Goal: Information Seeking & Learning: Learn about a topic

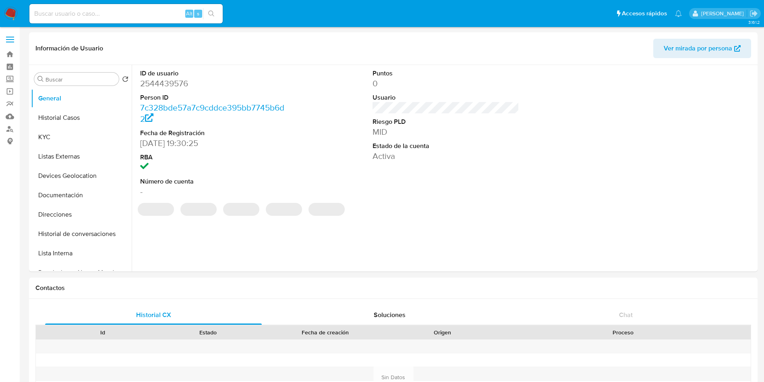
drag, startPoint x: 12, startPoint y: 2, endPoint x: 11, endPoint y: 14, distance: 11.3
click at [12, 11] on nav "Pausado Ver notificaciones Alt s Accesos rápidos Presiona las siguientes teclas…" at bounding box center [382, 13] width 764 height 27
select select "10"
click at [11, 14] on img at bounding box center [11, 14] width 14 height 14
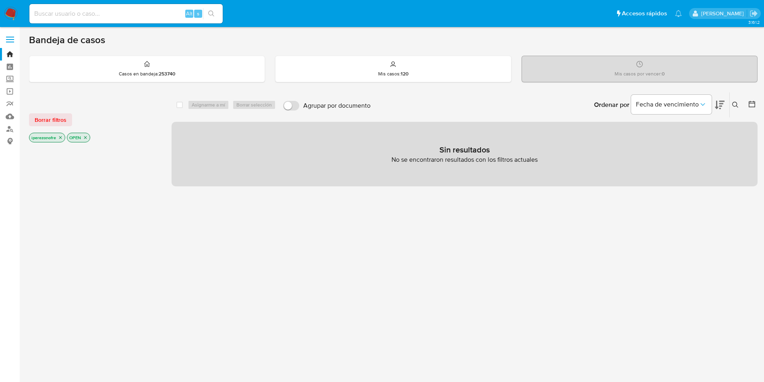
click at [735, 104] on icon at bounding box center [736, 105] width 6 height 6
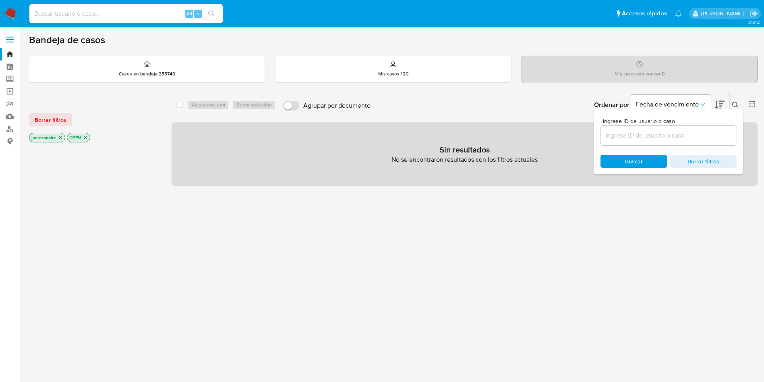
click at [629, 132] on input at bounding box center [669, 135] width 136 height 10
type input "1172542265"
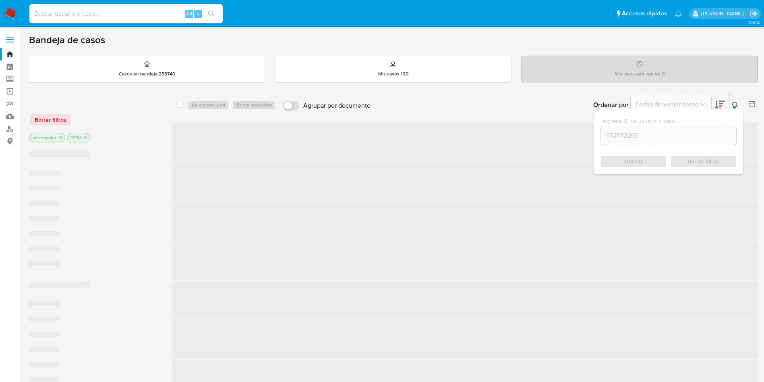
click at [622, 171] on div "Ingrese ID de usuario o caso 1172542265 Buscar Borrar filtros" at bounding box center [668, 141] width 149 height 66
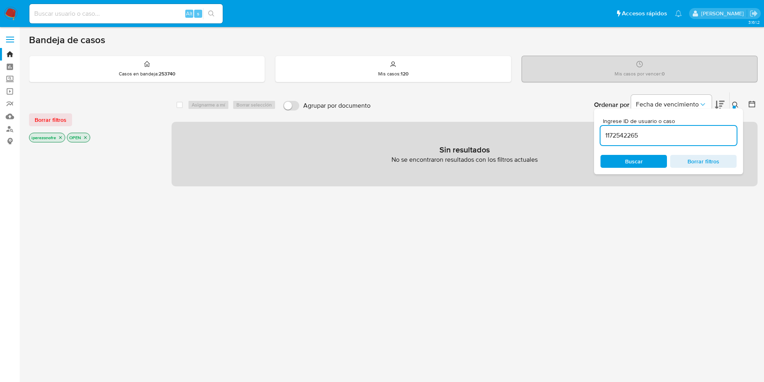
click at [622, 164] on span "Buscar" at bounding box center [633, 161] width 55 height 11
click at [60, 137] on icon "close-filter" at bounding box center [60, 137] width 5 height 5
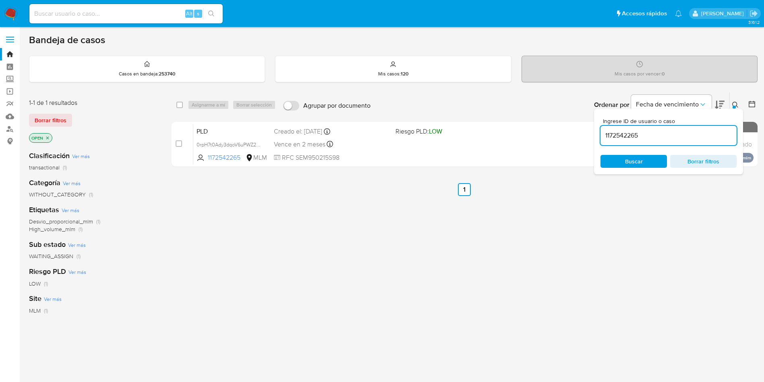
click at [630, 161] on span "Buscar" at bounding box center [634, 161] width 18 height 13
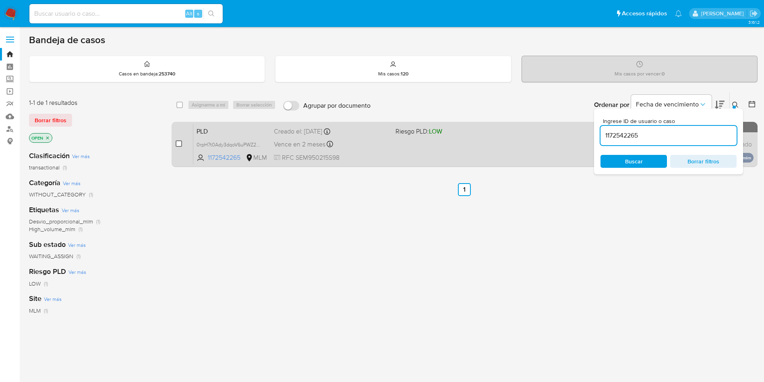
click at [179, 142] on input "checkbox" at bounding box center [179, 143] width 6 height 6
checkbox input "true"
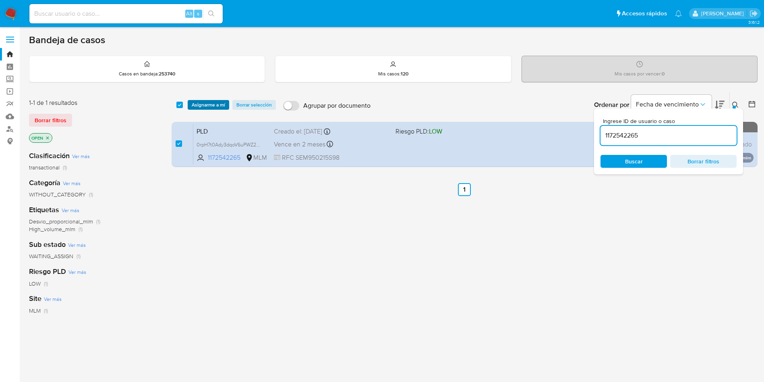
click at [205, 106] on span "Asignarme a mí" at bounding box center [208, 105] width 33 height 8
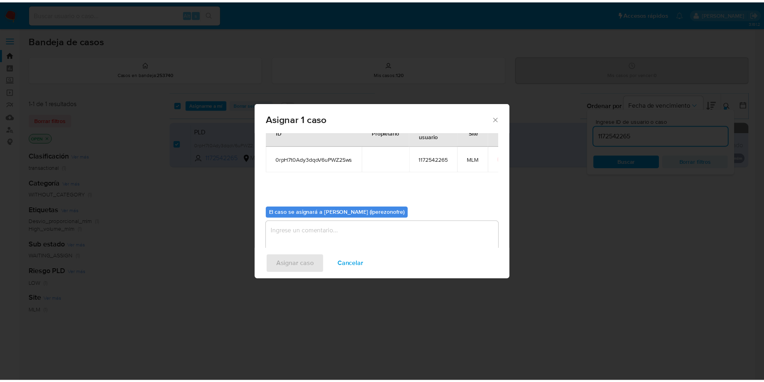
scroll to position [42, 0]
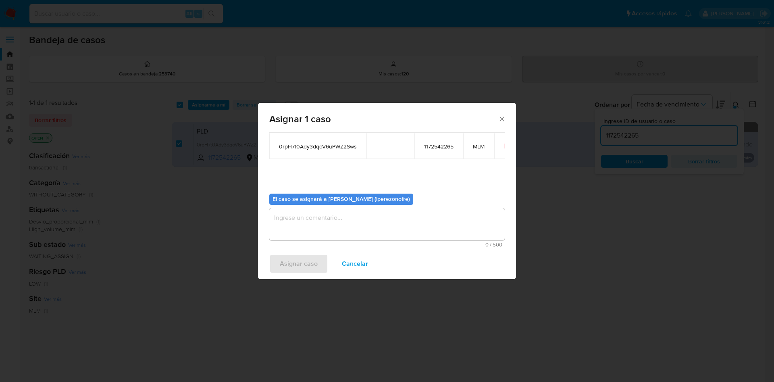
click at [359, 216] on textarea "assign-modal" at bounding box center [386, 224] width 235 height 32
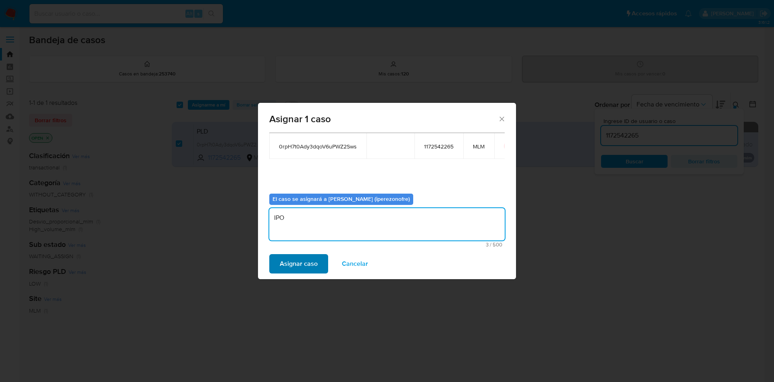
type textarea "IPO"
click at [307, 259] on span "Asignar caso" at bounding box center [299, 264] width 38 height 18
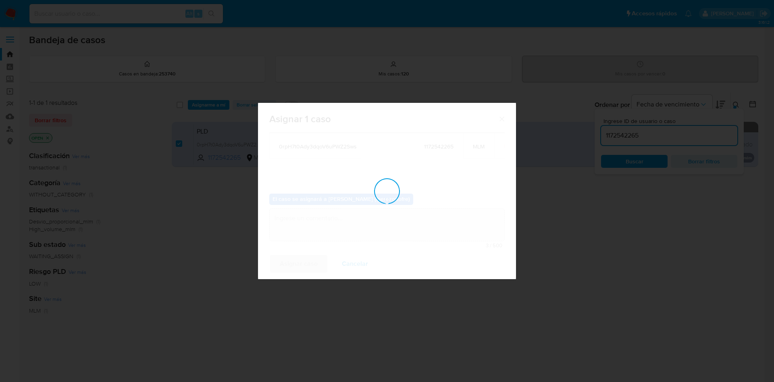
checkbox input "false"
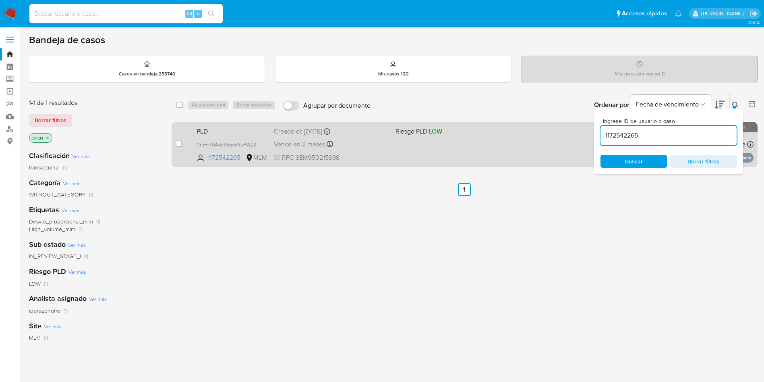
click at [424, 158] on div "PLD 0rpH7t0Ady3dqoV6uPWZ2Sws 1172542265 MLM Riesgo PLD: LOW Creado el: 12/09/20…" at bounding box center [473, 144] width 561 height 41
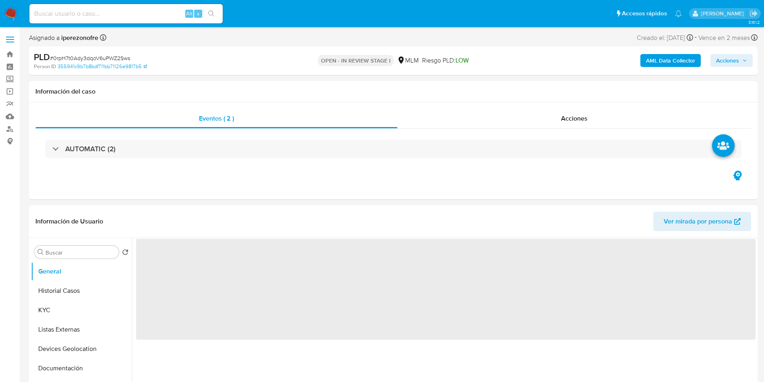
select select "10"
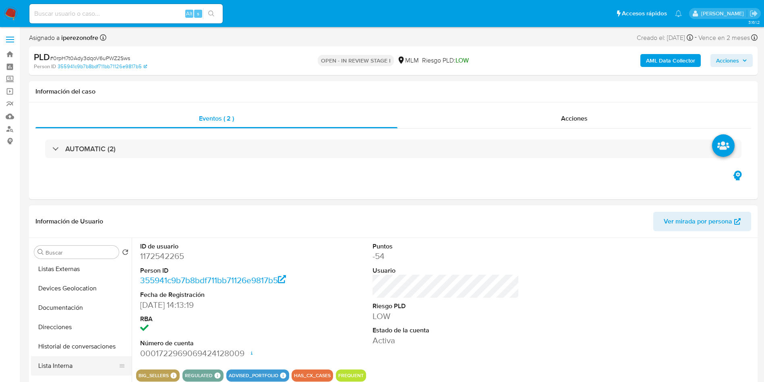
scroll to position [121, 0]
click at [85, 368] on button "Archivos adjuntos" at bounding box center [78, 362] width 94 height 19
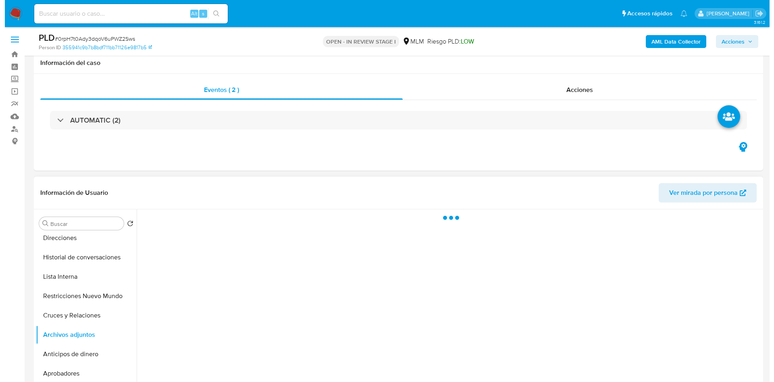
scroll to position [60, 0]
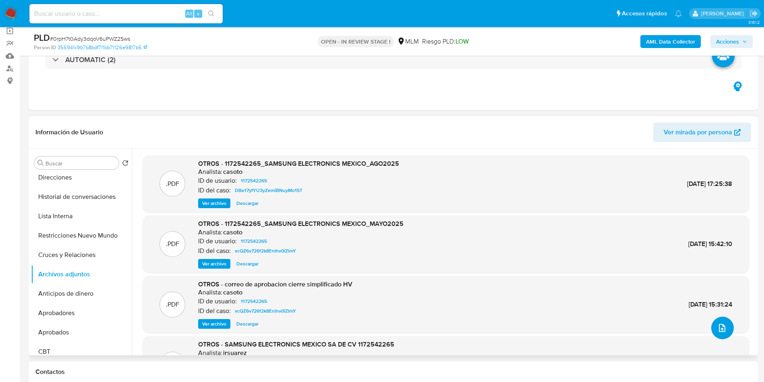
click at [724, 331] on button "upload-file" at bounding box center [723, 327] width 23 height 23
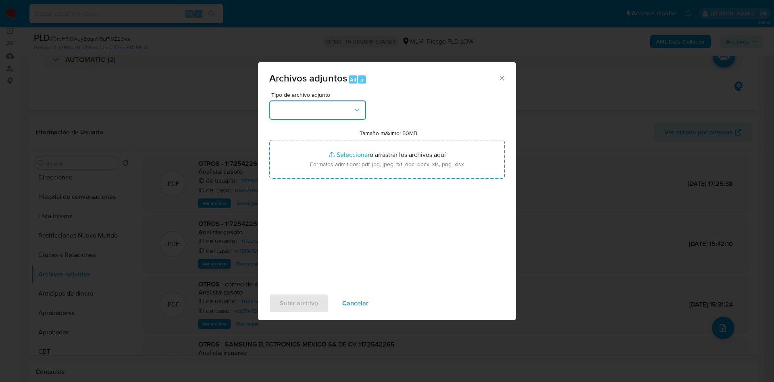
click at [314, 116] on button "button" at bounding box center [317, 109] width 97 height 19
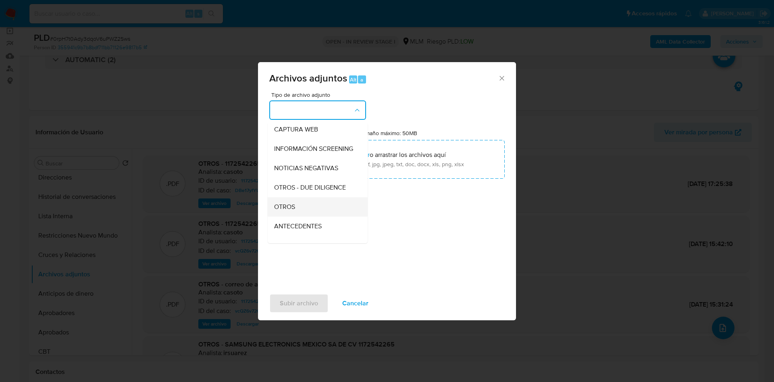
click at [320, 216] on div "OTROS" at bounding box center [315, 206] width 82 height 19
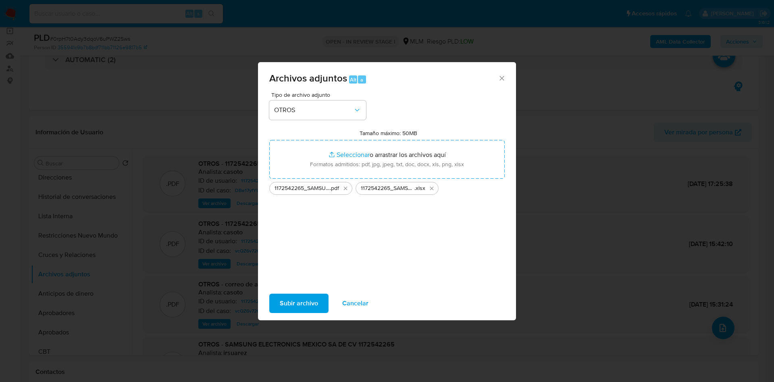
click at [306, 303] on span "Subir archivo" at bounding box center [299, 303] width 38 height 18
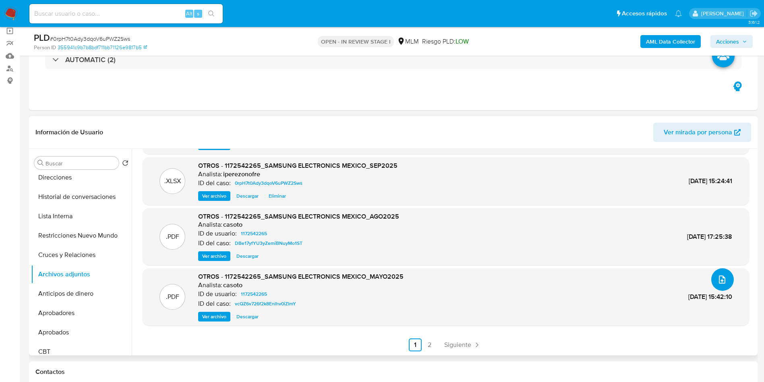
scroll to position [0, 0]
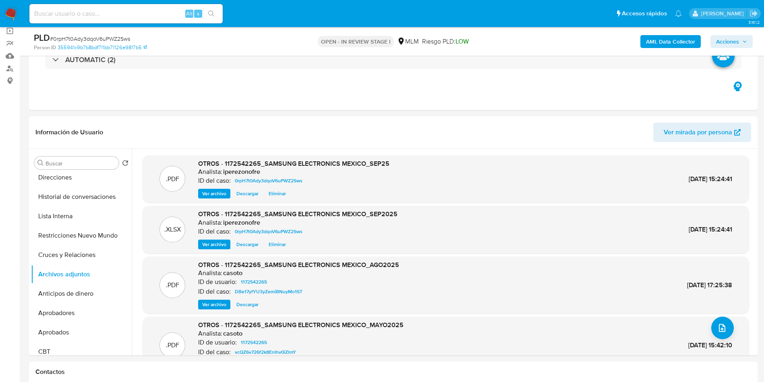
click at [737, 37] on span "Acciones" at bounding box center [727, 41] width 23 height 13
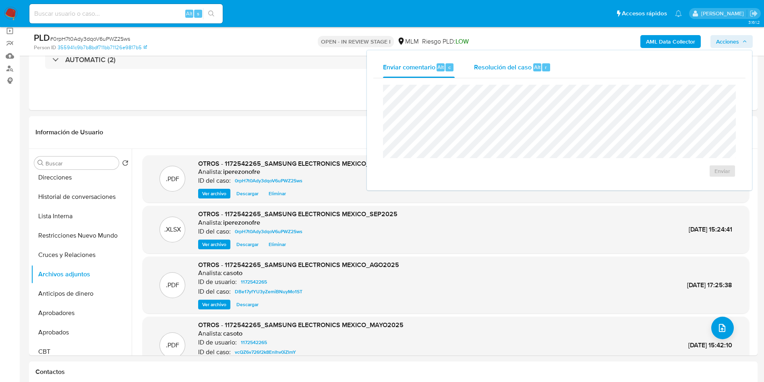
click at [497, 67] on span "Resolución del caso" at bounding box center [503, 66] width 58 height 9
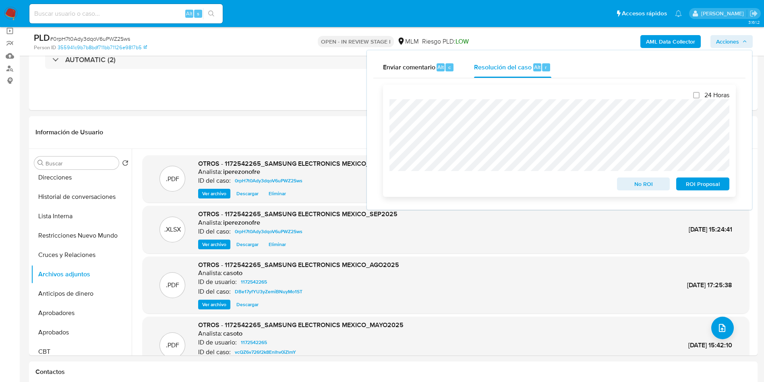
click at [644, 189] on span "No ROI" at bounding box center [644, 183] width 42 height 11
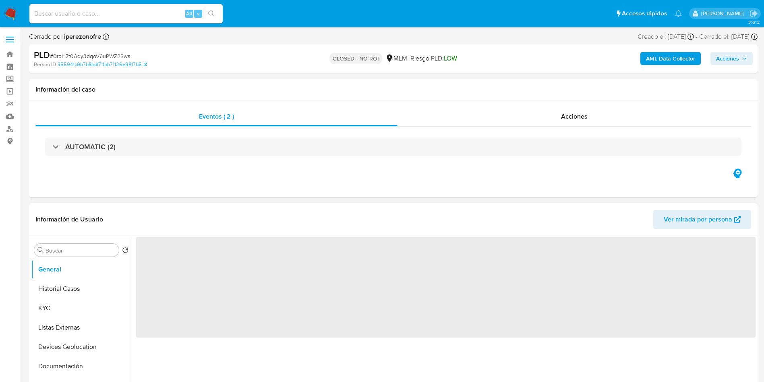
select select "10"
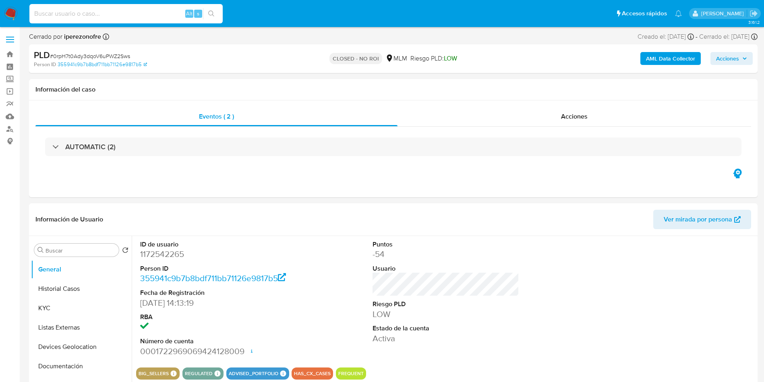
click at [118, 14] on input at bounding box center [125, 13] width 193 height 10
paste input "1893093825"
type input "1893093825"
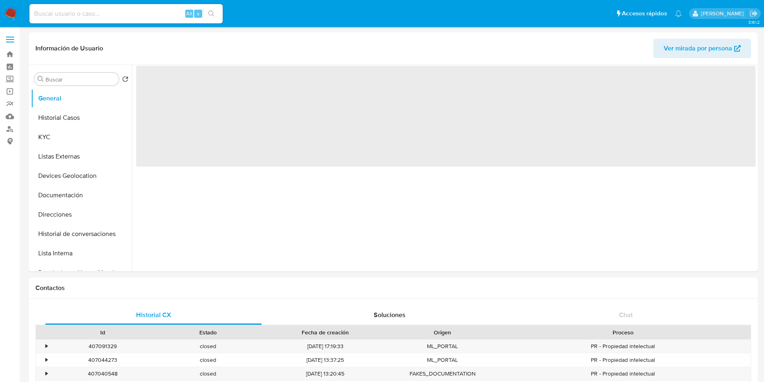
select select "10"
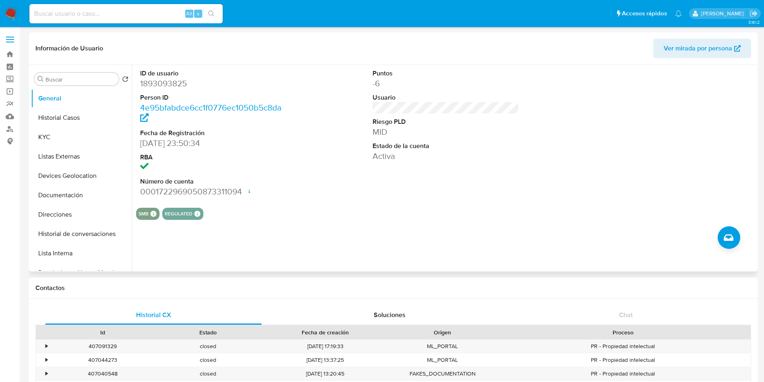
click at [361, 204] on section "ID de usuario 1893093825 Person ID 4e95bfabdce6cc1f0776ec1050b5c8da Fecha de Re…" at bounding box center [446, 142] width 620 height 155
click at [274, 252] on div "ID de usuario 1893093825 Person ID 4e95bfabdce6cc1f0776ec1050b5c8da Fecha de Re…" at bounding box center [444, 168] width 624 height 206
click at [52, 112] on button "Historial Casos" at bounding box center [78, 117] width 94 height 19
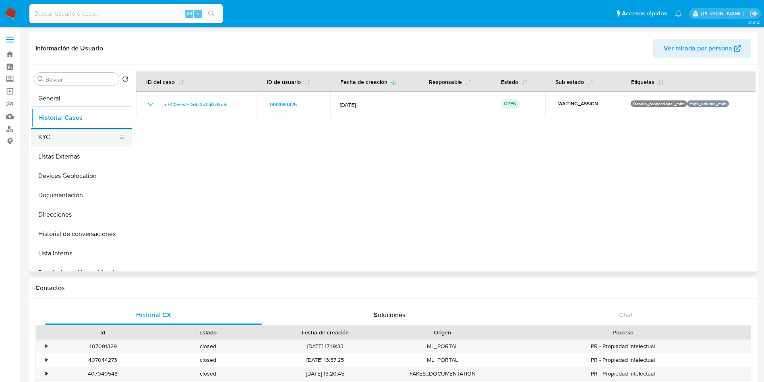
click at [65, 139] on button "KYC" at bounding box center [78, 136] width 94 height 19
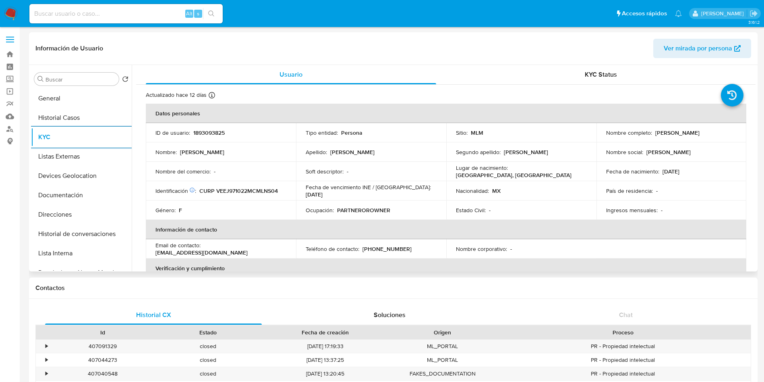
drag, startPoint x: 462, startPoint y: 231, endPoint x: 442, endPoint y: 231, distance: 19.7
click at [461, 231] on th "Información de contacto" at bounding box center [446, 229] width 601 height 19
drag, startPoint x: 394, startPoint y: 249, endPoint x: 362, endPoint y: 247, distance: 31.5
click at [362, 247] on div "Teléfono de contacto : (55) 91698442" at bounding box center [371, 248] width 131 height 7
copy p "55) 91698442"
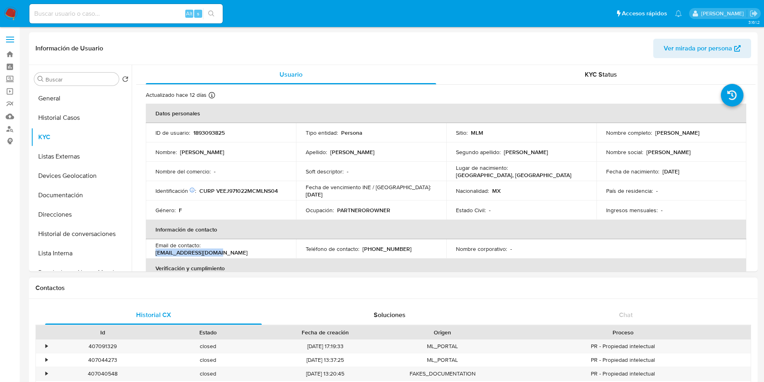
drag, startPoint x: 203, startPoint y: 249, endPoint x: 332, endPoint y: 278, distance: 132.4
click at [271, 250] on div "Email de contacto : kramberhu@outlook.com" at bounding box center [221, 248] width 131 height 15
copy p "kramberhu@outlook.com"
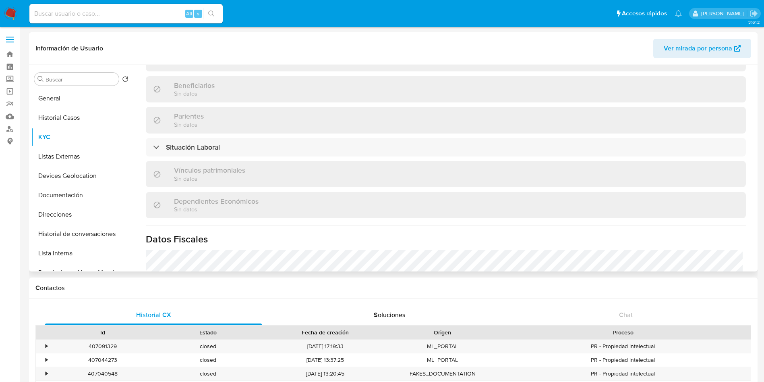
scroll to position [357, 0]
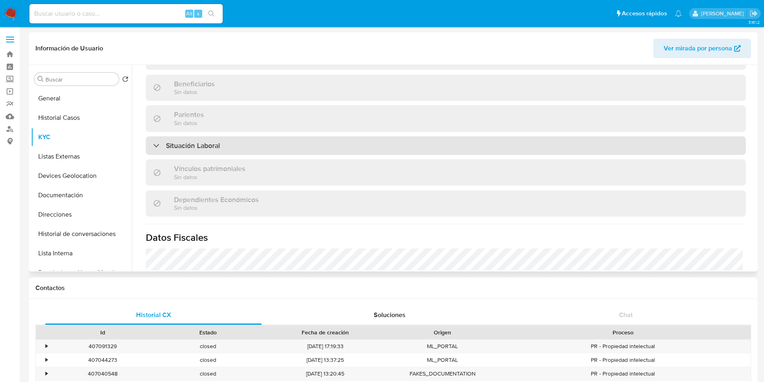
click at [514, 142] on div "Situación Laboral" at bounding box center [446, 145] width 600 height 19
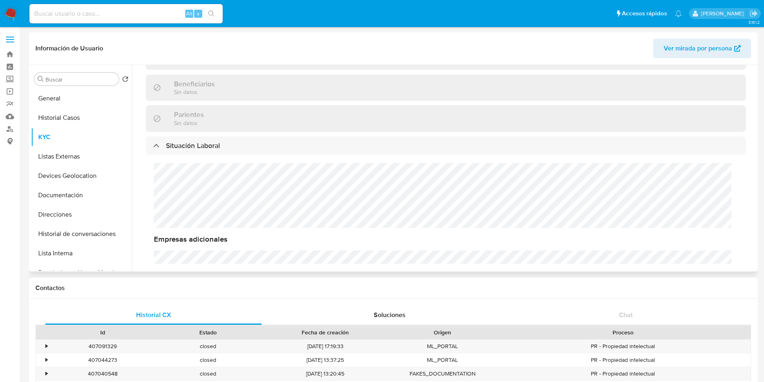
drag, startPoint x: 757, startPoint y: 179, endPoint x: 757, endPoint y: 183, distance: 4.4
click at [757, 183] on div "Buscar Volver al orden por defecto General Historial Casos KYC Listas Externas …" at bounding box center [393, 168] width 729 height 206
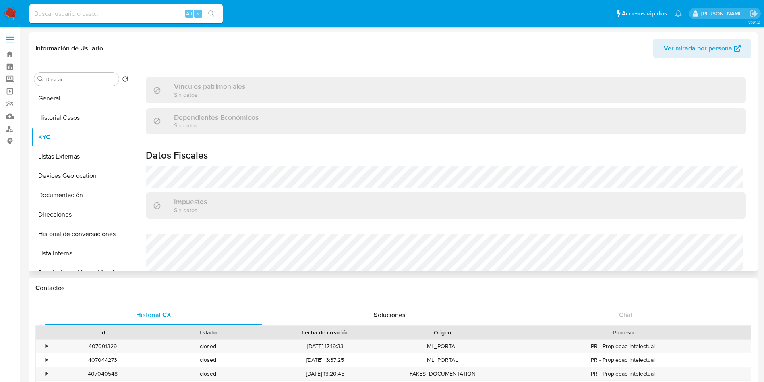
scroll to position [615, 0]
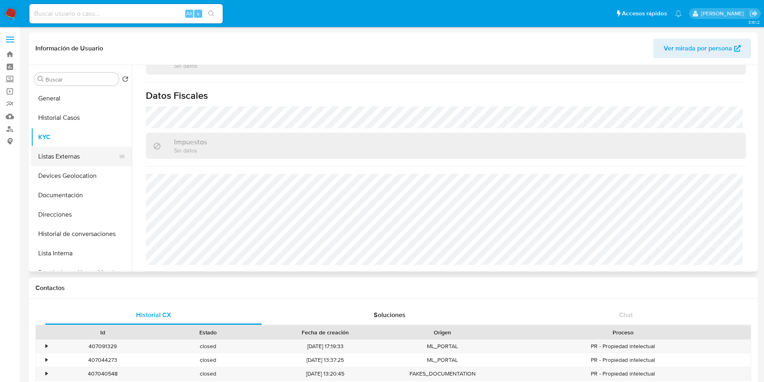
click at [77, 152] on button "Listas Externas" at bounding box center [78, 156] width 94 height 19
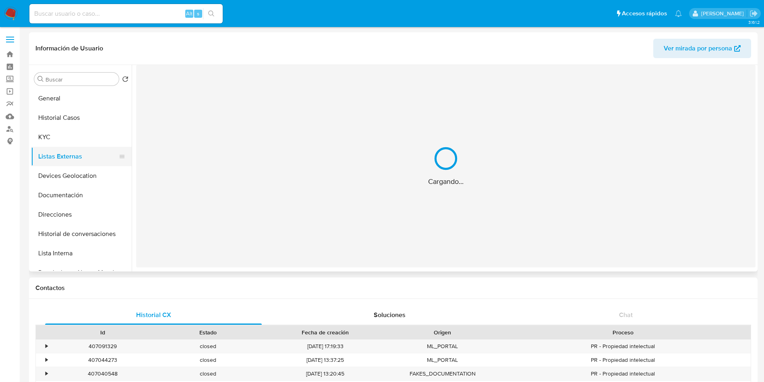
scroll to position [0, 0]
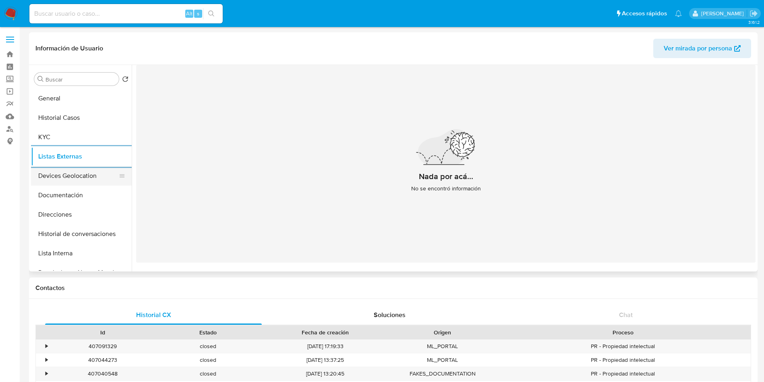
click at [74, 176] on button "Devices Geolocation" at bounding box center [78, 175] width 94 height 19
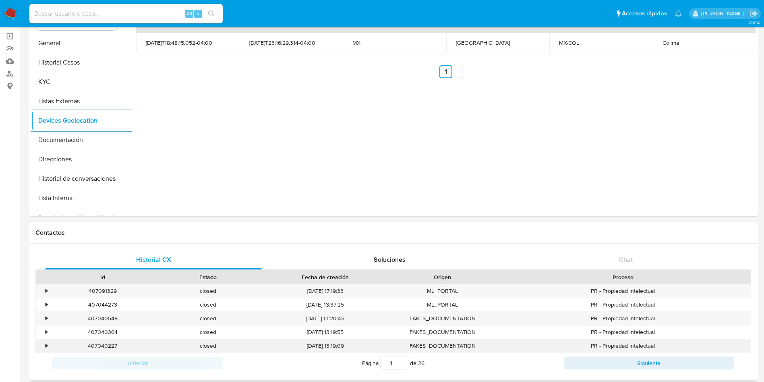
scroll to position [181, 0]
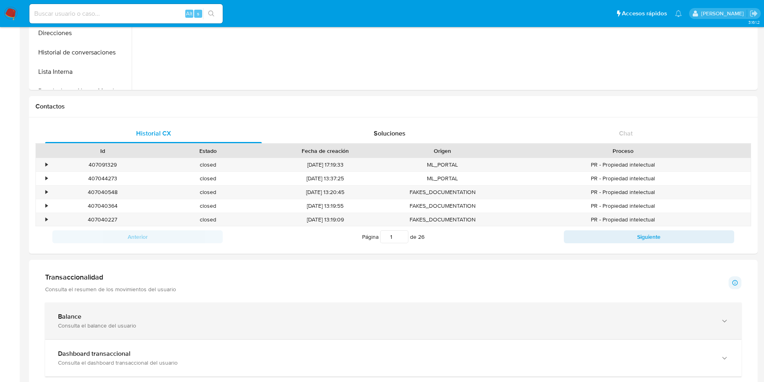
click at [198, 322] on div "Consulta el balance del usuario" at bounding box center [385, 325] width 655 height 7
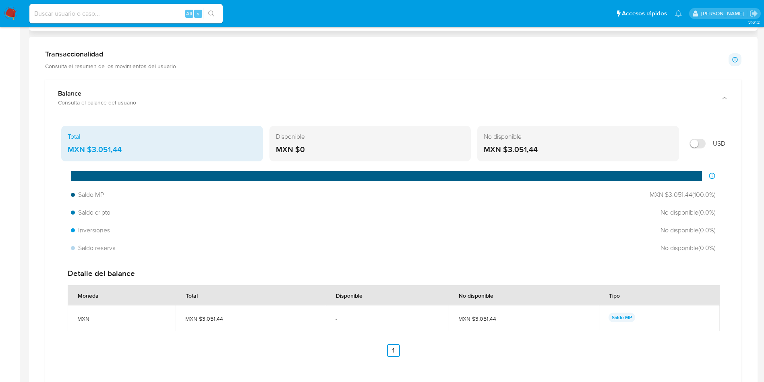
scroll to position [423, 0]
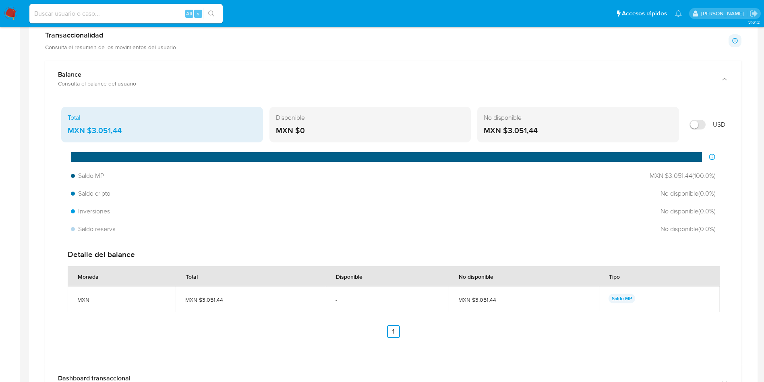
drag, startPoint x: 96, startPoint y: 131, endPoint x: 91, endPoint y: 129, distance: 5.2
click at [91, 129] on div "MXN $3.051,44" at bounding box center [162, 130] width 189 height 10
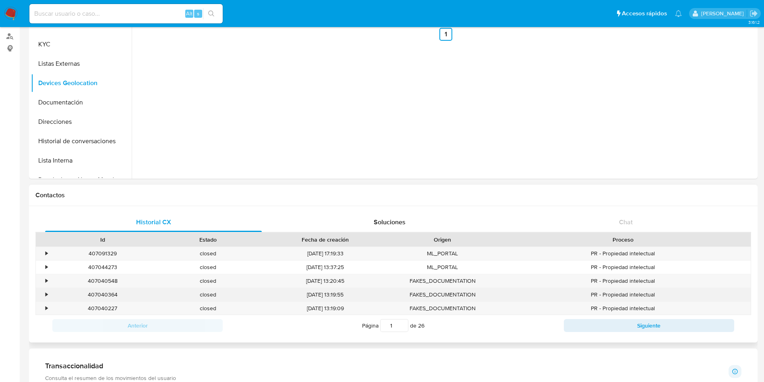
scroll to position [0, 0]
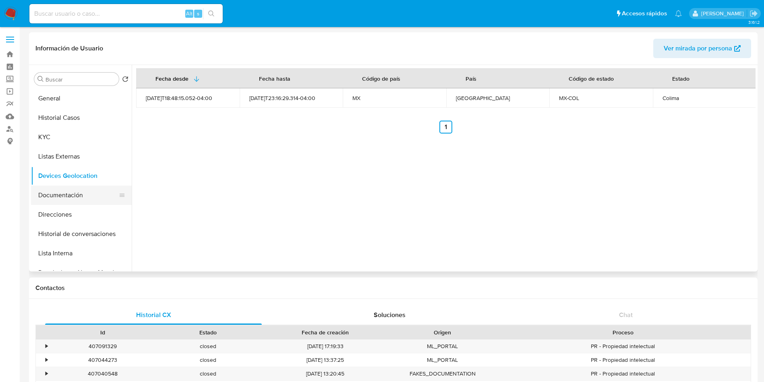
drag, startPoint x: 71, startPoint y: 193, endPoint x: 199, endPoint y: 174, distance: 130.1
click at [70, 193] on button "Documentación" at bounding box center [81, 194] width 101 height 19
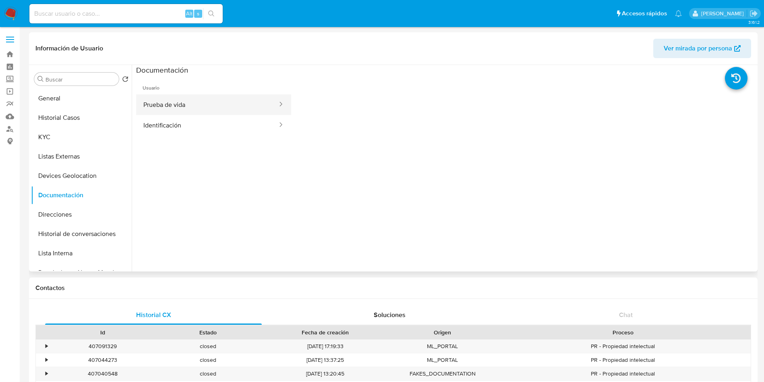
click at [179, 111] on button "Prueba de vida" at bounding box center [207, 104] width 142 height 21
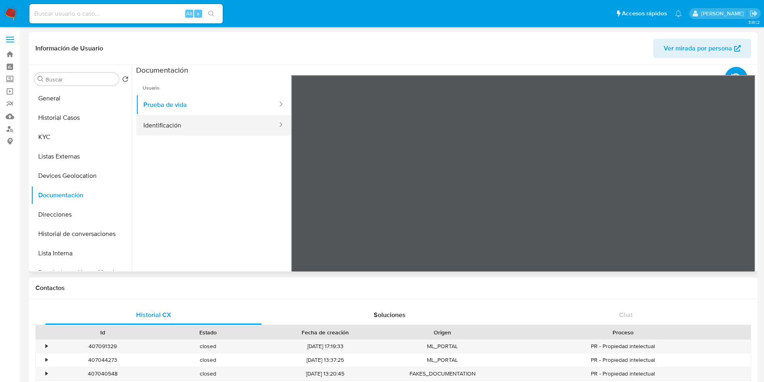
click at [181, 126] on button "Identificación" at bounding box center [207, 125] width 142 height 21
click at [741, 204] on icon at bounding box center [746, 206] width 16 height 16
click at [300, 205] on icon at bounding box center [301, 206] width 5 height 8
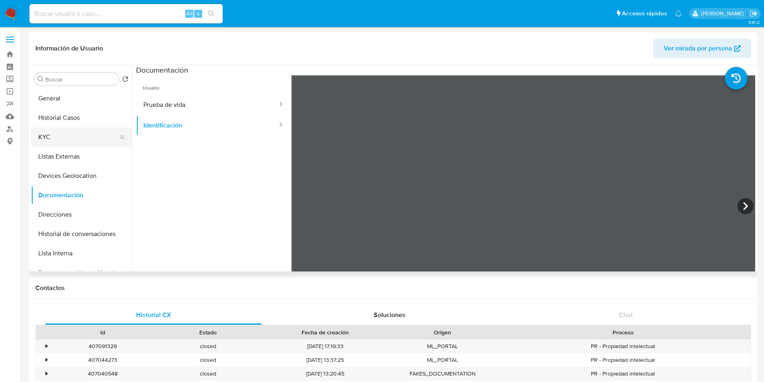
click at [76, 133] on button "KYC" at bounding box center [78, 136] width 94 height 19
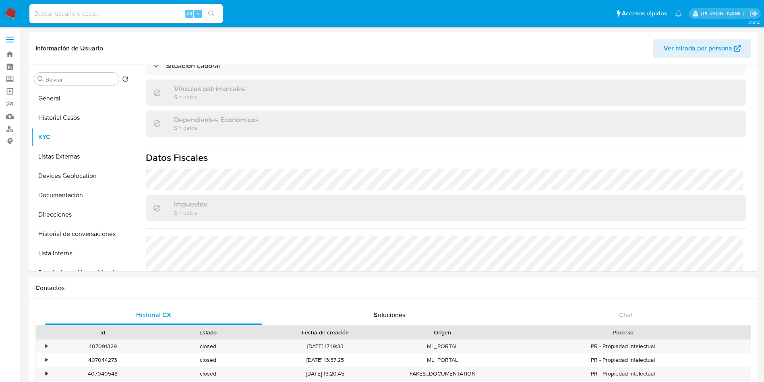
scroll to position [498, 0]
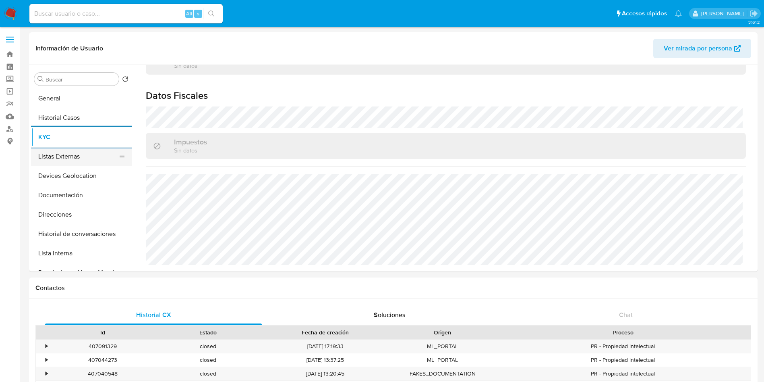
click at [80, 159] on button "Listas Externas" at bounding box center [78, 156] width 94 height 19
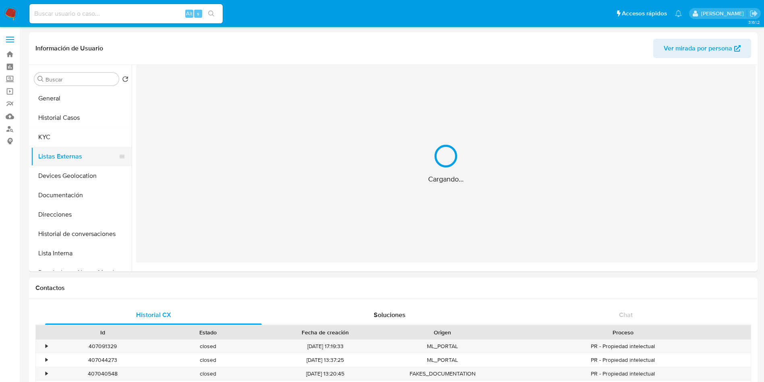
scroll to position [0, 0]
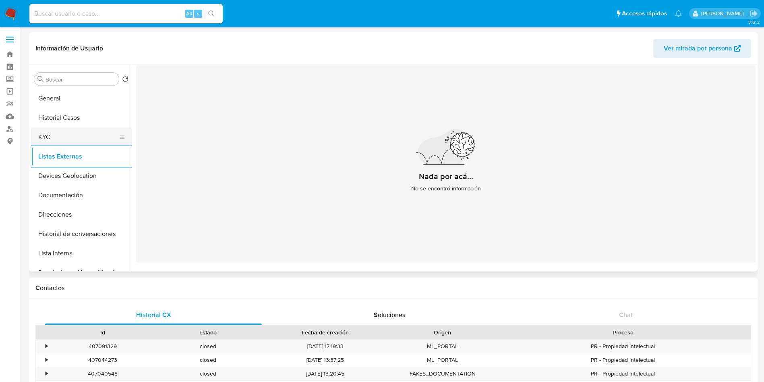
click at [78, 135] on button "KYC" at bounding box center [78, 136] width 94 height 19
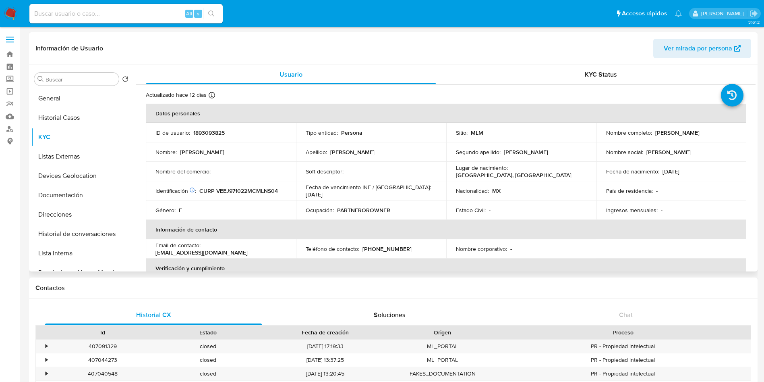
click at [364, 212] on p "PARTNEROROWNER" at bounding box center [363, 209] width 53 height 7
click at [64, 213] on button "Direcciones" at bounding box center [78, 214] width 94 height 19
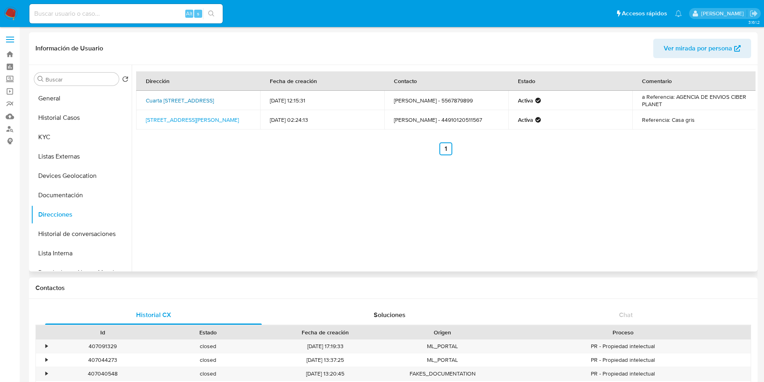
click at [212, 100] on link "Cuarta Calle Mina 305, Maravatio, Michoacán, 61250, Mexico 305" at bounding box center [180, 100] width 68 height 8
click at [233, 160] on div "Dirección Fecha de creación Contacto Estado Comentario Cuarta Calle Mina 305, M…" at bounding box center [444, 168] width 624 height 206
click at [214, 122] on link "Calle H 418, Ecatepec De Morelos, Estado De México, 55000, Mexico 418" at bounding box center [192, 120] width 93 height 8
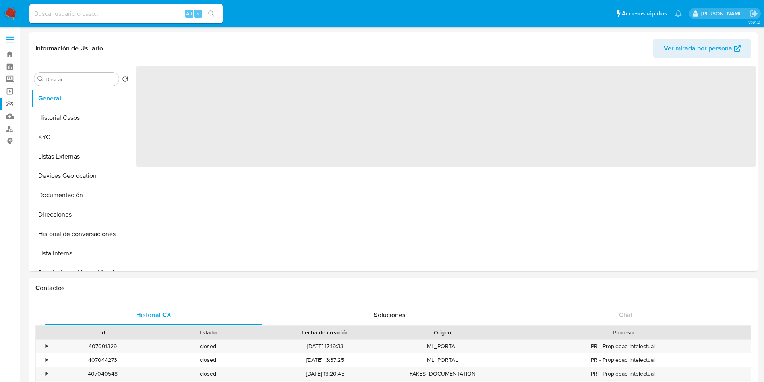
select select "10"
click at [10, 114] on link "Mulan" at bounding box center [48, 116] width 96 height 12
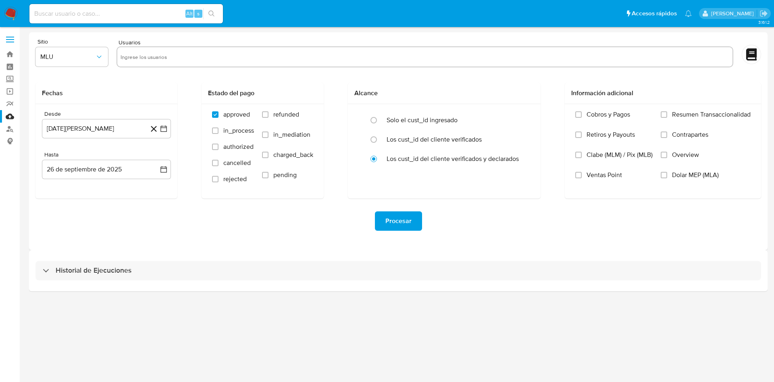
click at [203, 65] on div at bounding box center [424, 56] width 617 height 21
click at [203, 58] on input "text" at bounding box center [424, 56] width 608 height 13
paste input "1893093825"
type input "1893093825"
click at [98, 60] on icon "button" at bounding box center [99, 57] width 8 height 8
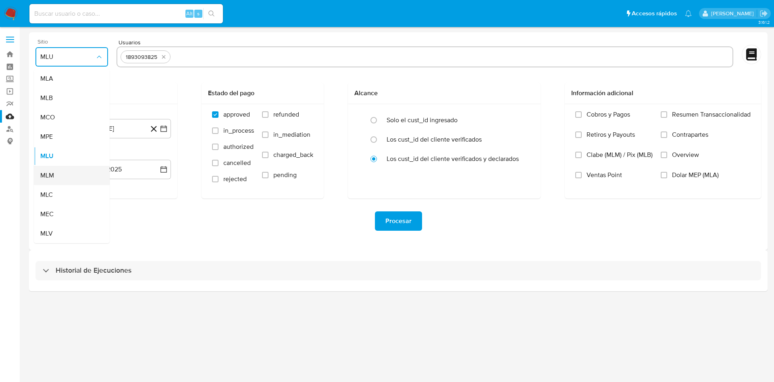
click at [53, 171] on span "MLM" at bounding box center [47, 175] width 14 height 8
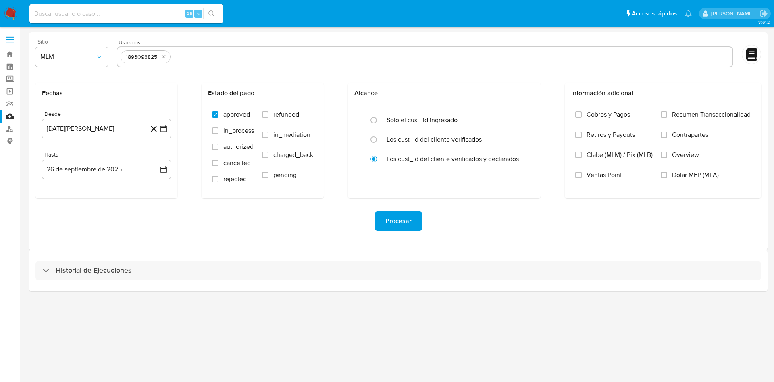
click at [132, 81] on form "Sitio MLM Usuarios 1893093825 Fechas Desde [DATE][PERSON_NAME] [DATE] Hasta [DA…" at bounding box center [397, 141] width 725 height 205
click at [166, 129] on icon "button" at bounding box center [164, 129] width 8 height 8
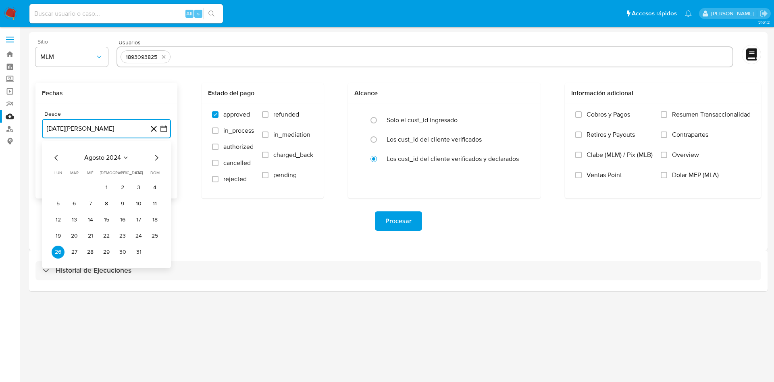
click at [157, 156] on icon "Mes siguiente" at bounding box center [157, 158] width 10 height 10
click at [156, 156] on icon "Mes siguiente" at bounding box center [156, 158] width 3 height 6
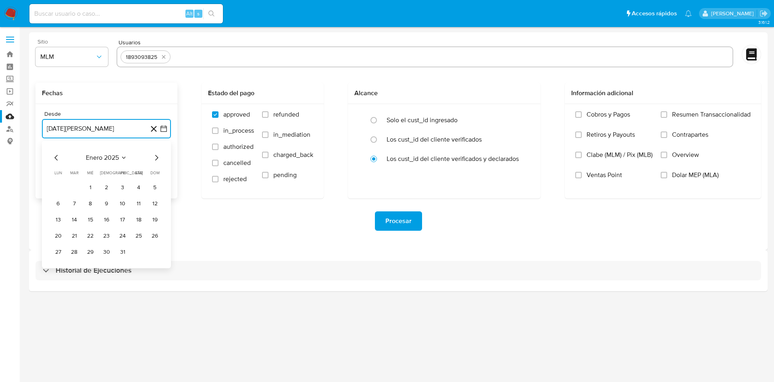
click at [156, 156] on icon "Mes siguiente" at bounding box center [156, 158] width 3 height 6
click at [53, 248] on button "24" at bounding box center [58, 251] width 13 height 13
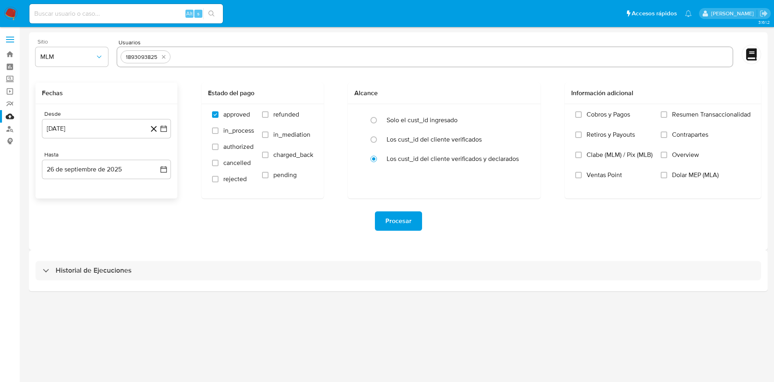
click at [158, 211] on div "Procesar" at bounding box center [397, 220] width 725 height 19
click at [165, 168] on icon "button" at bounding box center [164, 169] width 8 height 8
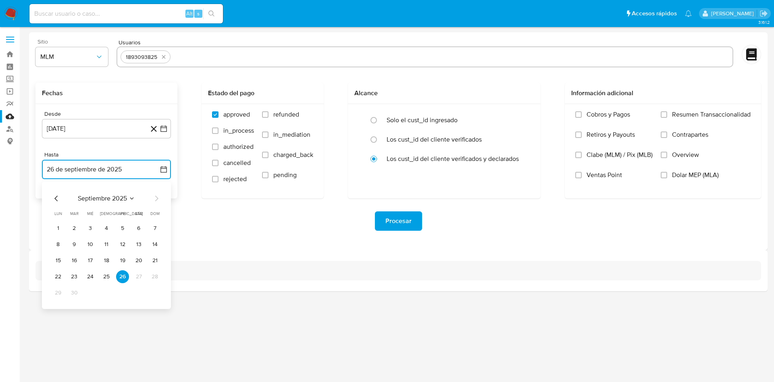
click at [53, 193] on icon "Mes anterior" at bounding box center [57, 198] width 10 height 10
drag, startPoint x: 156, startPoint y: 294, endPoint x: 351, endPoint y: 239, distance: 202.5
click at [156, 294] on button "31" at bounding box center [154, 292] width 13 height 13
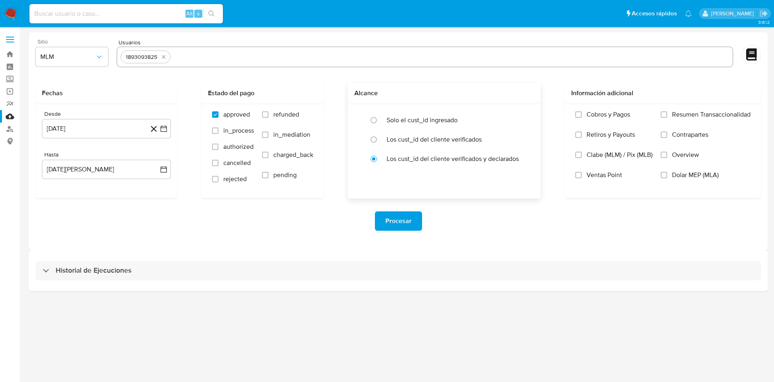
drag, startPoint x: 310, startPoint y: 220, endPoint x: 526, endPoint y: 168, distance: 221.8
click at [311, 223] on div "Procesar" at bounding box center [397, 220] width 725 height 19
click at [665, 152] on input "Overview" at bounding box center [663, 155] width 6 height 6
click at [586, 209] on div "Procesar" at bounding box center [397, 220] width 725 height 45
click at [408, 219] on span "Procesar" at bounding box center [398, 221] width 26 height 18
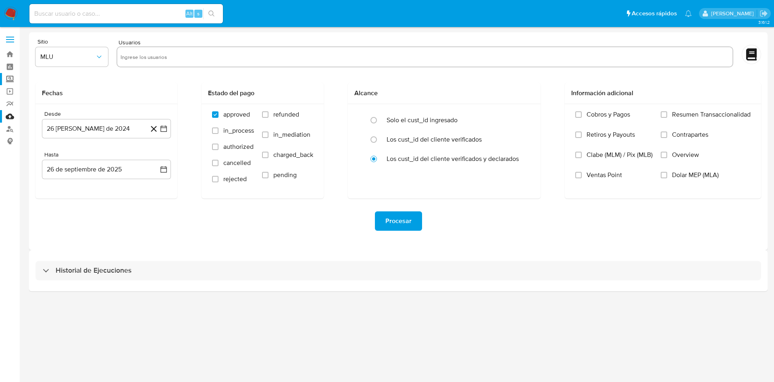
click at [7, 79] on label "Screening" at bounding box center [48, 79] width 96 height 12
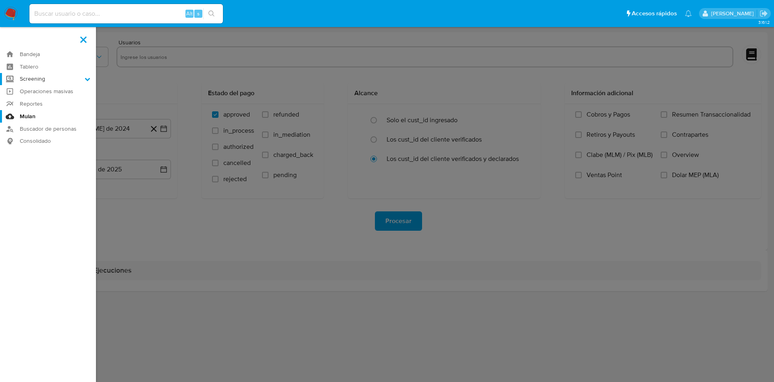
click at [0, 0] on input "Screening" at bounding box center [0, 0] width 0 height 0
click at [46, 111] on link "Herramientas" at bounding box center [48, 111] width 96 height 10
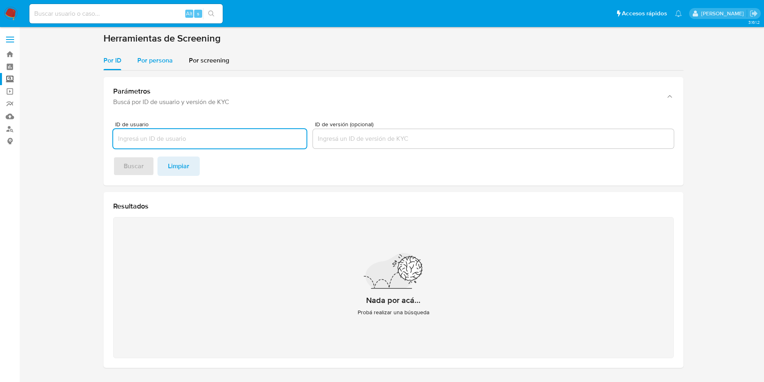
click at [157, 63] on span "Por persona" at bounding box center [154, 60] width 35 height 9
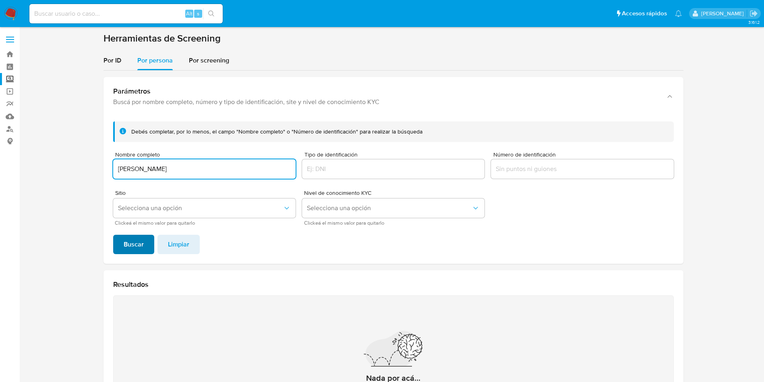
type input "[PERSON_NAME]"
click at [126, 245] on span "Buscar" at bounding box center [134, 244] width 20 height 18
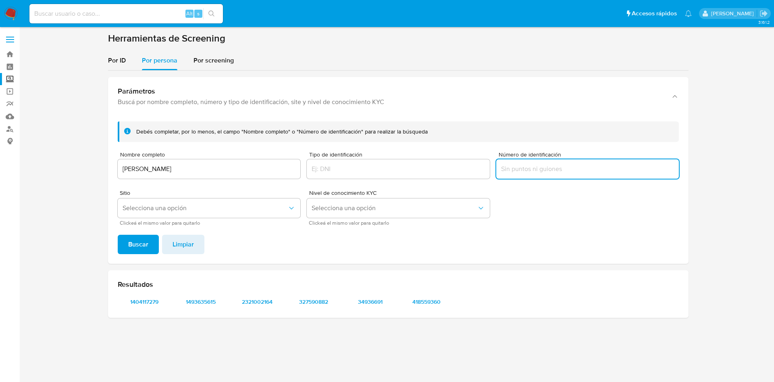
click at [544, 172] on input "Número de identificación" at bounding box center [587, 169] width 183 height 10
type input "PEHR840906TC7"
click at [140, 248] on span "Buscar" at bounding box center [138, 244] width 20 height 18
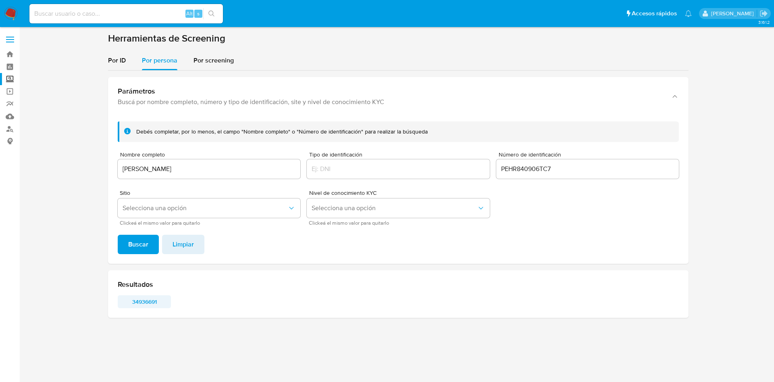
click at [149, 298] on span "34936691" at bounding box center [144, 301] width 42 height 11
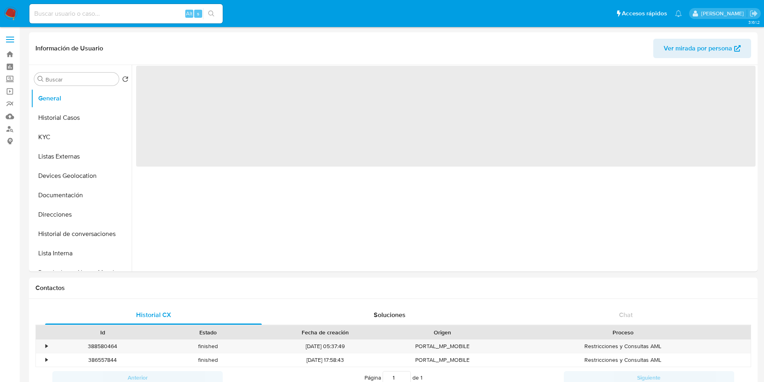
select select "10"
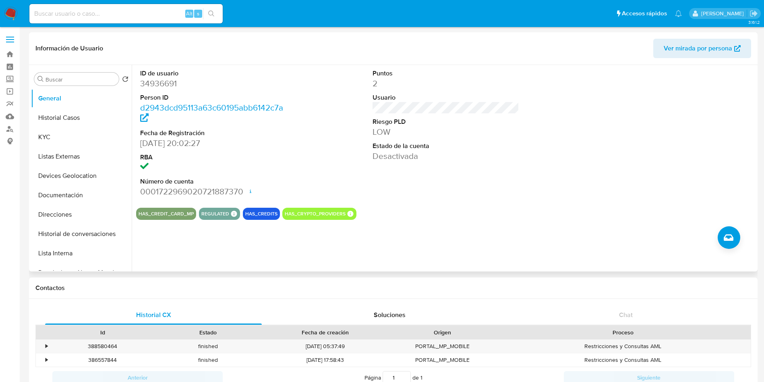
click at [173, 81] on dd "34936691" at bounding box center [213, 83] width 147 height 11
copy dd "34936691"
click at [56, 116] on button "Historial Casos" at bounding box center [78, 117] width 94 height 19
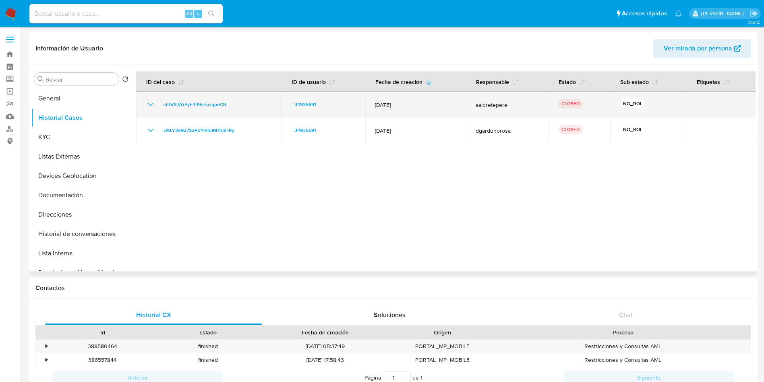
click at [151, 103] on icon "Mostrar/Ocultar" at bounding box center [151, 105] width 10 height 10
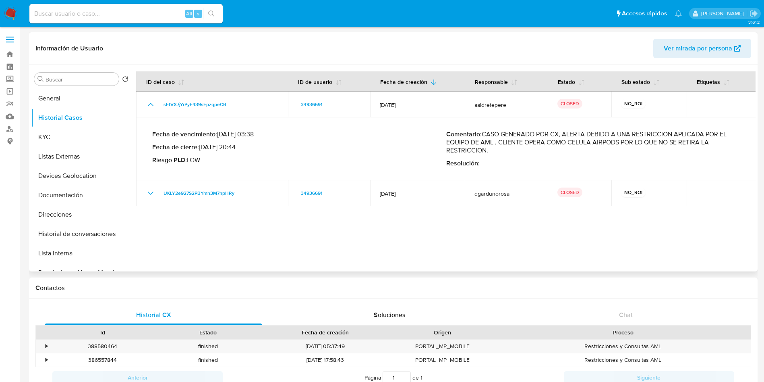
click at [601, 141] on p "Comentario : CASO GENERADO POR CX, ALERTA DEBIDO A UNA RESTRICCION APLICADA POR…" at bounding box center [593, 142] width 294 height 24
click at [68, 95] on button "General" at bounding box center [78, 98] width 94 height 19
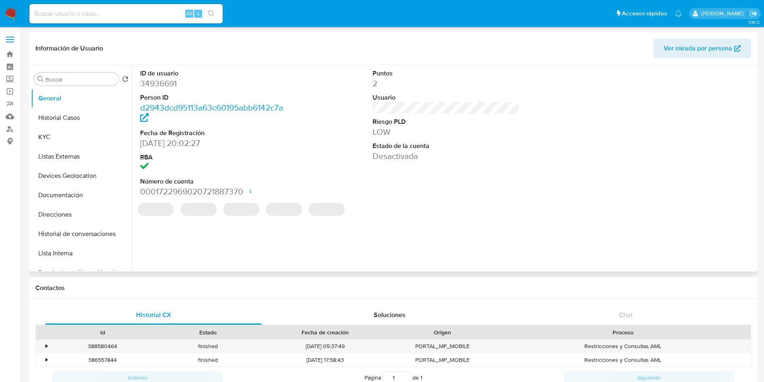
click at [173, 81] on dd "34936691" at bounding box center [213, 83] width 147 height 11
copy dd "34936691"
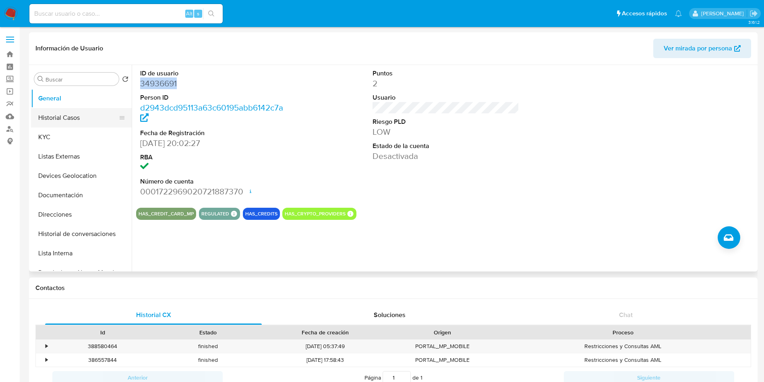
click at [85, 118] on button "Historial Casos" at bounding box center [78, 117] width 94 height 19
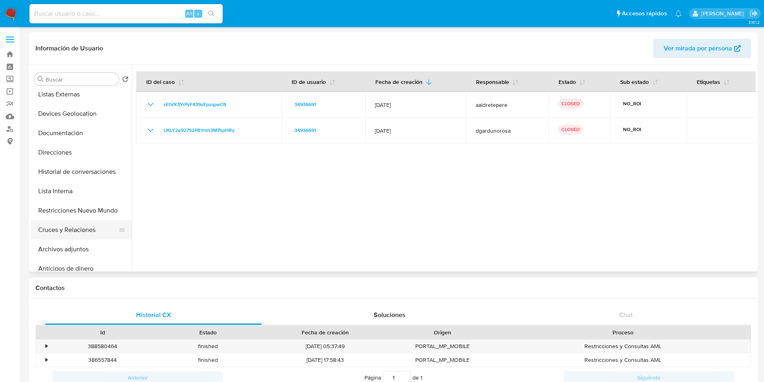
scroll to position [181, 0]
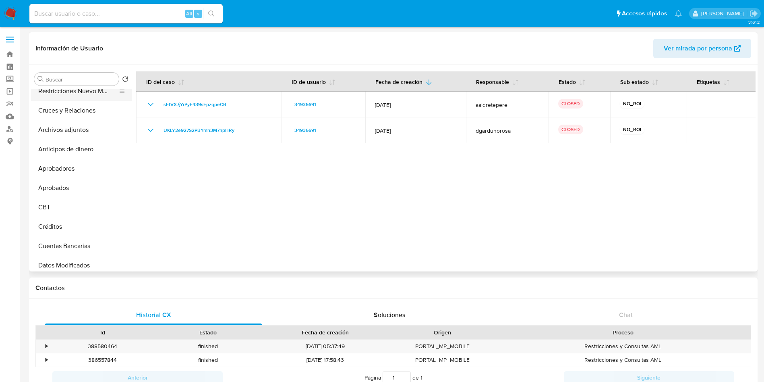
click at [90, 95] on button "Restricciones Nuevo Mundo" at bounding box center [78, 90] width 94 height 19
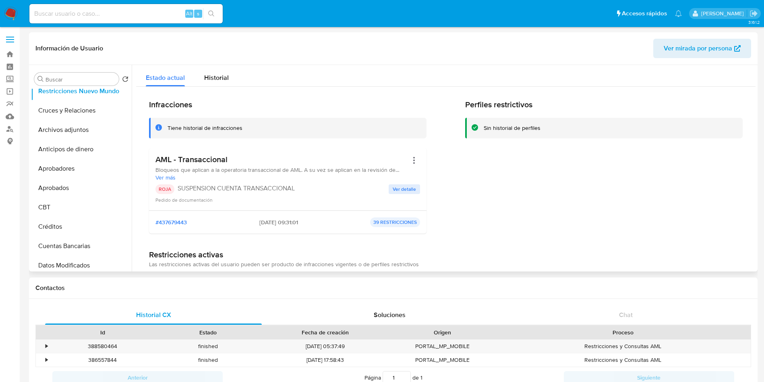
click at [410, 189] on span "Ver detalle" at bounding box center [404, 189] width 23 height 8
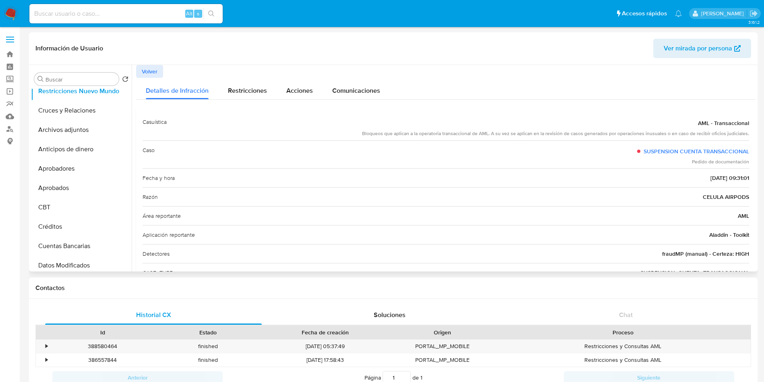
drag, startPoint x: 698, startPoint y: 195, endPoint x: 747, endPoint y: 195, distance: 48.8
click at [747, 195] on div "Casuística AML - Transaccional Bloqueos que aplican a la operatoria transaccion…" at bounding box center [446, 206] width 620 height 201
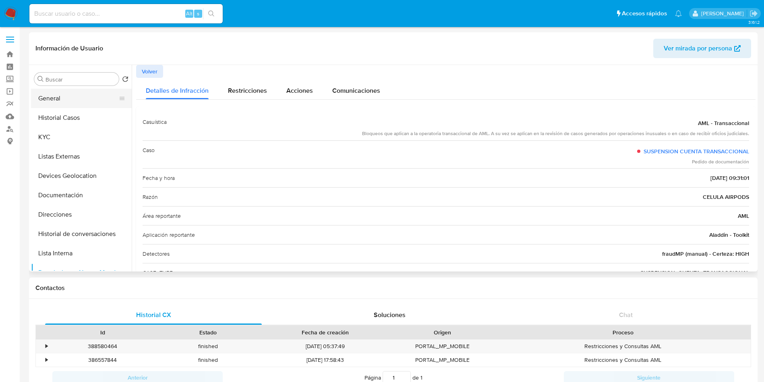
click at [54, 98] on button "General" at bounding box center [78, 98] width 94 height 19
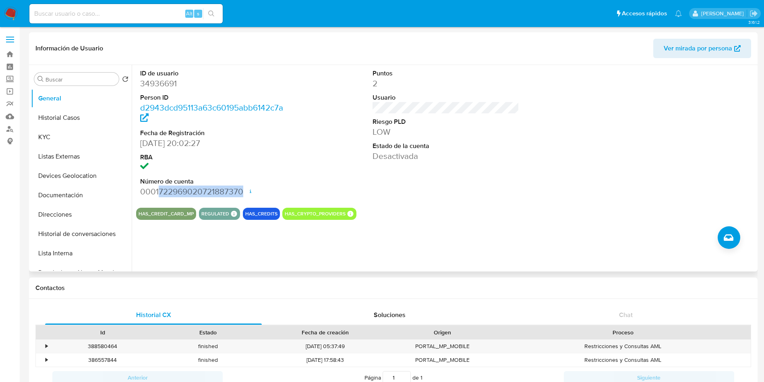
drag, startPoint x: 158, startPoint y: 190, endPoint x: 259, endPoint y: 203, distance: 101.7
click at [245, 191] on dd "0001722969020721887370 Fecha de apertura 18/06/2025 17:46 Estado ACTIVE" at bounding box center [213, 191] width 147 height 11
copy dd "722969020721887370"
click at [484, 234] on div "ID de usuario 34936691 Person ID d2943dcd95113a63c60195abb6142c7a Fecha de Regi…" at bounding box center [444, 168] width 624 height 206
click at [73, 118] on button "Historial Casos" at bounding box center [78, 117] width 94 height 19
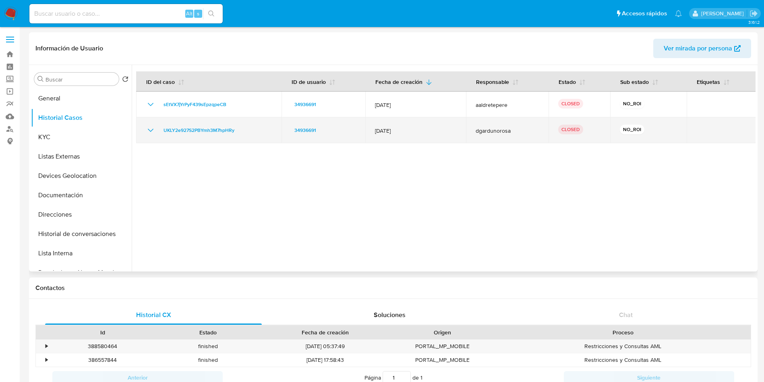
click at [149, 131] on icon "Mostrar/Ocultar" at bounding box center [151, 130] width 10 height 10
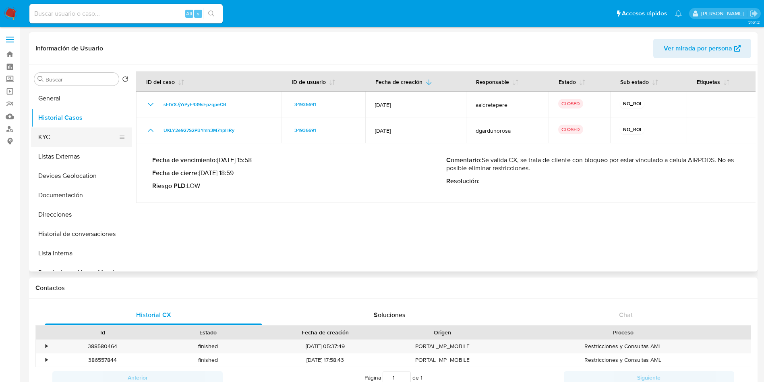
click at [52, 128] on button "KYC" at bounding box center [78, 136] width 94 height 19
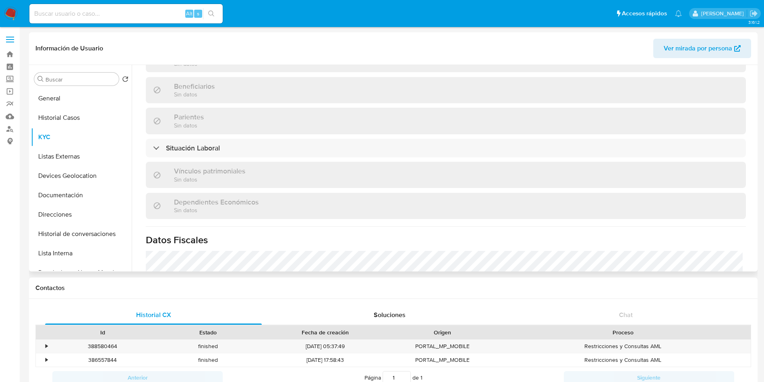
scroll to position [373, 0]
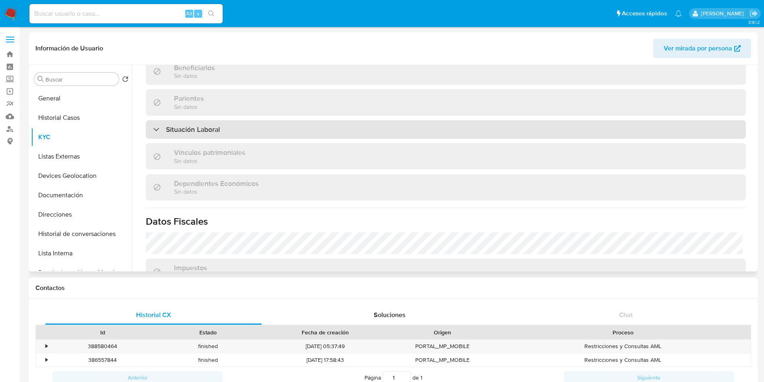
click at [289, 121] on div "Situación Laboral" at bounding box center [446, 129] width 600 height 19
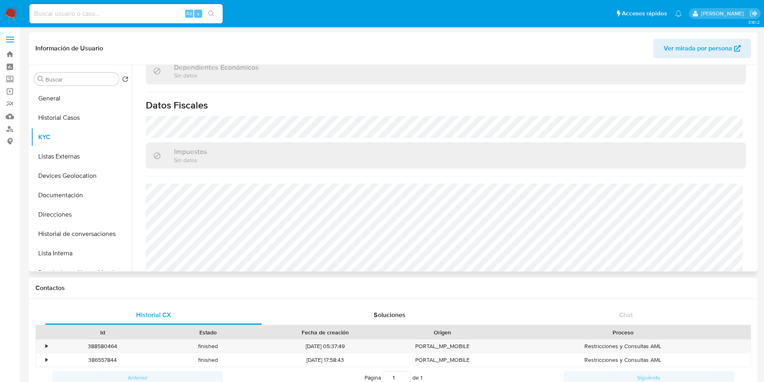
scroll to position [607, 0]
click at [70, 148] on button "Listas Externas" at bounding box center [78, 156] width 94 height 19
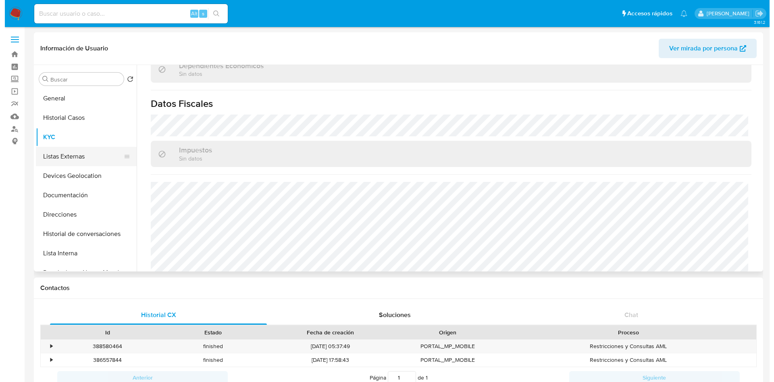
scroll to position [0, 0]
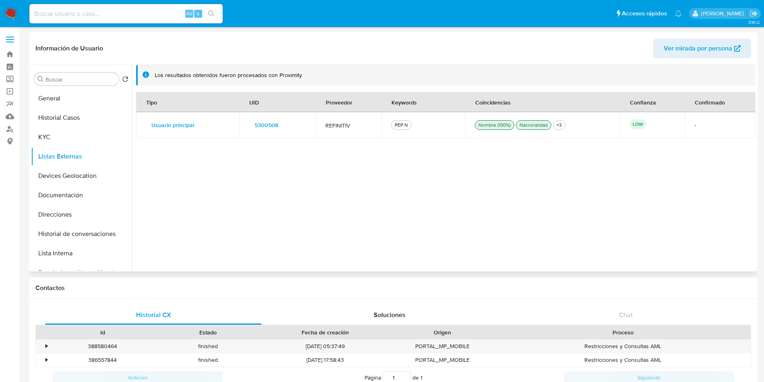
click at [271, 128] on span "5300508" at bounding box center [267, 124] width 24 height 11
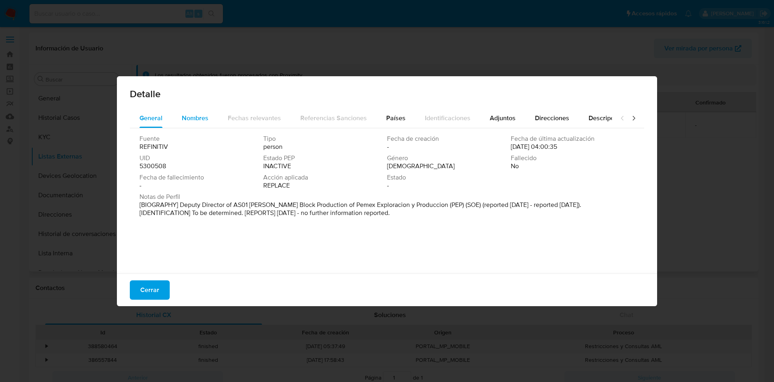
click at [193, 118] on span "Nombres" at bounding box center [195, 117] width 27 height 9
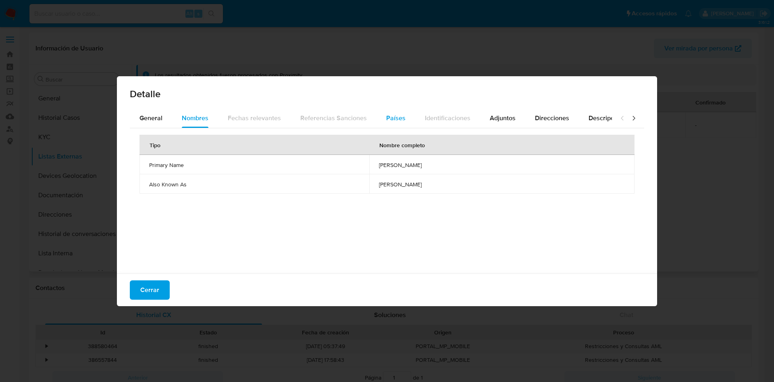
click at [392, 122] on span "Países" at bounding box center [395, 117] width 19 height 9
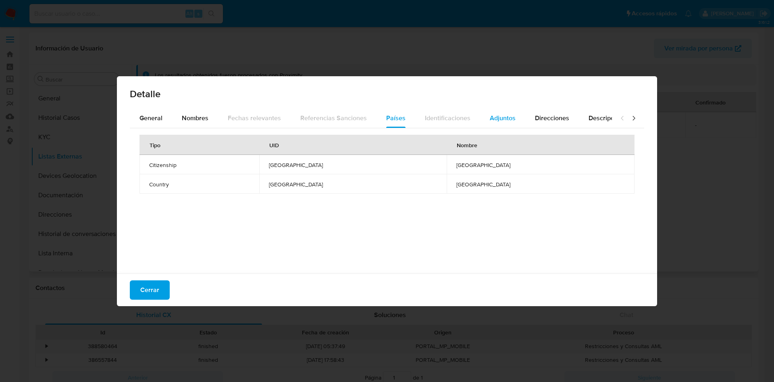
click at [501, 111] on div "Adjuntos" at bounding box center [503, 117] width 26 height 19
click at [548, 118] on span "Direcciones" at bounding box center [552, 117] width 34 height 9
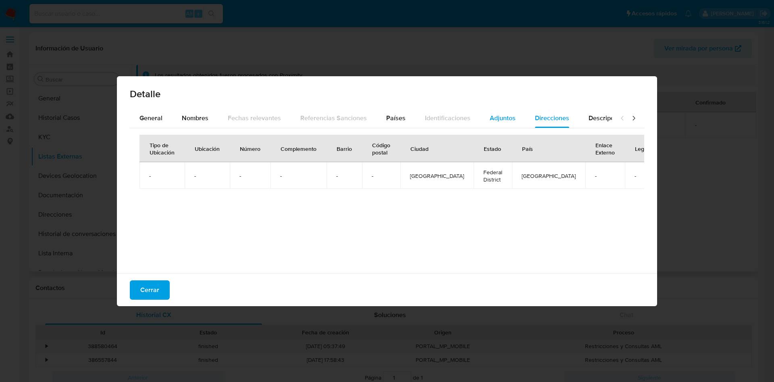
click at [509, 116] on span "Adjuntos" at bounding box center [503, 117] width 26 height 9
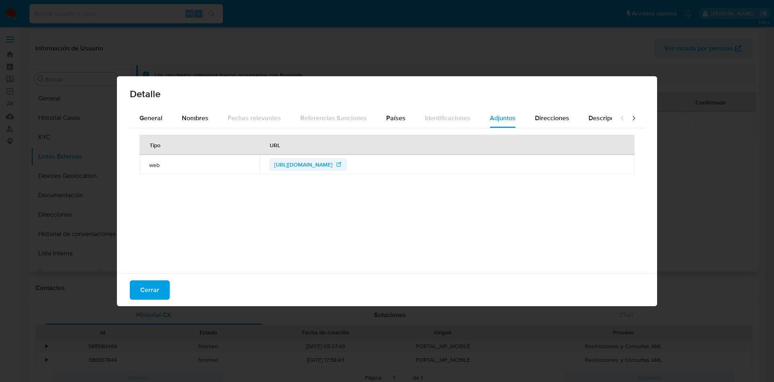
click at [295, 162] on span "https://www.pemex.com/inai/pemex/Fraccion%20II/Organigramas/Pemex%20Exploracion…" at bounding box center [303, 164] width 58 height 13
click at [552, 116] on span "Direcciones" at bounding box center [552, 117] width 34 height 9
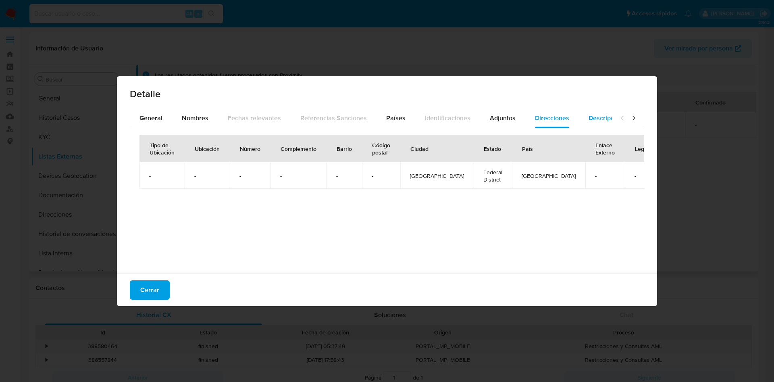
click at [590, 118] on span "Descripciones" at bounding box center [608, 117] width 41 height 9
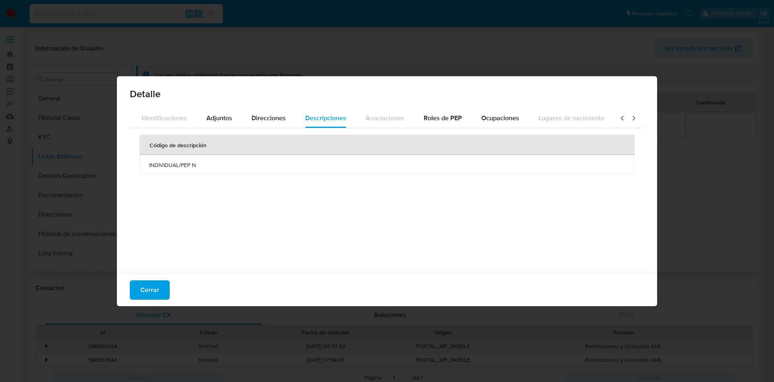
scroll to position [0, 289]
click at [618, 115] on icon at bounding box center [622, 118] width 8 height 8
click at [153, 118] on span "General" at bounding box center [150, 117] width 23 height 9
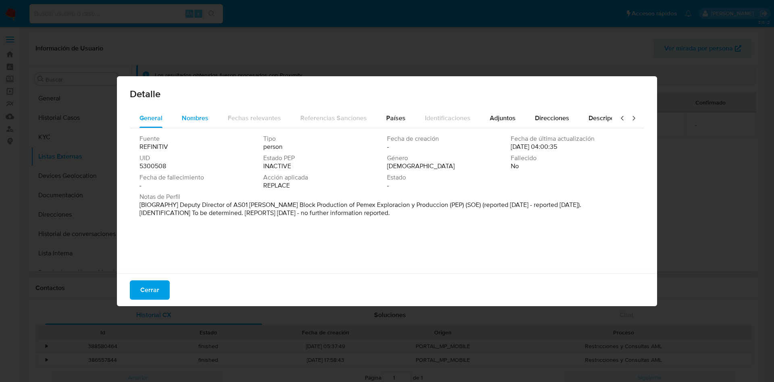
click at [189, 125] on div "Nombres" at bounding box center [195, 117] width 27 height 19
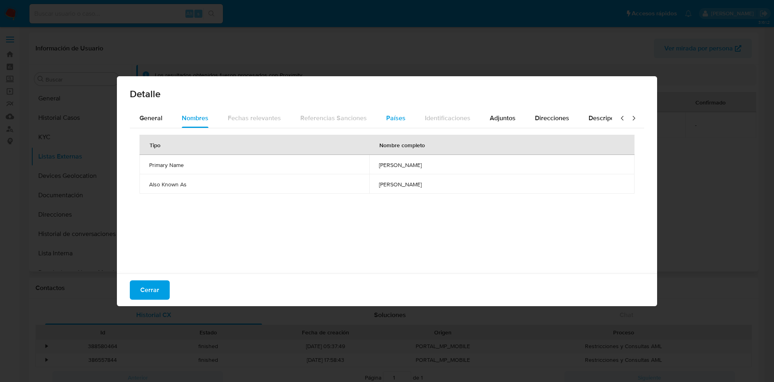
click at [397, 119] on span "Países" at bounding box center [395, 117] width 19 height 9
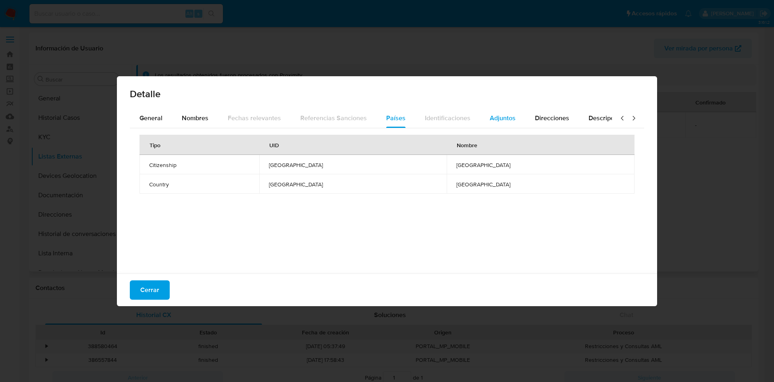
click at [494, 121] on span "Adjuntos" at bounding box center [503, 117] width 26 height 9
click at [545, 122] on span "Direcciones" at bounding box center [552, 117] width 34 height 9
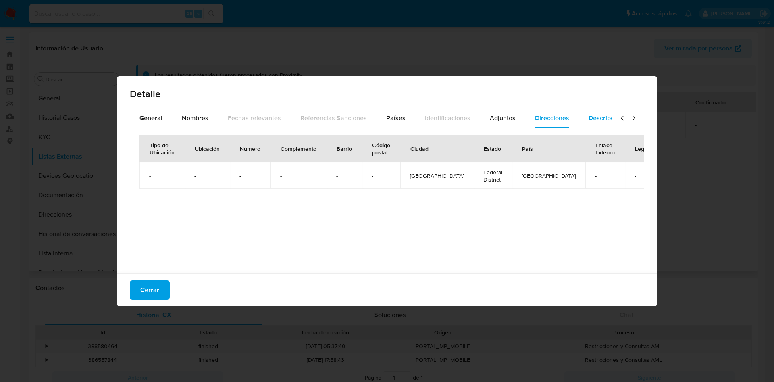
click at [592, 126] on div "Descripciones" at bounding box center [608, 117] width 41 height 19
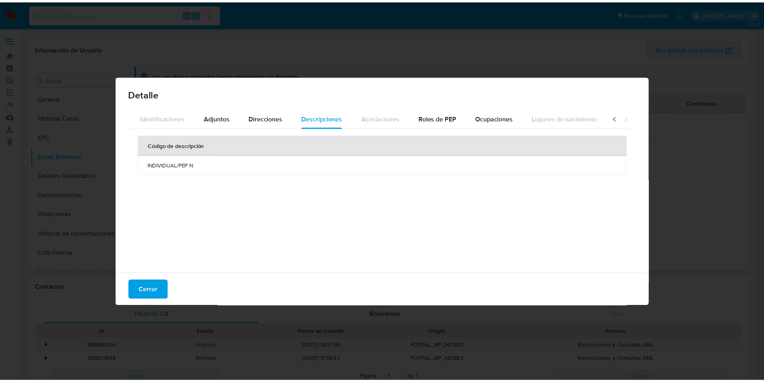
scroll to position [0, 289]
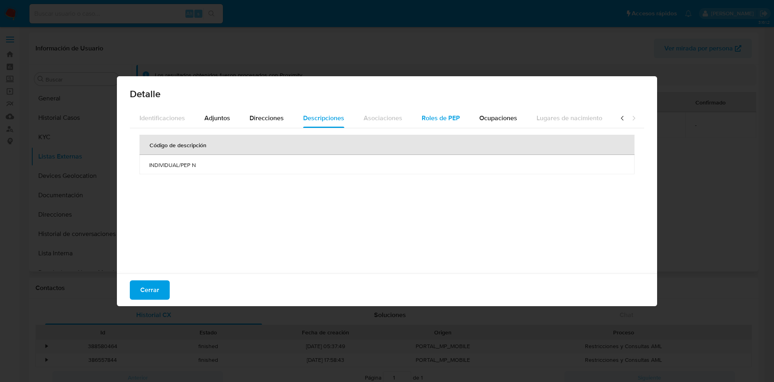
click at [422, 118] on span "Roles de PEP" at bounding box center [441, 117] width 38 height 9
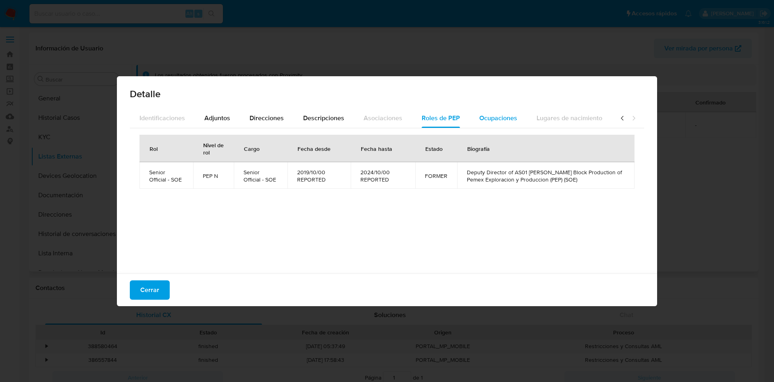
click at [486, 120] on span "Ocupaciones" at bounding box center [498, 117] width 38 height 9
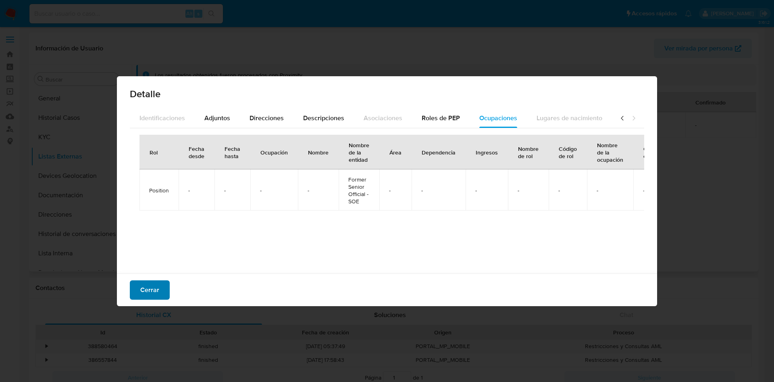
click at [145, 296] on span "Cerrar" at bounding box center [149, 290] width 19 height 18
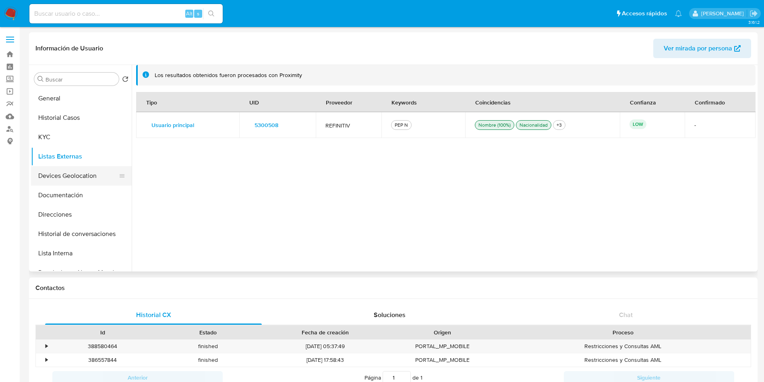
click at [69, 175] on button "Devices Geolocation" at bounding box center [78, 175] width 94 height 19
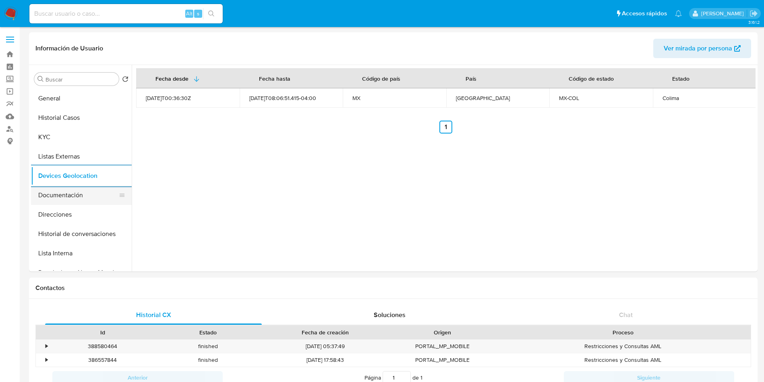
click at [71, 191] on button "Documentación" at bounding box center [78, 194] width 94 height 19
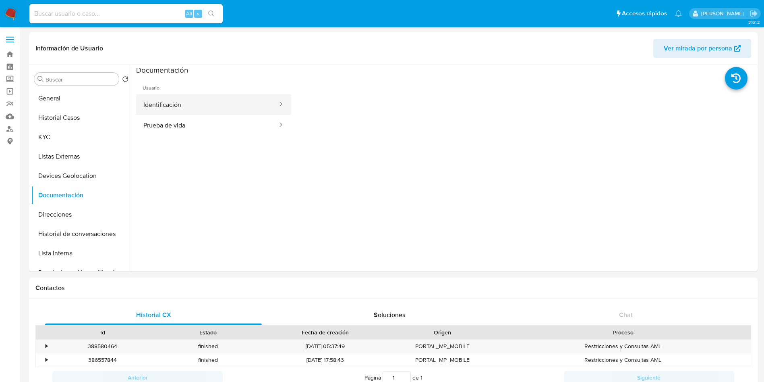
click at [199, 106] on button "Identificación" at bounding box center [207, 104] width 142 height 21
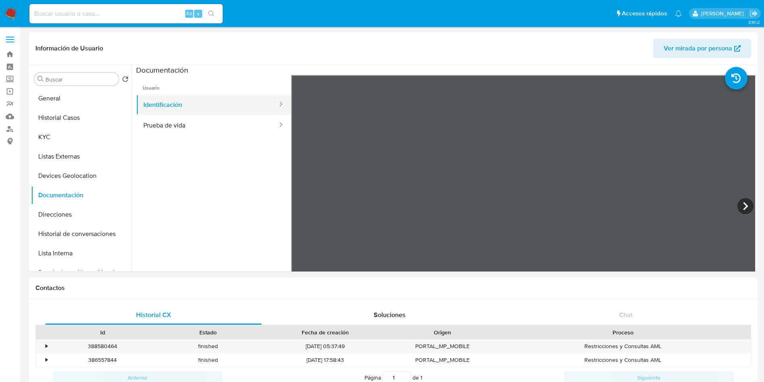
click at [272, 114] on div at bounding box center [278, 104] width 13 height 21
click at [261, 131] on button "Prueba de vida" at bounding box center [207, 125] width 142 height 21
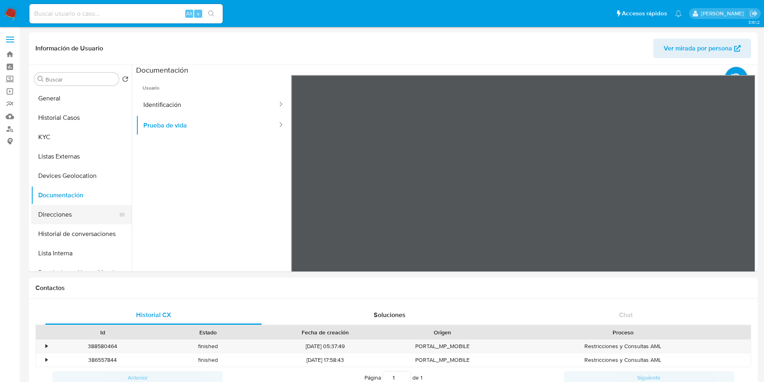
click at [68, 208] on button "Direcciones" at bounding box center [78, 214] width 94 height 19
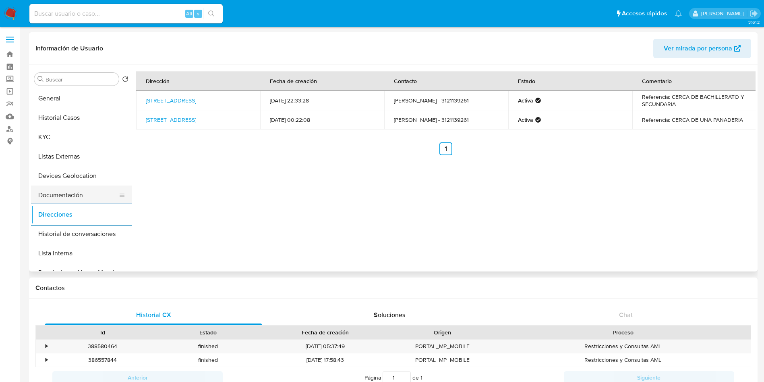
scroll to position [60, 0]
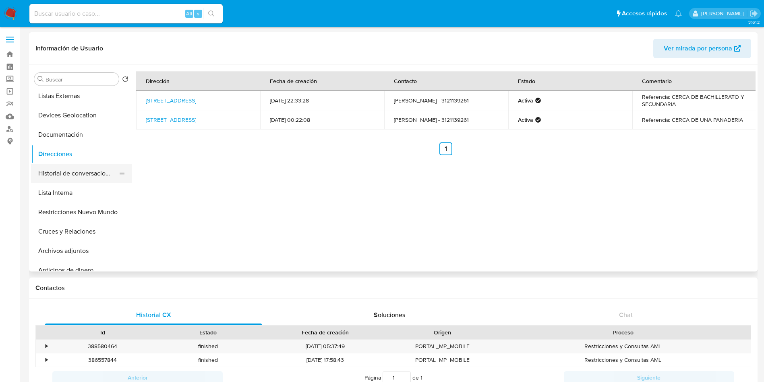
click at [83, 177] on button "Historial de conversaciones" at bounding box center [78, 173] width 94 height 19
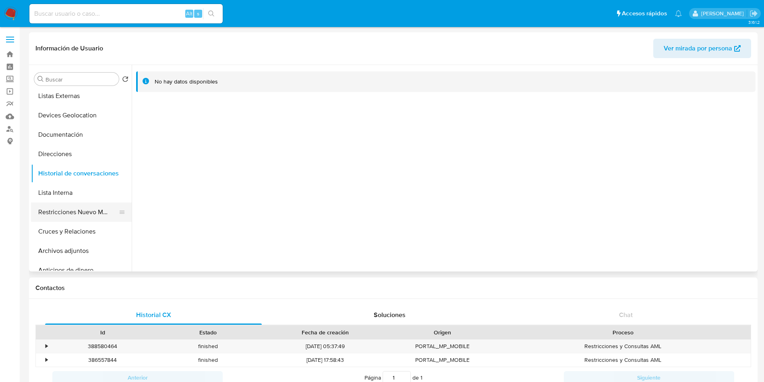
click at [76, 217] on button "Restricciones Nuevo Mundo" at bounding box center [78, 211] width 94 height 19
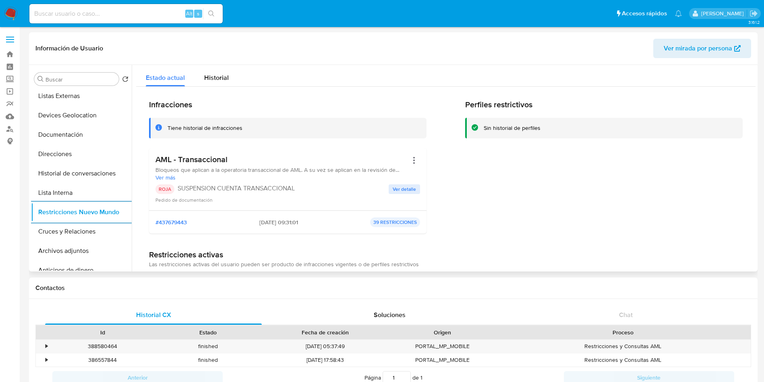
click at [408, 191] on span "Ver detalle" at bounding box center [404, 189] width 23 height 8
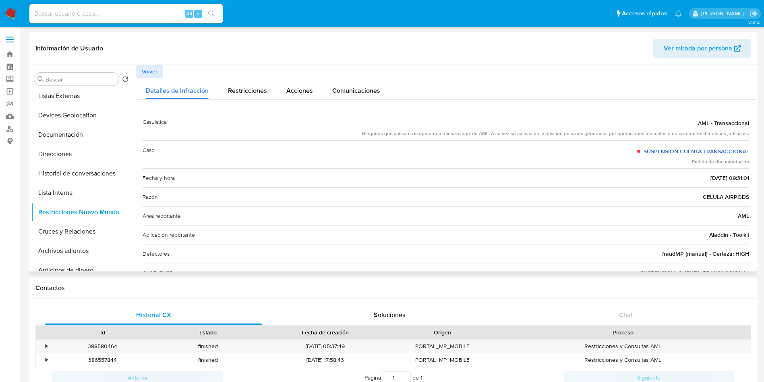
click at [676, 151] on link "SUSPENSION CUENTA TRANSACCIONAL" at bounding box center [697, 151] width 106 height 8
drag, startPoint x: 686, startPoint y: 180, endPoint x: 722, endPoint y: 175, distance: 36.2
click at [722, 175] on div "Fecha y hora 22/05/2025 - 09:31:01" at bounding box center [446, 177] width 607 height 19
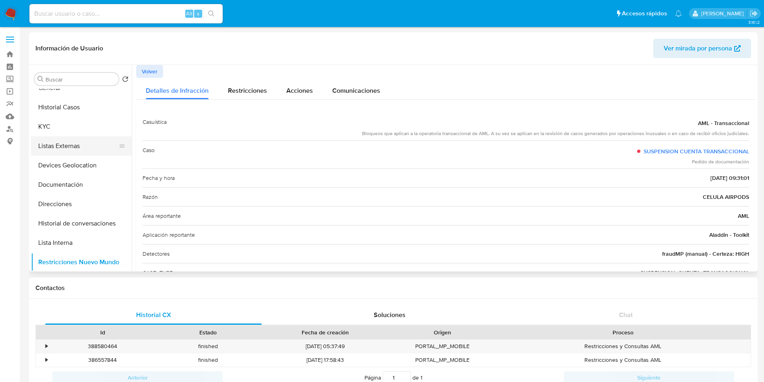
scroll to position [0, 0]
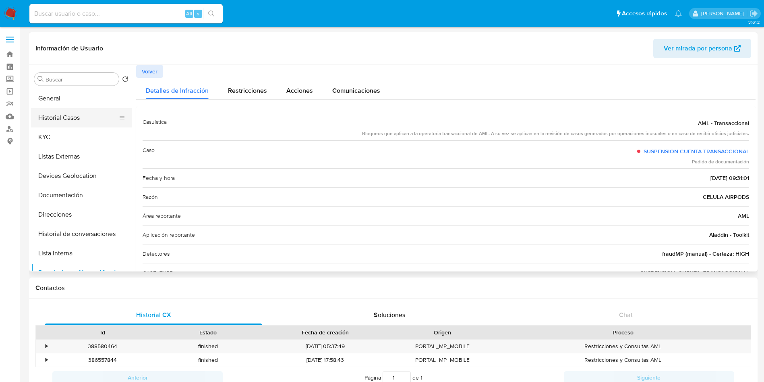
click at [74, 113] on button "Historial Casos" at bounding box center [78, 117] width 94 height 19
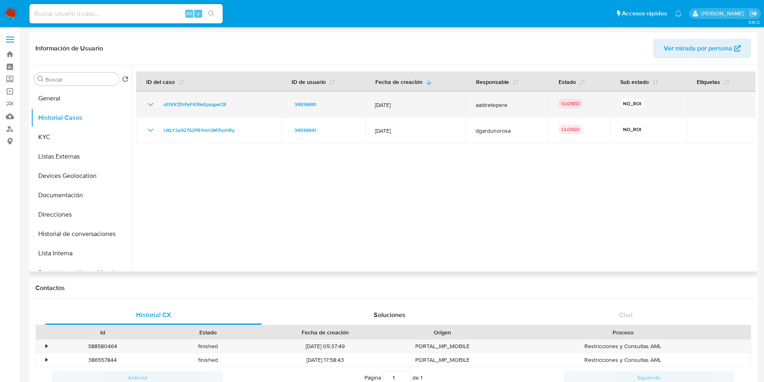
click at [150, 104] on icon "Mostrar/Ocultar" at bounding box center [151, 105] width 10 height 10
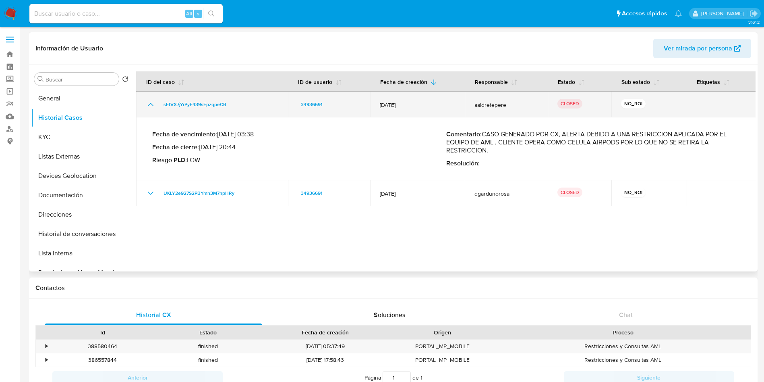
drag, startPoint x: 234, startPoint y: 104, endPoint x: 158, endPoint y: 104, distance: 75.8
click at [158, 104] on div "sEtVX7jYrPyF439sEpzqpeCB" at bounding box center [212, 105] width 133 height 10
click at [147, 102] on icon "Mostrar/Ocultar" at bounding box center [151, 105] width 10 height 10
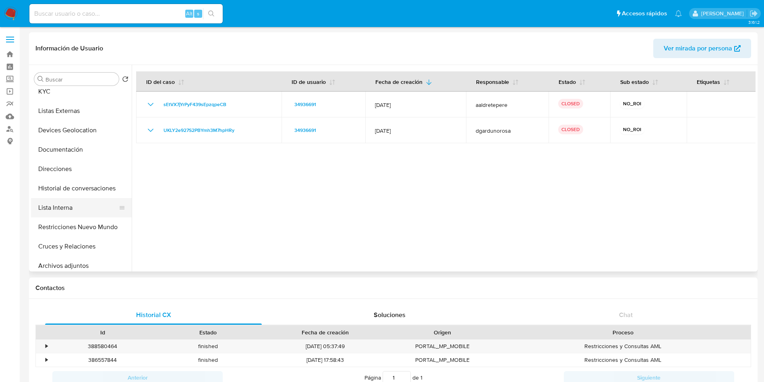
scroll to position [60, 0]
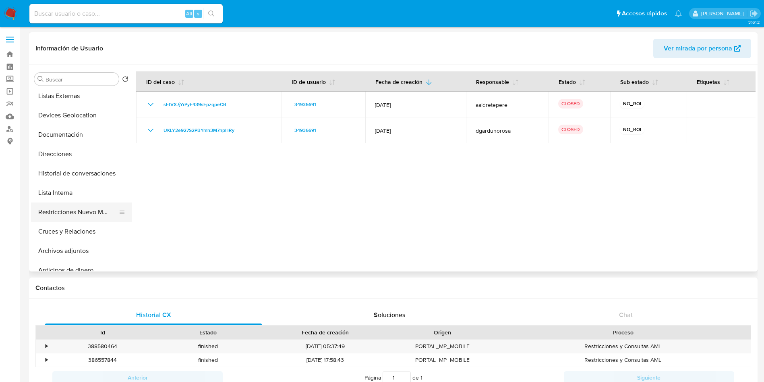
click at [66, 210] on button "Restricciones Nuevo Mundo" at bounding box center [78, 211] width 94 height 19
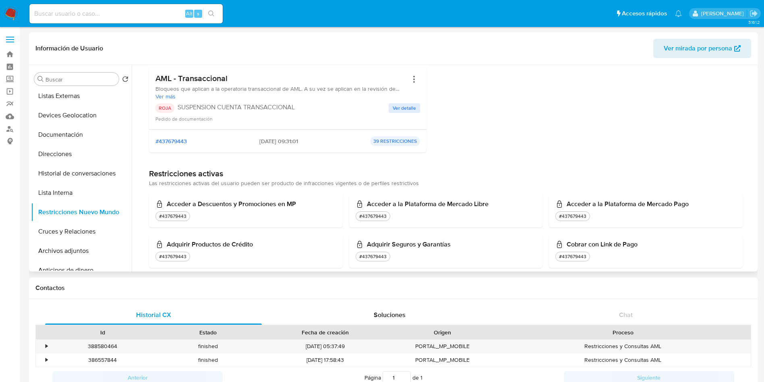
scroll to position [0, 0]
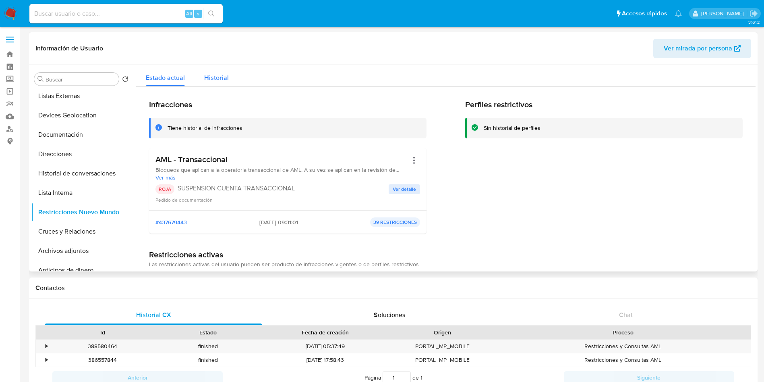
click at [208, 77] on span "Historial" at bounding box center [216, 77] width 25 height 9
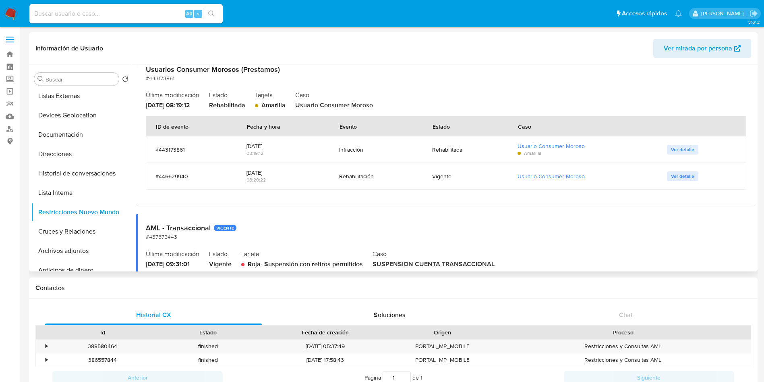
scroll to position [137, 0]
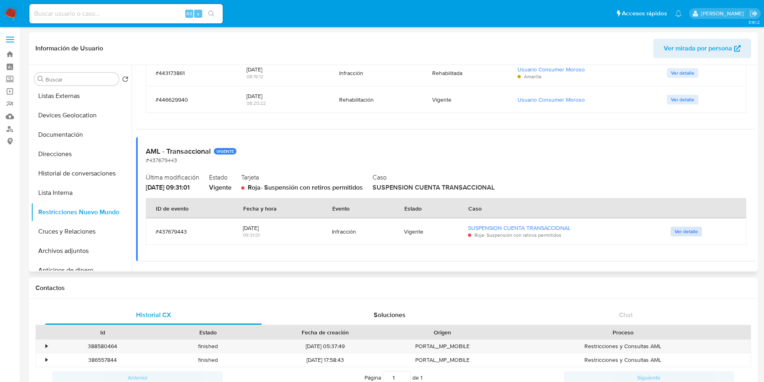
click at [671, 233] on button "Ver detalle" at bounding box center [686, 231] width 31 height 10
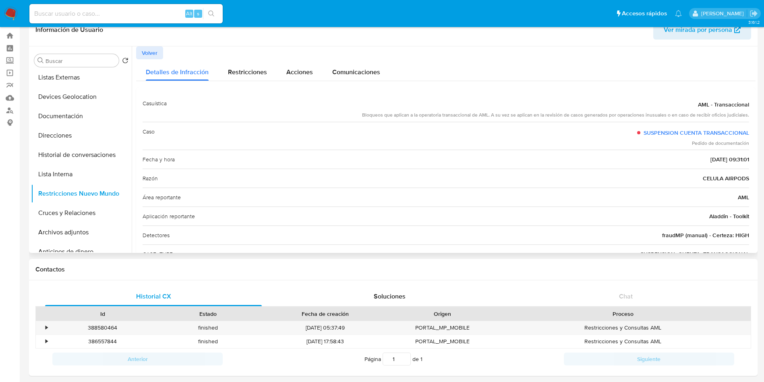
scroll to position [0, 0]
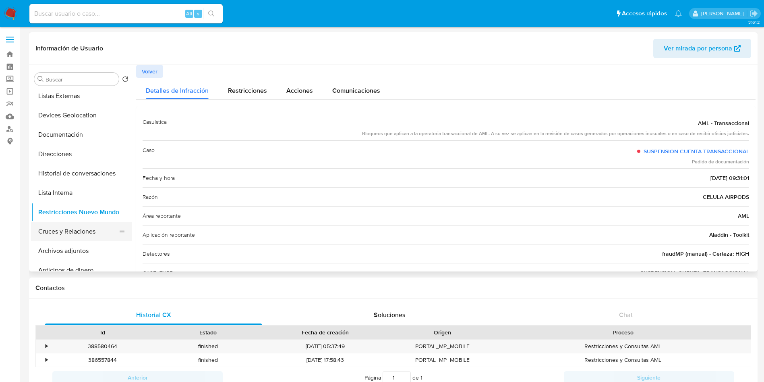
click at [64, 227] on button "Cruces y Relaciones" at bounding box center [78, 231] width 94 height 19
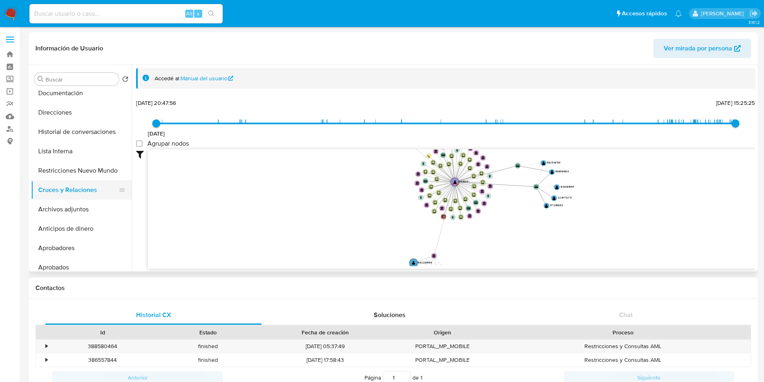
scroll to position [121, 0]
click at [83, 184] on button "Archivos adjuntos" at bounding box center [78, 190] width 94 height 19
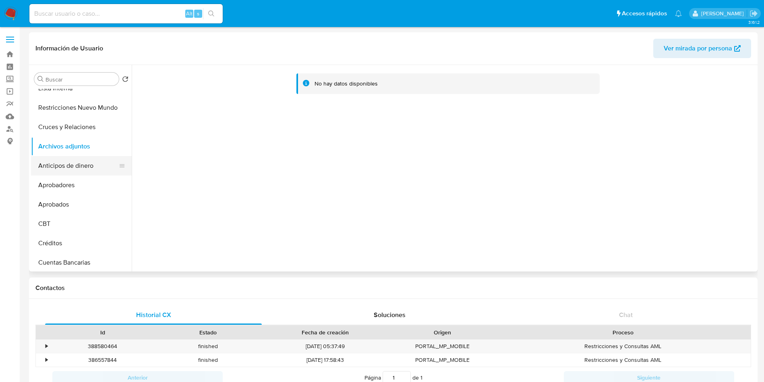
scroll to position [181, 0]
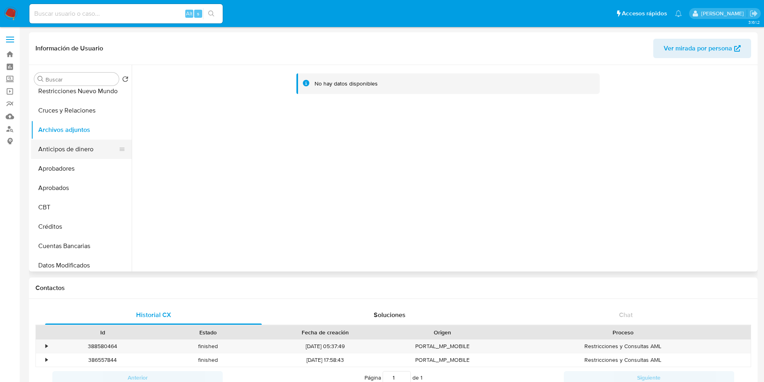
click at [53, 147] on button "Anticipos de dinero" at bounding box center [78, 148] width 94 height 19
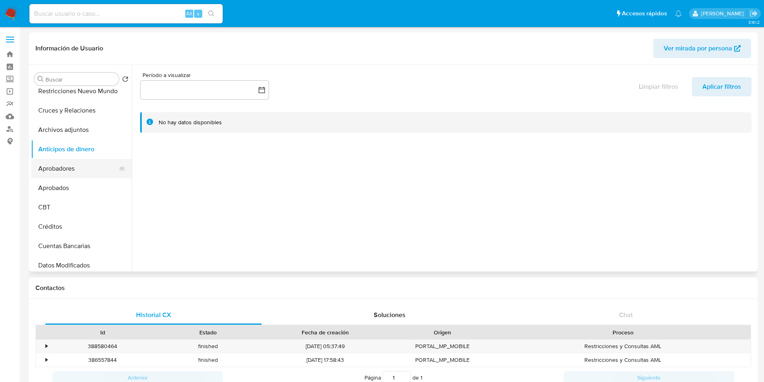
click at [77, 169] on button "Aprobadores" at bounding box center [78, 168] width 94 height 19
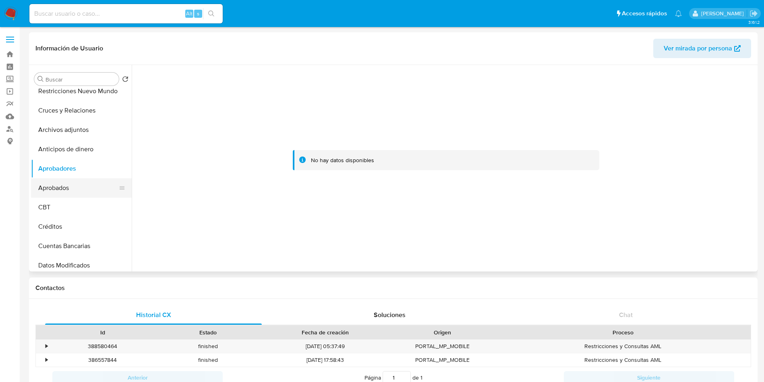
click at [77, 192] on button "Aprobados" at bounding box center [78, 187] width 94 height 19
click at [79, 206] on button "CBT" at bounding box center [78, 206] width 94 height 19
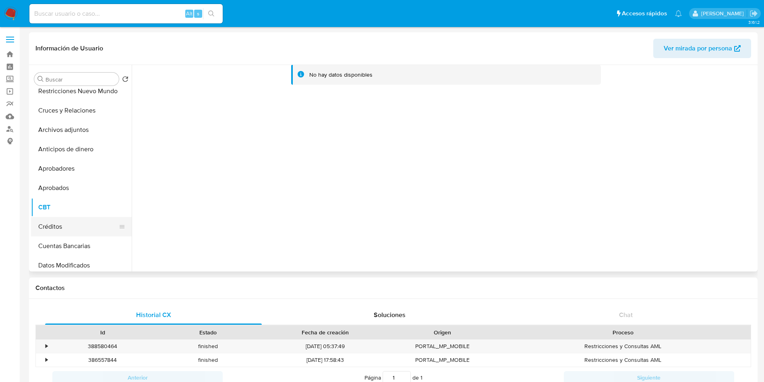
click at [82, 230] on button "Créditos" at bounding box center [78, 226] width 94 height 19
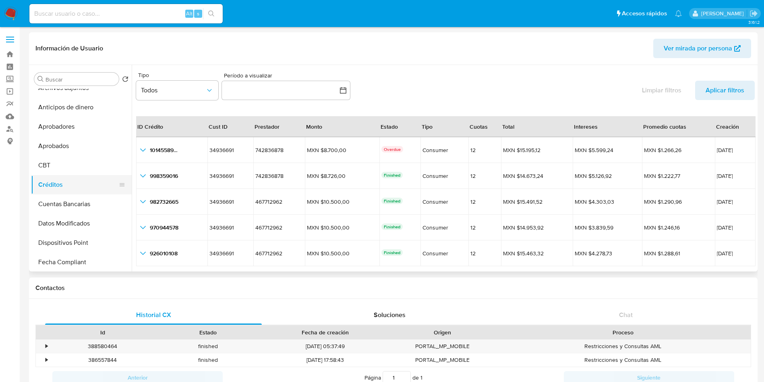
scroll to position [242, 0]
click at [71, 189] on button "Cuentas Bancarias" at bounding box center [78, 185] width 94 height 19
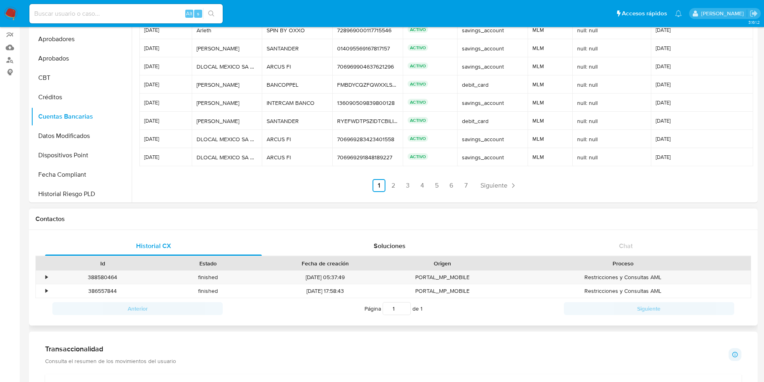
scroll to position [0, 0]
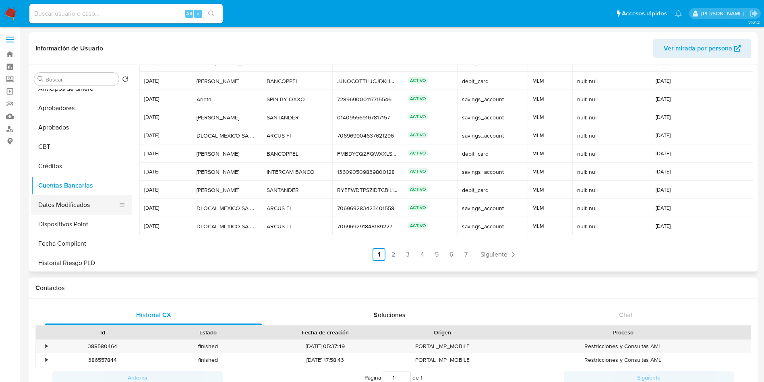
click at [73, 203] on button "Datos Modificados" at bounding box center [78, 204] width 94 height 19
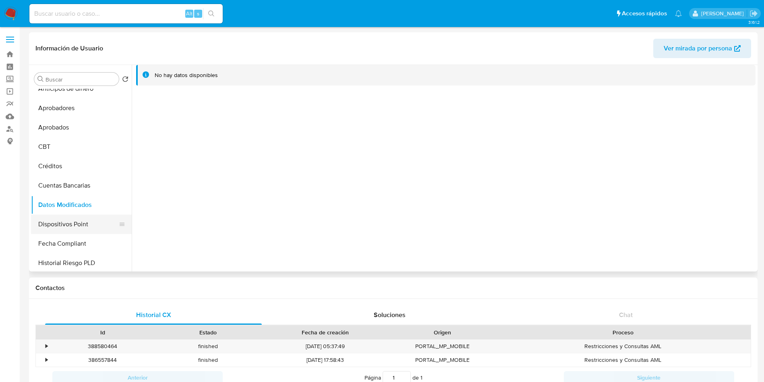
click at [77, 230] on button "Dispositivos Point" at bounding box center [78, 223] width 94 height 19
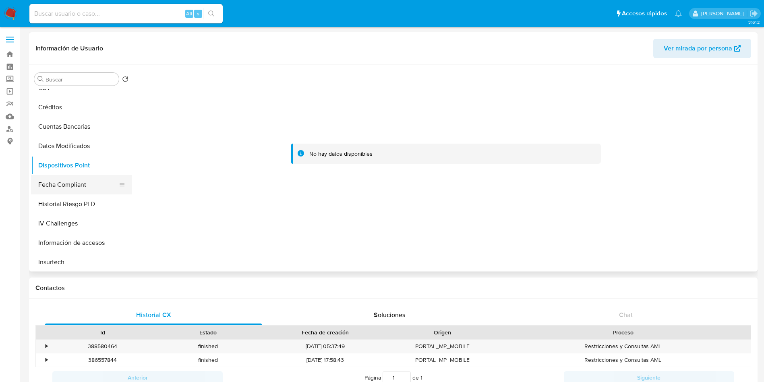
scroll to position [363, 0]
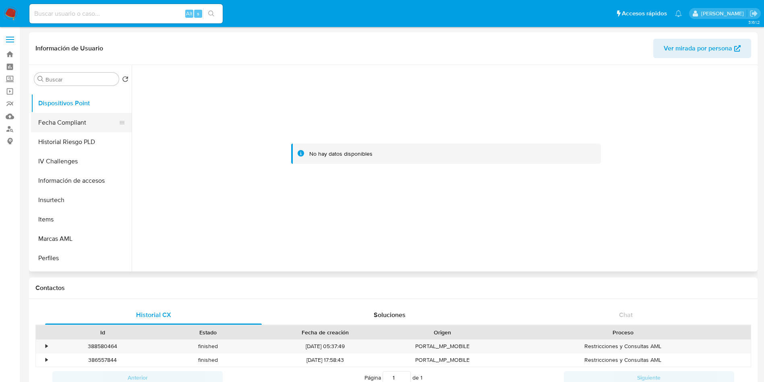
click at [79, 131] on button "Fecha Compliant" at bounding box center [78, 122] width 94 height 19
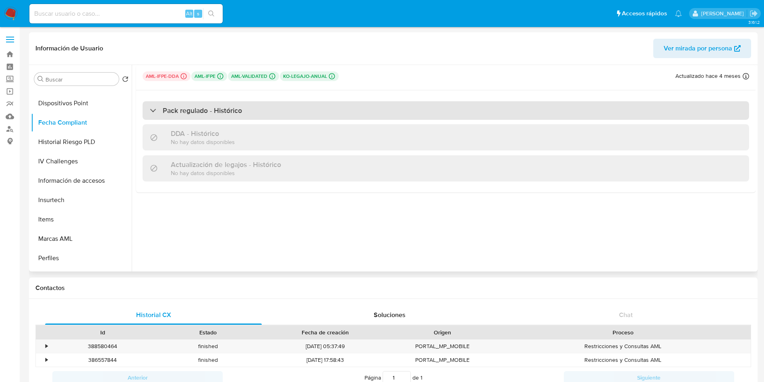
click at [153, 108] on div "Pack regulado - Histórico" at bounding box center [196, 110] width 92 height 9
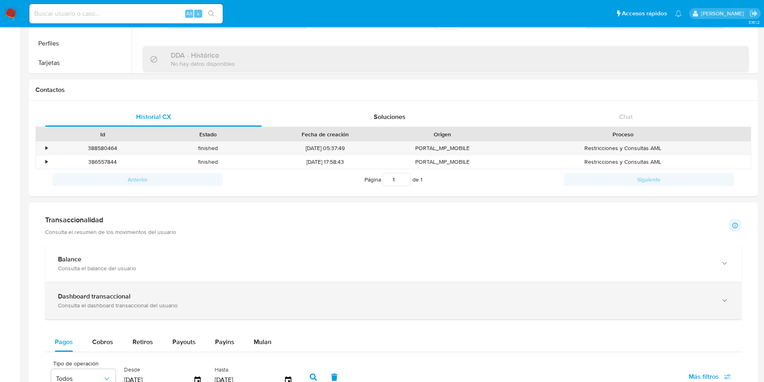
scroll to position [242, 0]
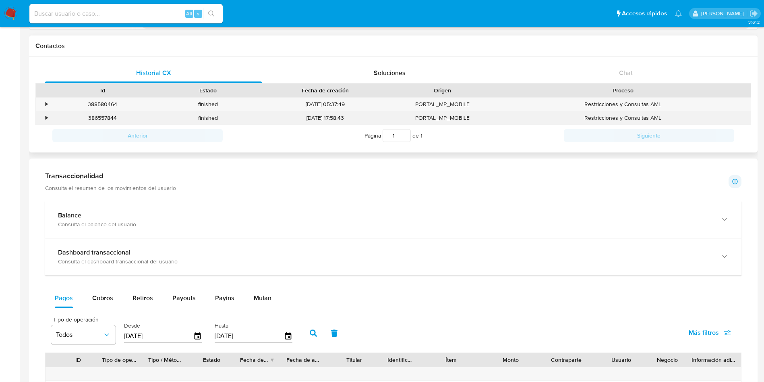
click at [46, 119] on div "•" at bounding box center [47, 118] width 2 height 8
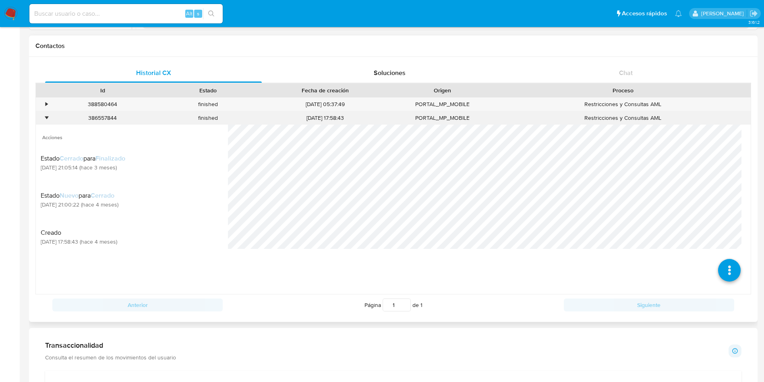
click at [46, 119] on div "•" at bounding box center [47, 118] width 2 height 8
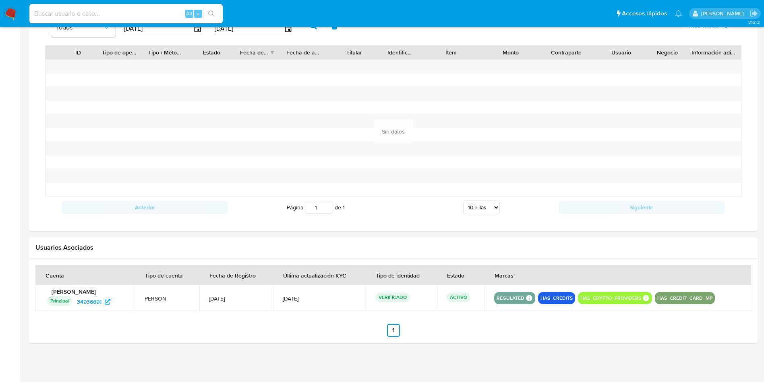
scroll to position [550, 0]
click at [109, 301] on icon at bounding box center [108, 300] width 6 height 6
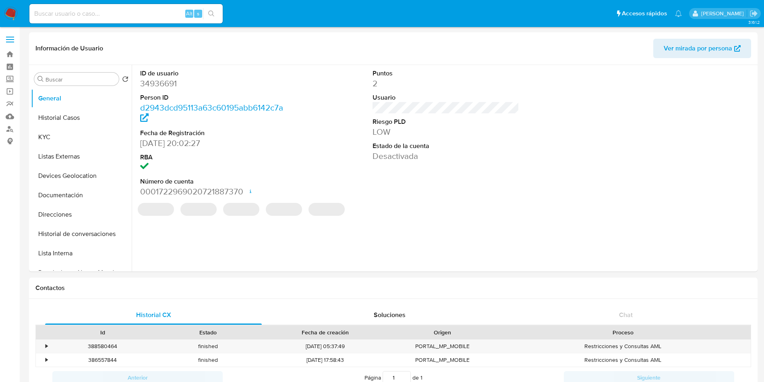
select select "10"
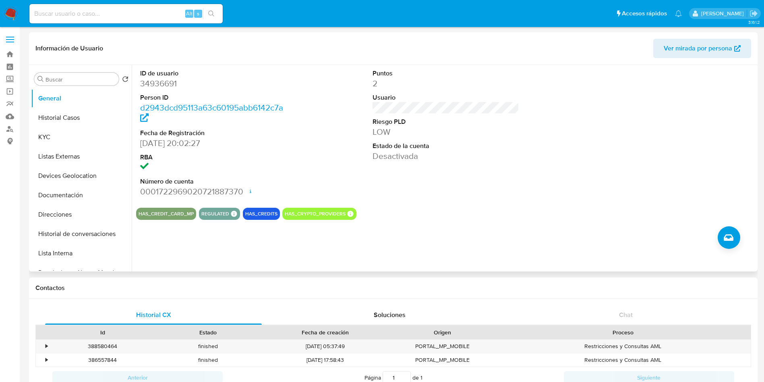
click at [405, 157] on dd "Desactivada" at bounding box center [446, 155] width 147 height 11
click at [72, 117] on button "Historial Casos" at bounding box center [78, 117] width 94 height 19
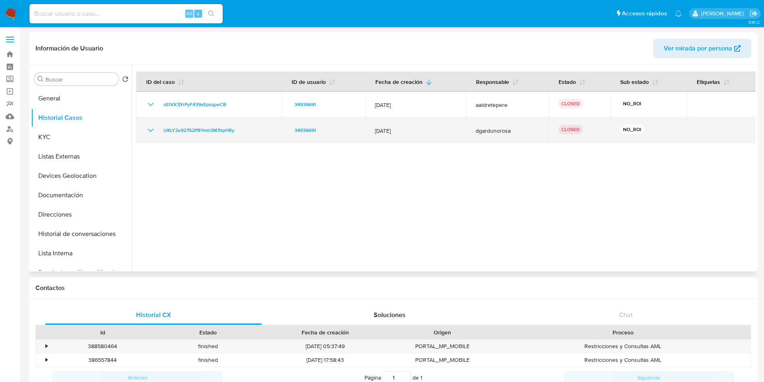
click at [500, 130] on span "dgardunorosa" at bounding box center [507, 130] width 63 height 7
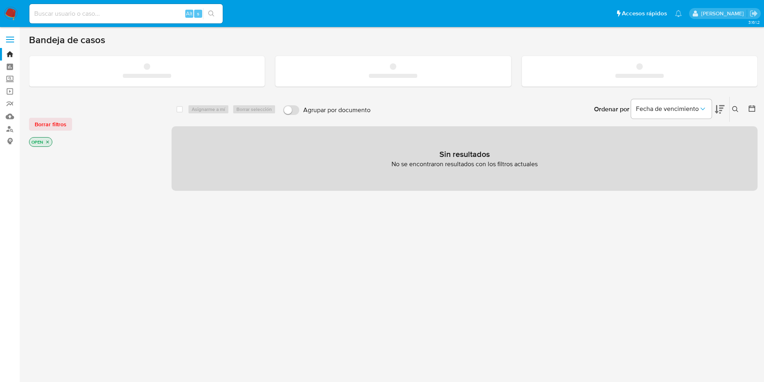
click at [124, 16] on input at bounding box center [125, 13] width 193 height 10
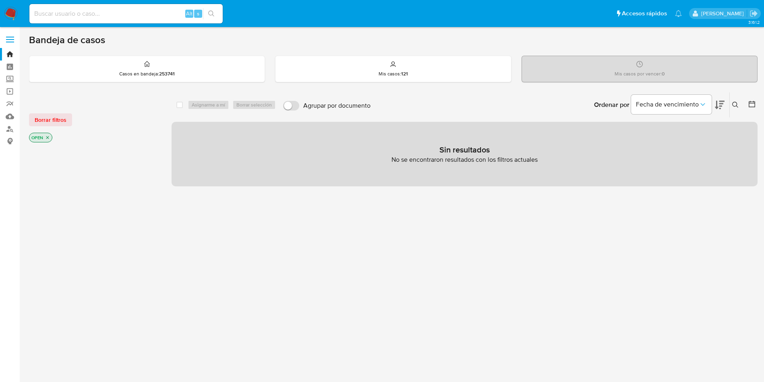
click at [734, 102] on icon at bounding box center [736, 105] width 6 height 6
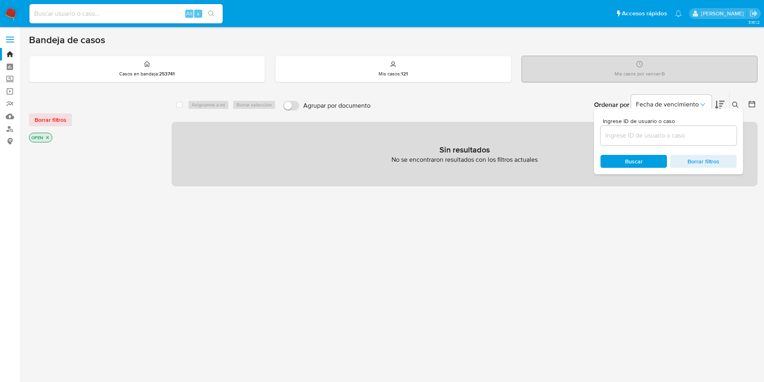
click at [643, 131] on input at bounding box center [669, 135] width 136 height 10
type input "1893093825"
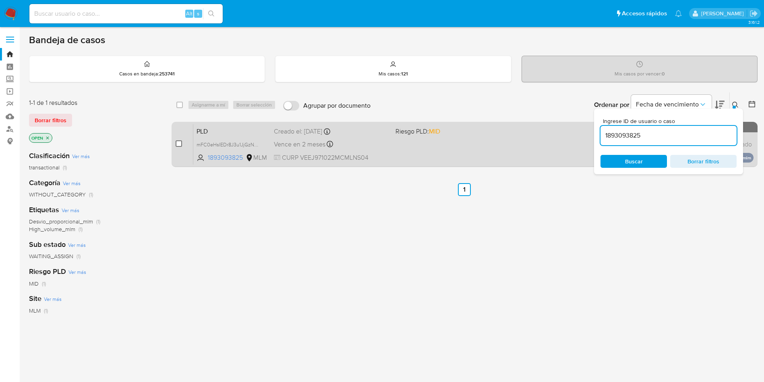
click at [179, 141] on input "checkbox" at bounding box center [179, 143] width 6 height 6
checkbox input "true"
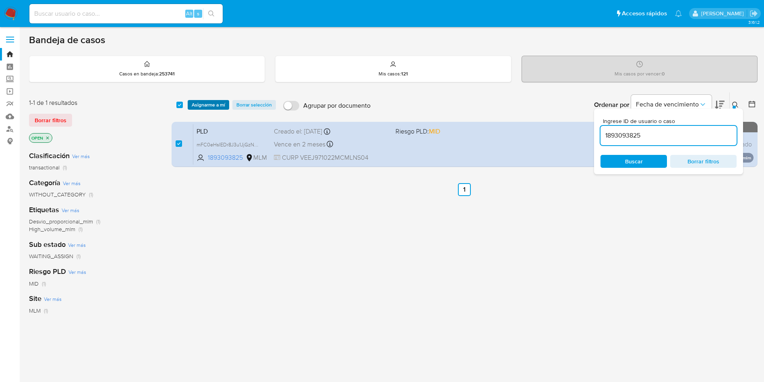
click at [211, 104] on span "Asignarme a mí" at bounding box center [208, 105] width 33 height 8
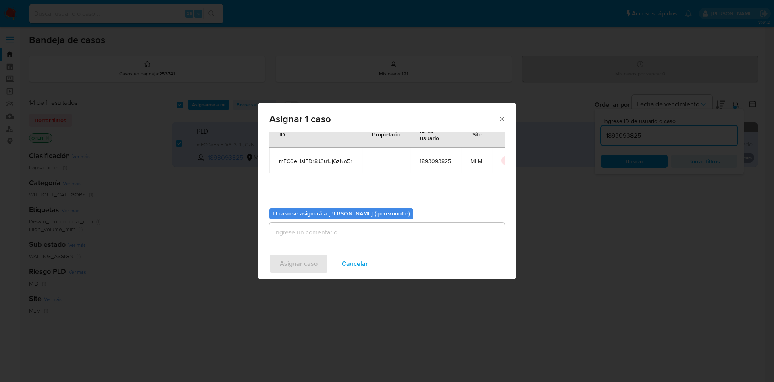
scroll to position [42, 0]
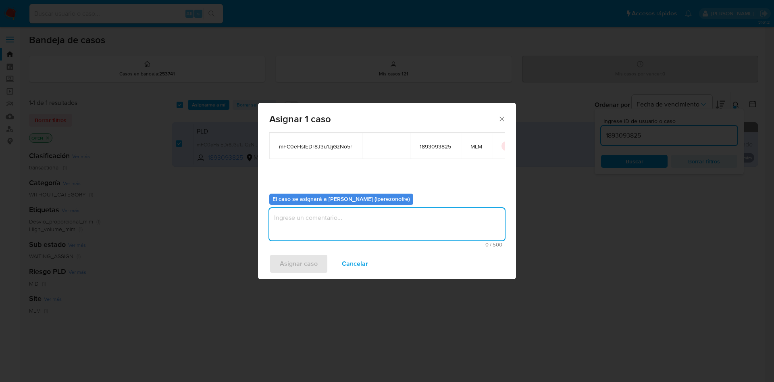
click at [385, 226] on textarea "assign-modal" at bounding box center [386, 224] width 235 height 32
type textarea "IPO"
click at [293, 264] on span "Asignar caso" at bounding box center [299, 264] width 38 height 18
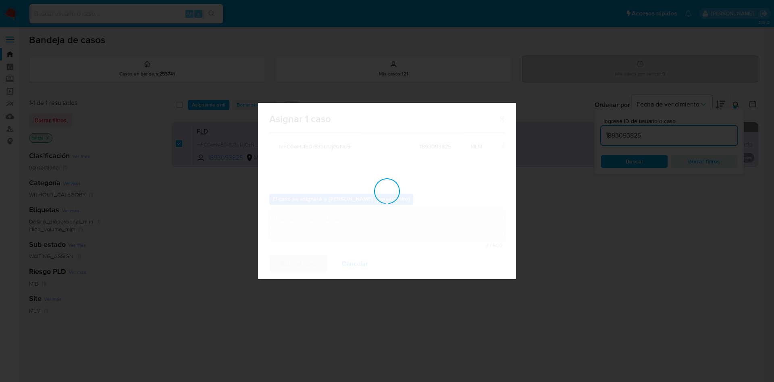
checkbox input "false"
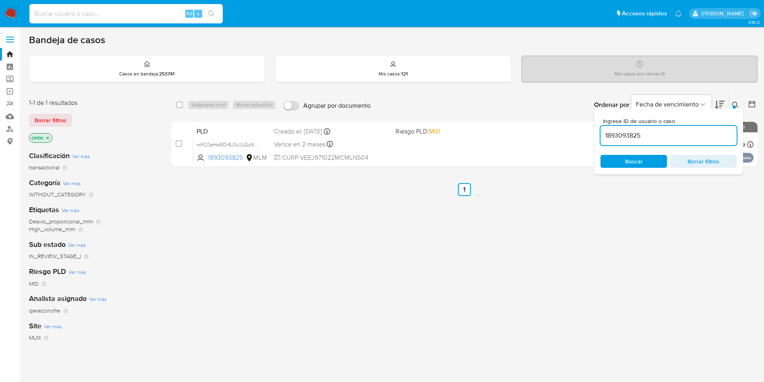
click at [112, 15] on input at bounding box center [125, 13] width 193 height 10
paste input "171629865"
type input "171629865"
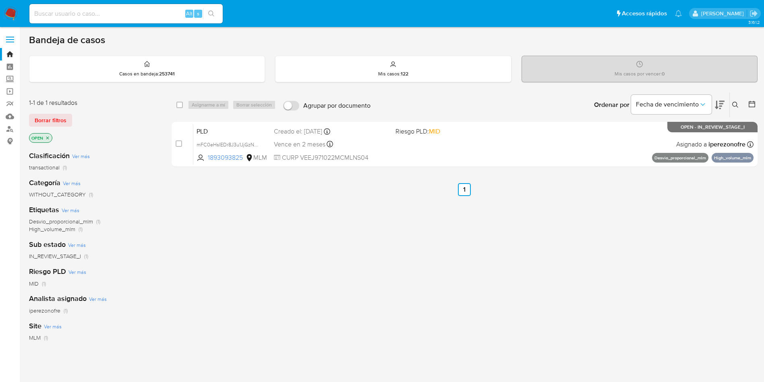
click at [737, 102] on icon at bounding box center [736, 105] width 6 height 6
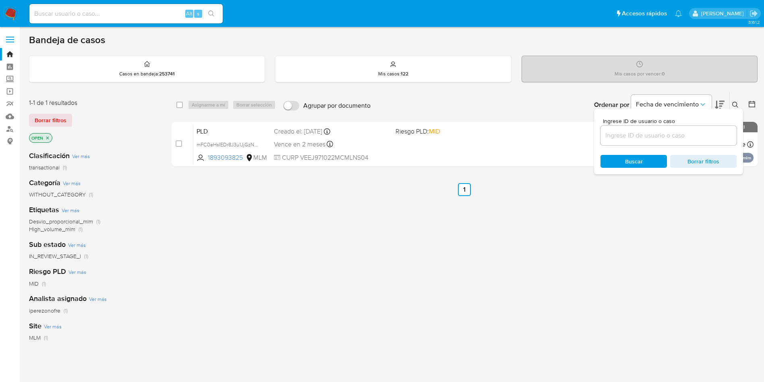
click at [658, 136] on input at bounding box center [669, 135] width 136 height 10
type input "171629865"
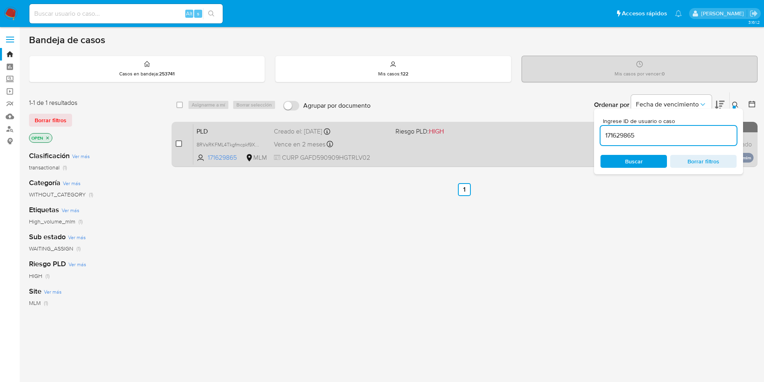
click at [181, 143] on input "checkbox" at bounding box center [179, 143] width 6 height 6
checkbox input "true"
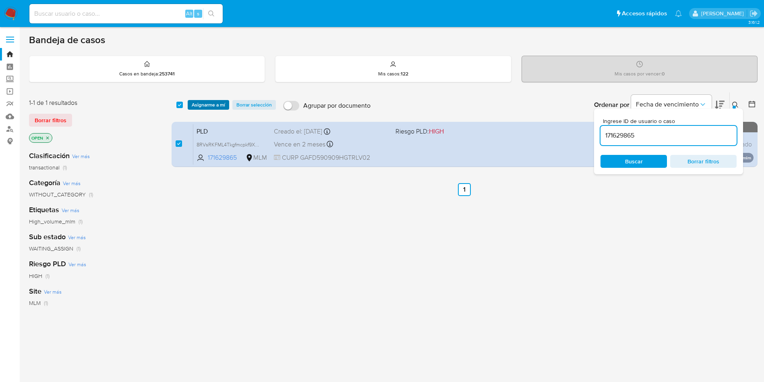
checkbox input "true"
click at [213, 101] on span "Asignarme a mí" at bounding box center [208, 105] width 33 height 8
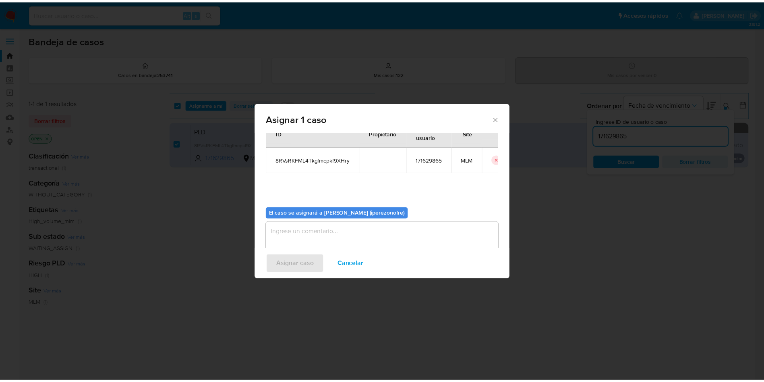
scroll to position [42, 0]
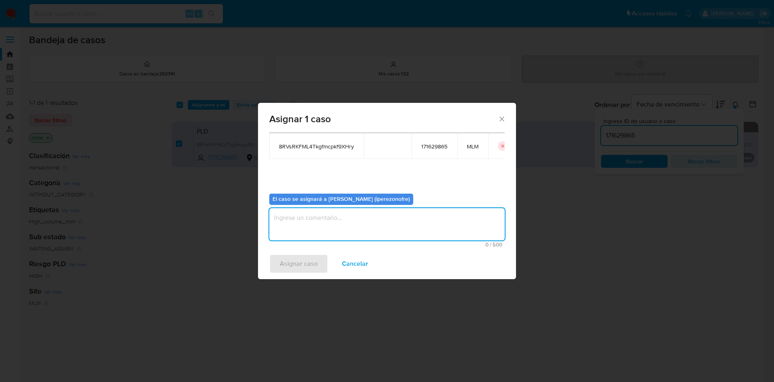
click at [411, 221] on textarea "assign-modal" at bounding box center [386, 224] width 235 height 32
type textarea "IPO"
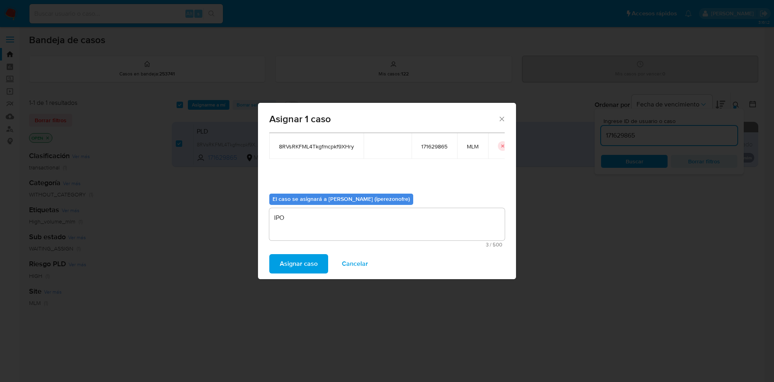
click at [309, 260] on span "Asignar caso" at bounding box center [299, 264] width 38 height 18
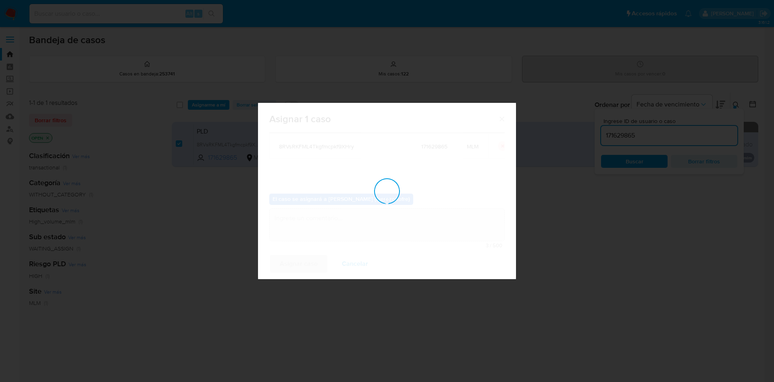
checkbox input "false"
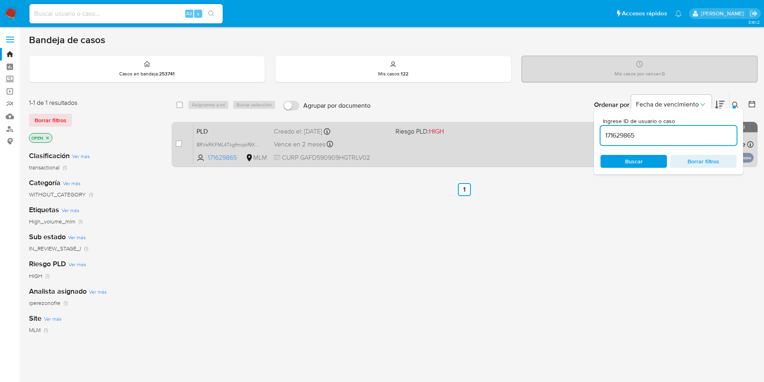
click at [366, 160] on span "CURP GAFD590909HGTRLV02" at bounding box center [331, 157] width 115 height 9
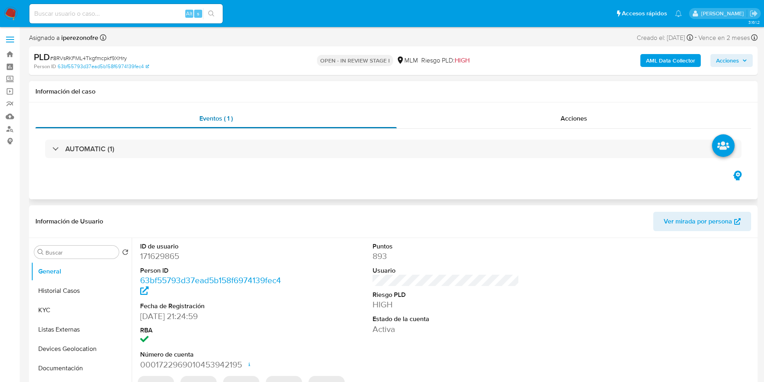
select select "10"
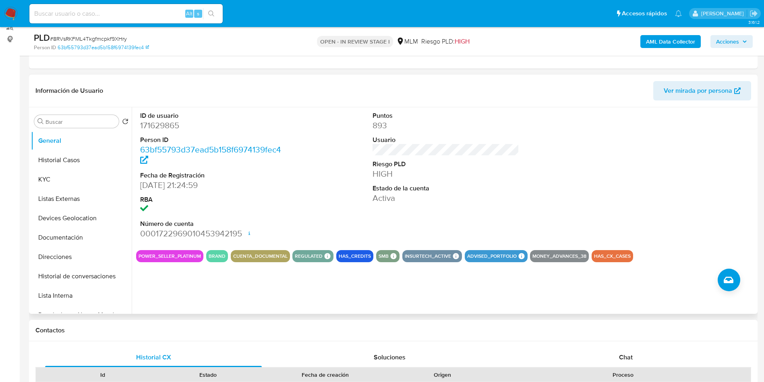
scroll to position [121, 0]
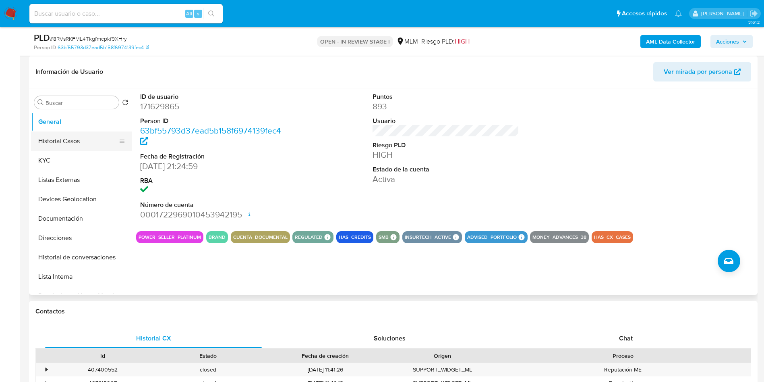
click at [72, 145] on button "Historial Casos" at bounding box center [78, 140] width 94 height 19
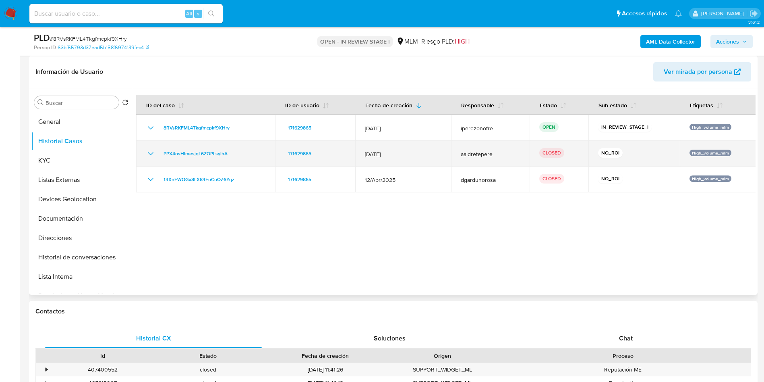
click at [146, 153] on icon "Mostrar/Ocultar" at bounding box center [151, 154] width 10 height 10
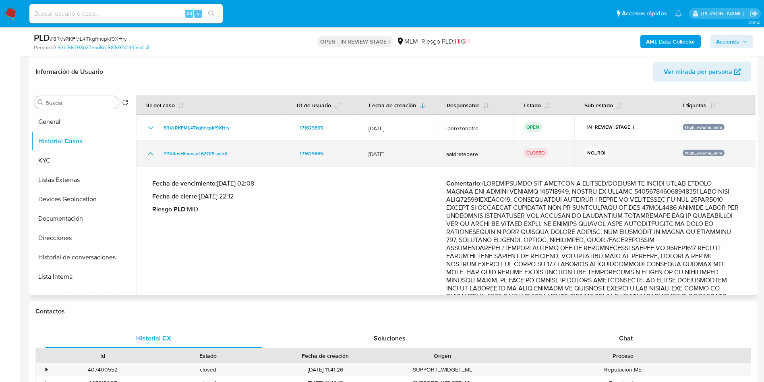
click at [146, 153] on icon "Mostrar/Ocultar" at bounding box center [151, 154] width 10 height 10
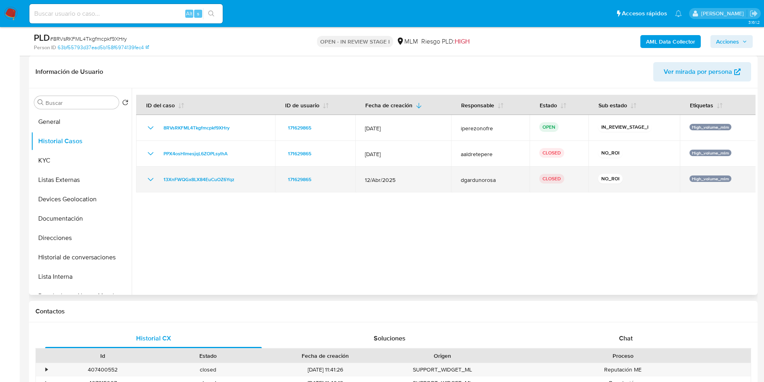
click at [151, 184] on icon "Mostrar/Ocultar" at bounding box center [151, 179] width 10 height 10
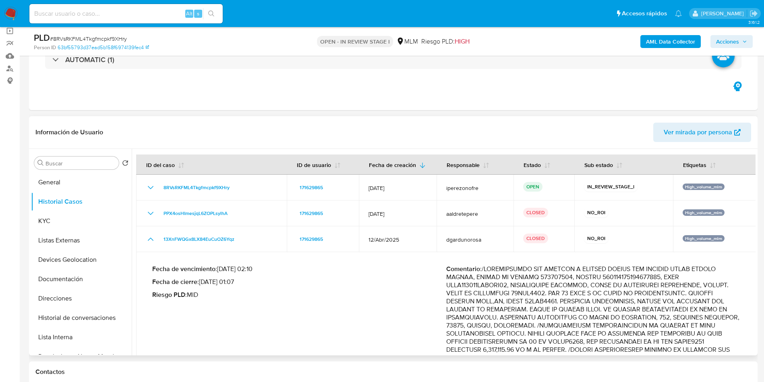
scroll to position [0, 0]
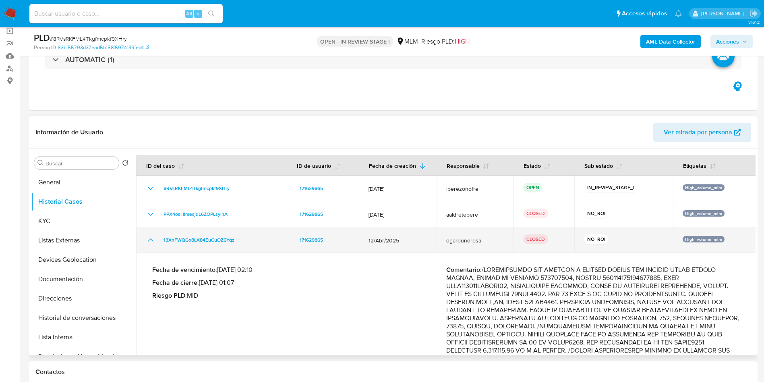
click at [147, 236] on icon "Mostrar/Ocultar" at bounding box center [151, 240] width 10 height 10
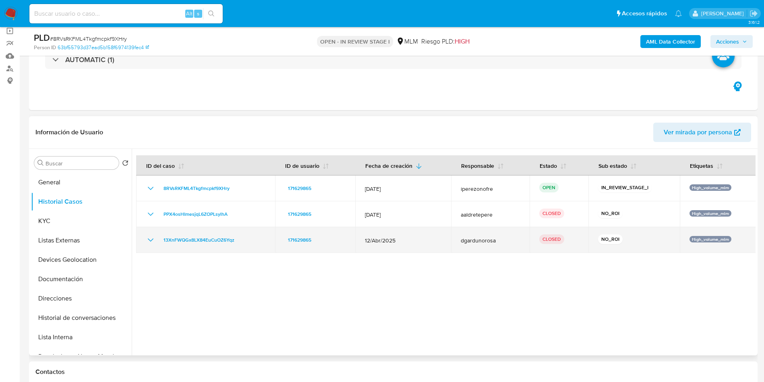
click at [373, 230] on td "12/Abr/2025" at bounding box center [403, 240] width 96 height 26
drag, startPoint x: 361, startPoint y: 238, endPoint x: 409, endPoint y: 234, distance: 48.9
click at [409, 234] on td "12/Abr/2025" at bounding box center [403, 240] width 96 height 26
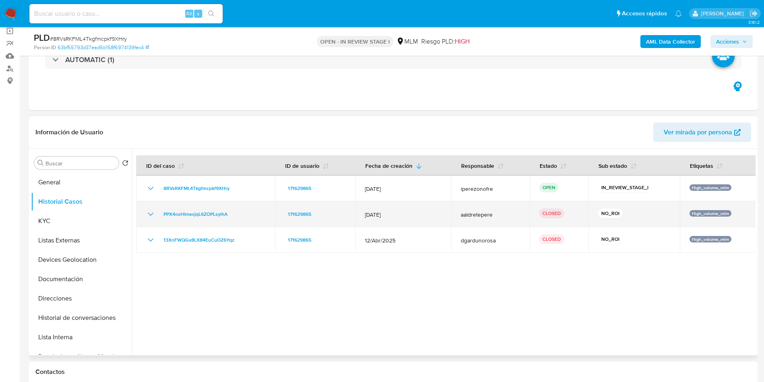
drag, startPoint x: 396, startPoint y: 218, endPoint x: 363, endPoint y: 218, distance: 33.0
click at [365, 218] on span "12/May/2025" at bounding box center [403, 214] width 77 height 7
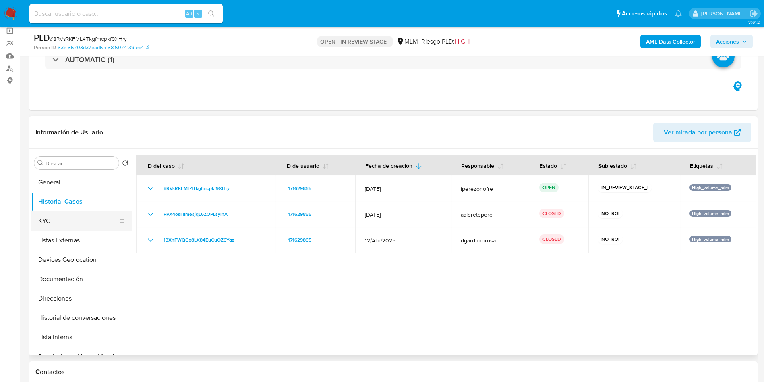
click at [62, 222] on button "KYC" at bounding box center [78, 220] width 94 height 19
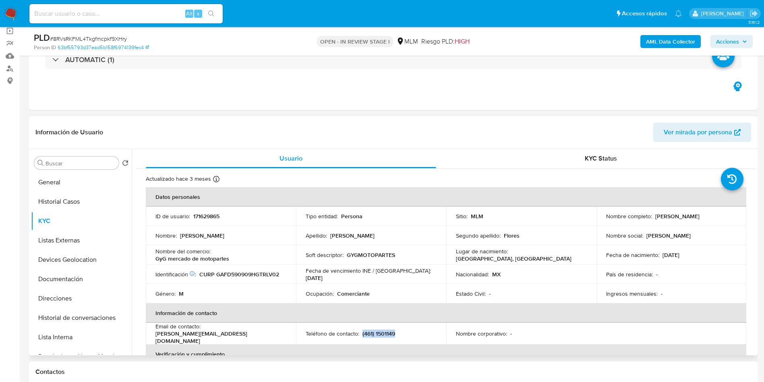
drag, startPoint x: 388, startPoint y: 335, endPoint x: 361, endPoint y: 334, distance: 27.8
click at [361, 334] on div "Teléfono de contacto : (461) 1501149" at bounding box center [371, 333] width 131 height 7
copy p "(461) 1501149"
drag, startPoint x: 284, startPoint y: 331, endPoint x: 204, endPoint y: 332, distance: 80.6
click at [204, 332] on div "Email de contacto : david.garciaf0909@gmail.com" at bounding box center [221, 333] width 131 height 22
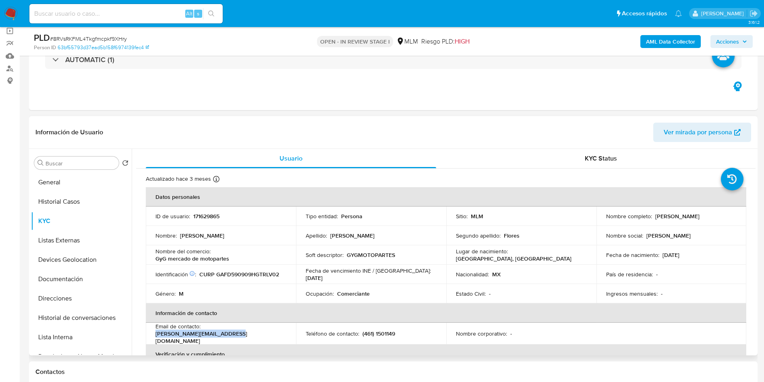
copy p "david.garciaf0909@gmail.com"
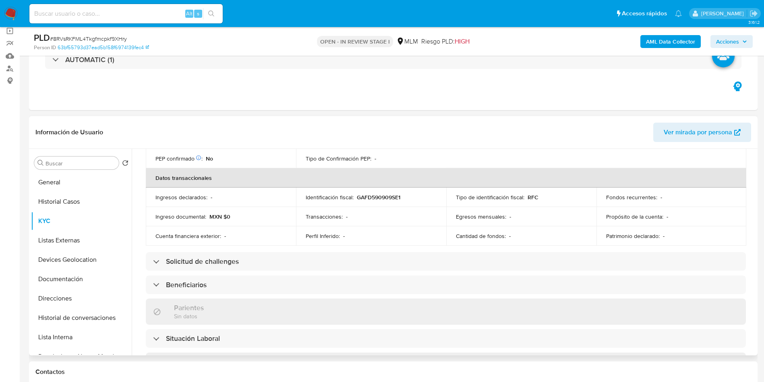
scroll to position [253, 0]
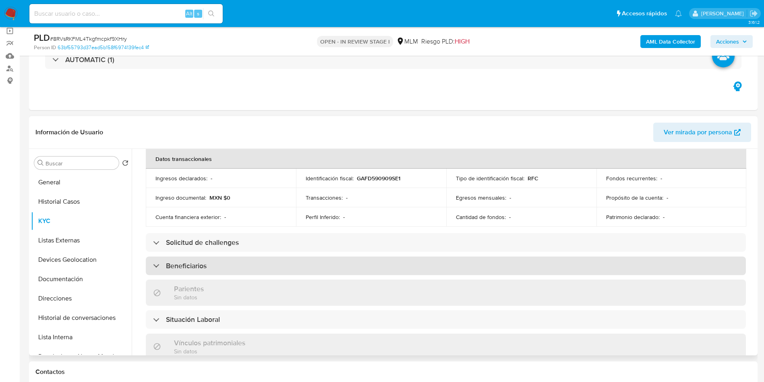
click at [223, 260] on div "Beneficiarios" at bounding box center [446, 265] width 600 height 19
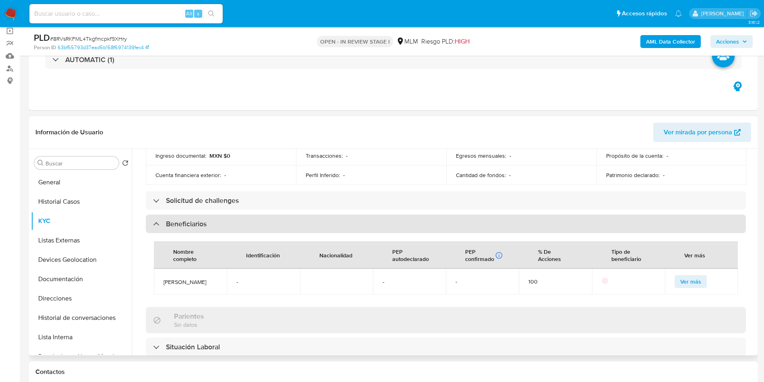
scroll to position [314, 0]
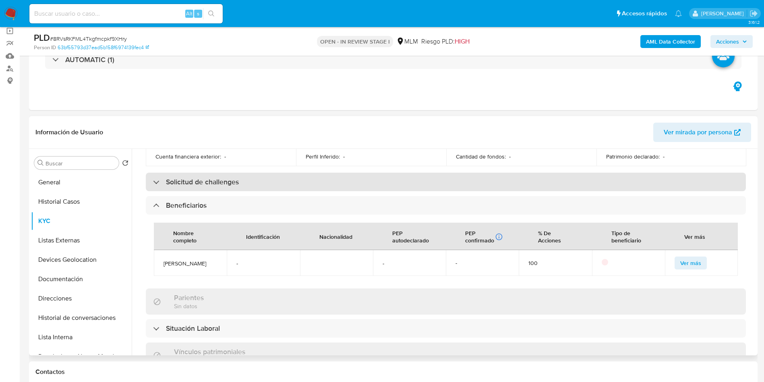
click at [266, 176] on div "Solicitud de challenges" at bounding box center [446, 181] width 600 height 19
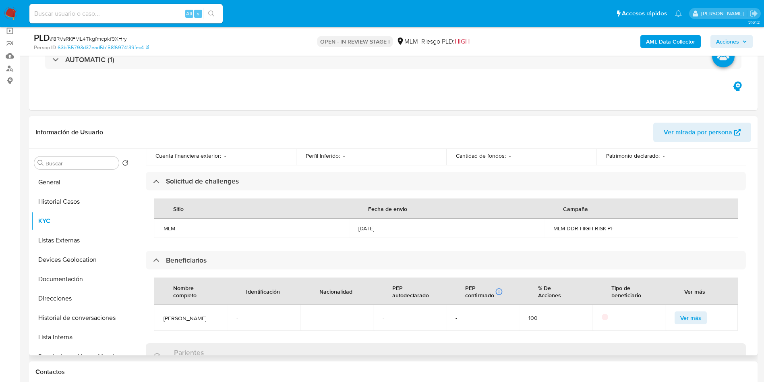
scroll to position [329, 0]
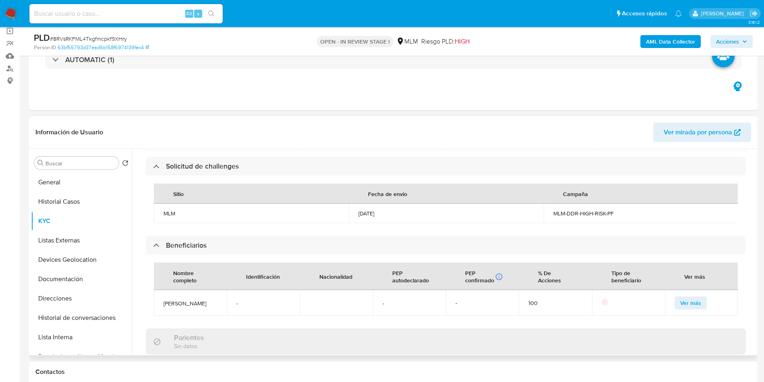
drag, startPoint x: 164, startPoint y: 311, endPoint x: 189, endPoint y: 322, distance: 27.5
click at [189, 316] on td "Olga Leticia Pulido Delgado" at bounding box center [190, 303] width 73 height 26
copy span "Olga Leticia Pulido Delgado"
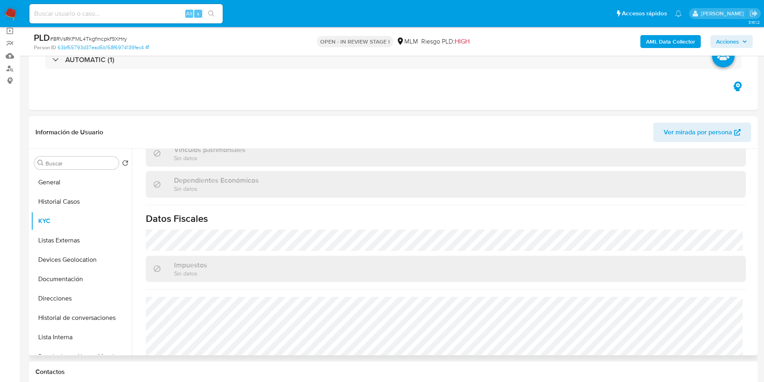
scroll to position [511, 0]
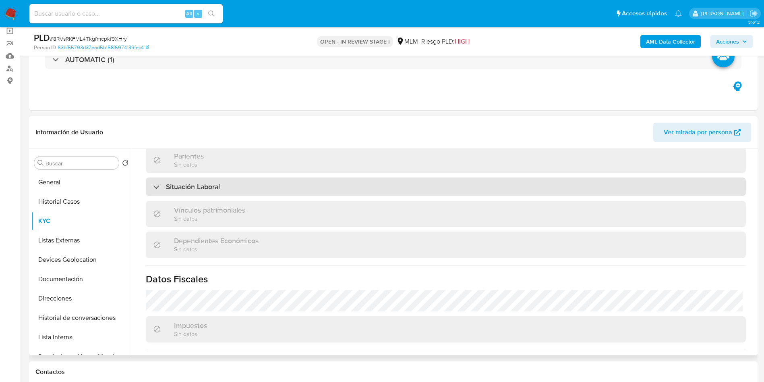
click at [269, 196] on div "Situación Laboral" at bounding box center [446, 186] width 600 height 19
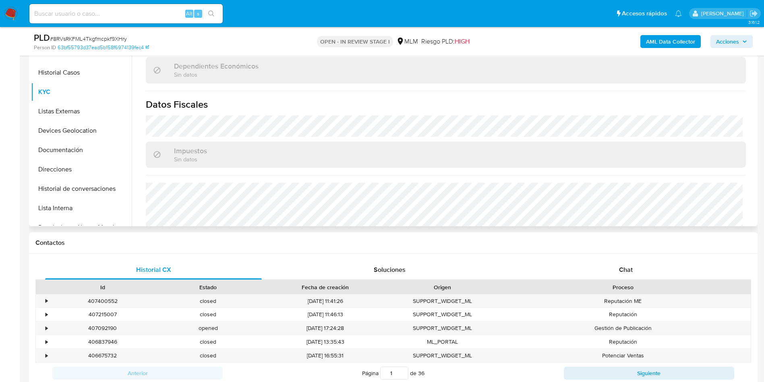
scroll to position [692, 0]
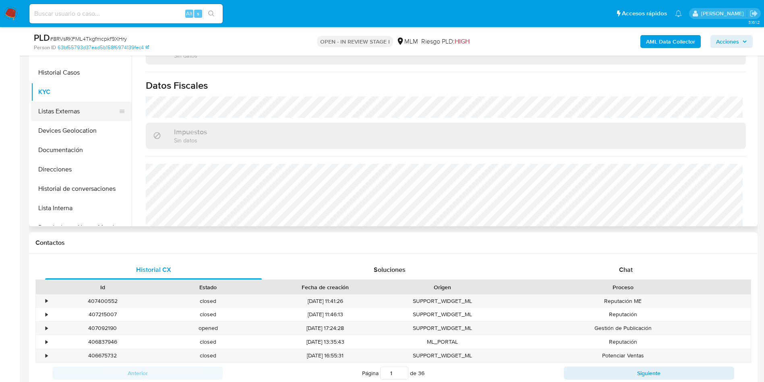
click at [70, 113] on button "Listas Externas" at bounding box center [78, 111] width 94 height 19
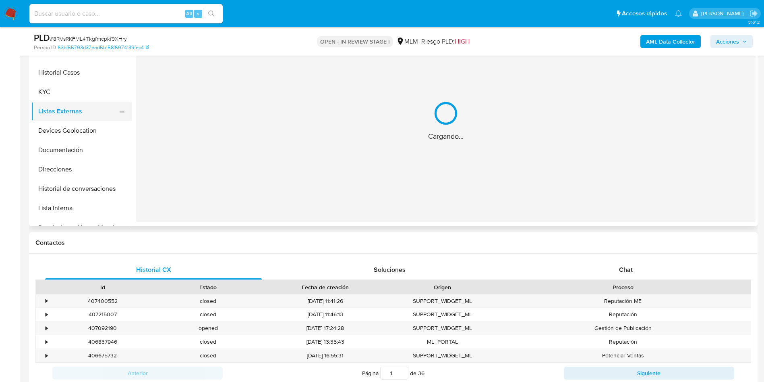
scroll to position [0, 0]
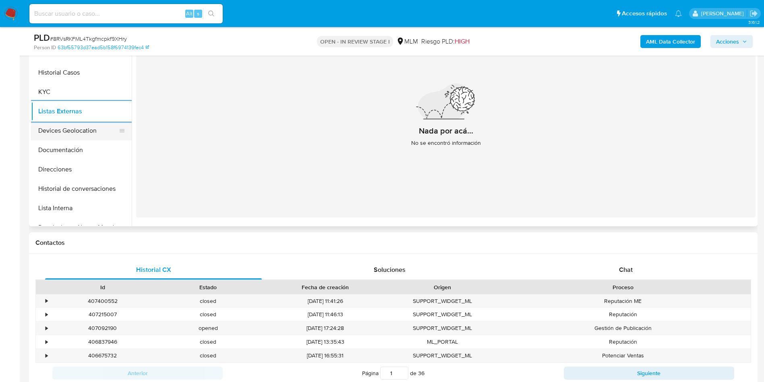
click at [98, 129] on button "Devices Geolocation" at bounding box center [78, 130] width 94 height 19
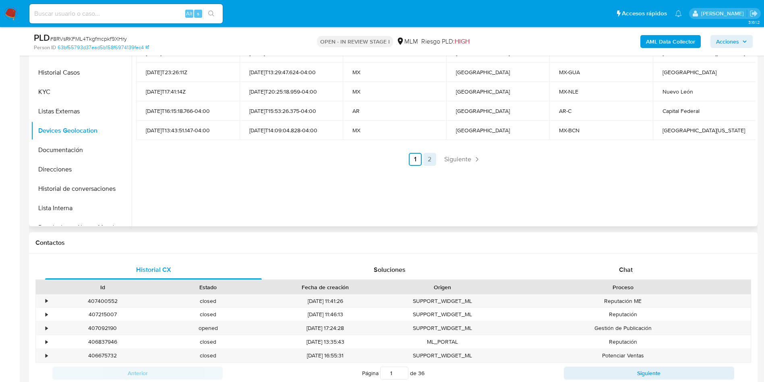
click at [434, 157] on link "2" at bounding box center [430, 159] width 13 height 13
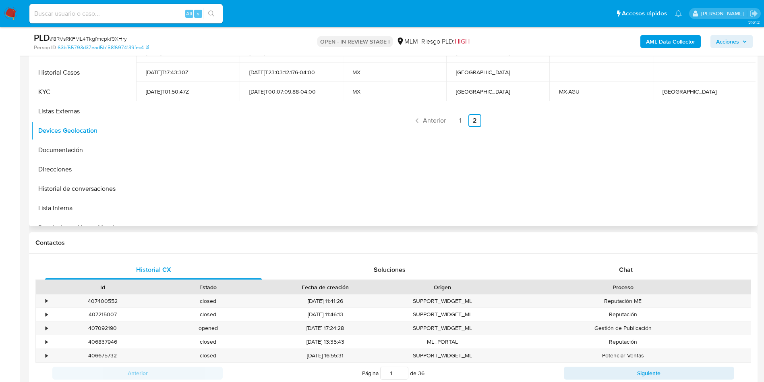
click at [675, 92] on div "Aguascalientes" at bounding box center [705, 91] width 84 height 7
copy div "Aguascalientes"
click at [458, 123] on link "1" at bounding box center [460, 120] width 13 height 13
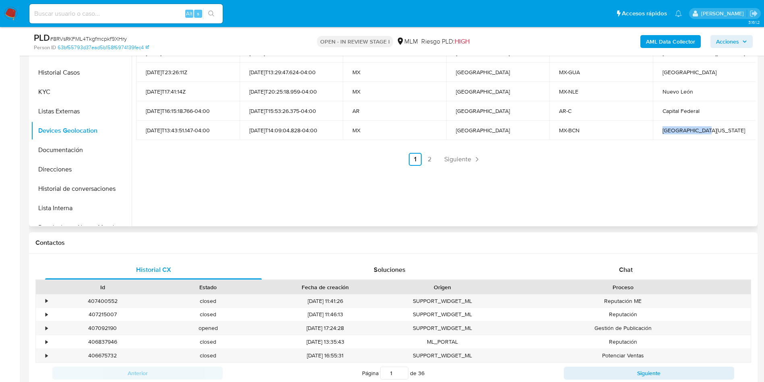
drag, startPoint x: 707, startPoint y: 131, endPoint x: 661, endPoint y: 131, distance: 46.3
click at [663, 131] on div "Baja California" at bounding box center [705, 130] width 84 height 7
copy div "Baja California"
drag, startPoint x: 704, startPoint y: 108, endPoint x: 657, endPoint y: 108, distance: 47.1
click at [657, 108] on td "Capital Federal" at bounding box center [705, 110] width 104 height 19
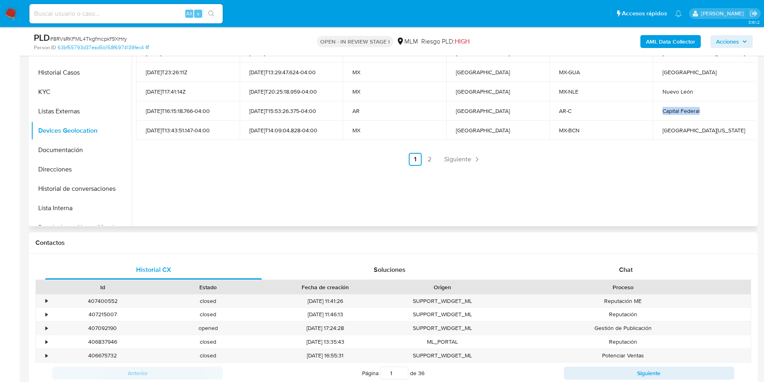
copy div "Capital Federal"
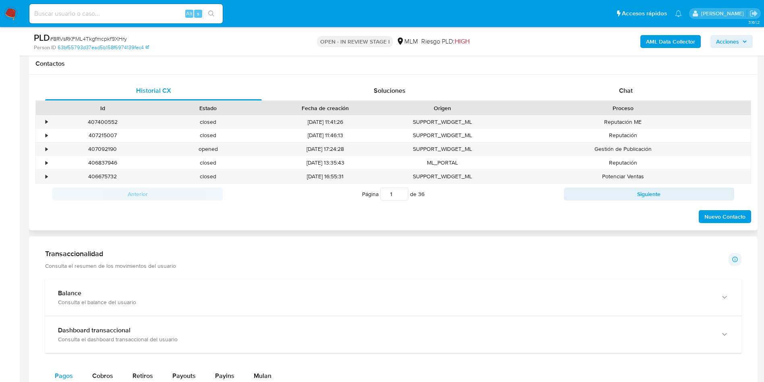
scroll to position [431, 0]
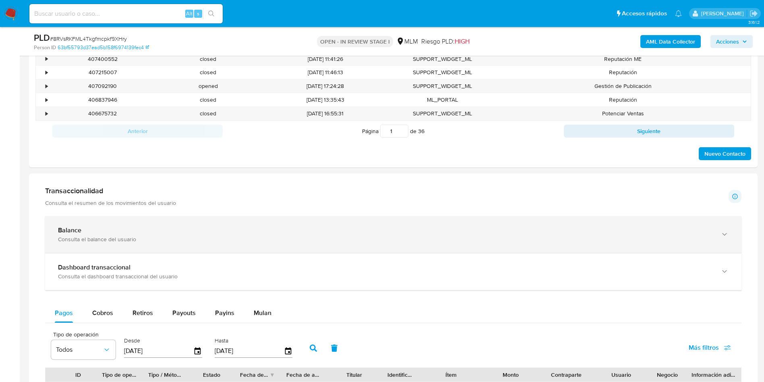
click at [190, 227] on div "Balance" at bounding box center [385, 230] width 655 height 8
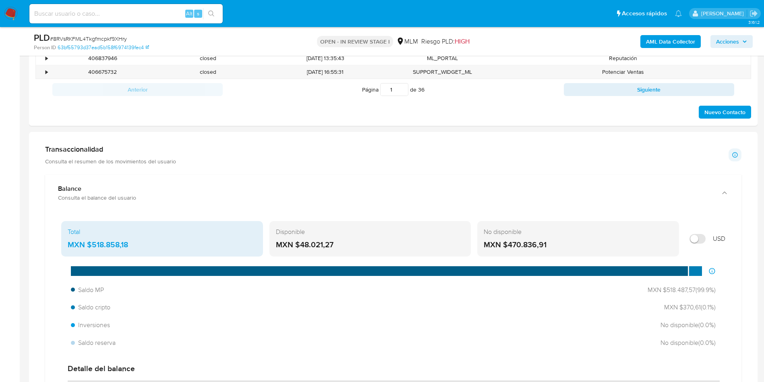
scroll to position [552, 0]
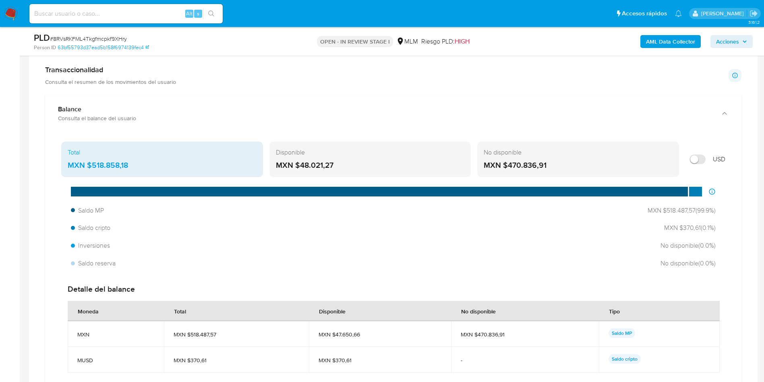
drag, startPoint x: 91, startPoint y: 162, endPoint x: 131, endPoint y: 164, distance: 40.3
click at [131, 164] on div "MXN $518.858,18" at bounding box center [162, 165] width 189 height 10
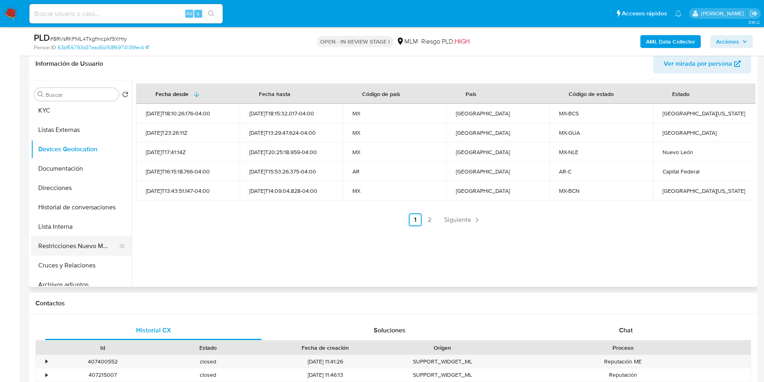
scroll to position [60, 0]
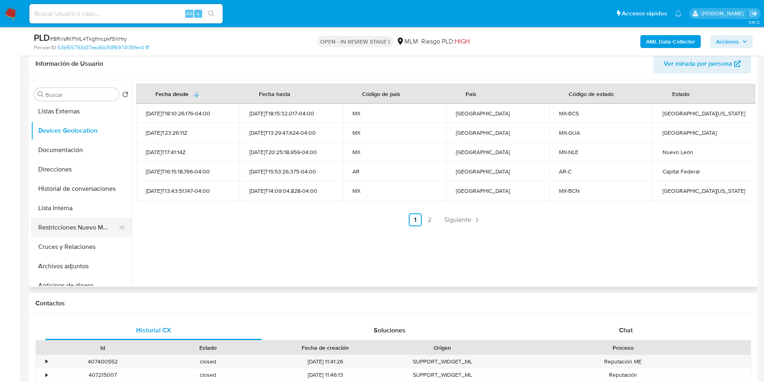
click at [75, 230] on button "Restricciones Nuevo Mundo" at bounding box center [78, 227] width 94 height 19
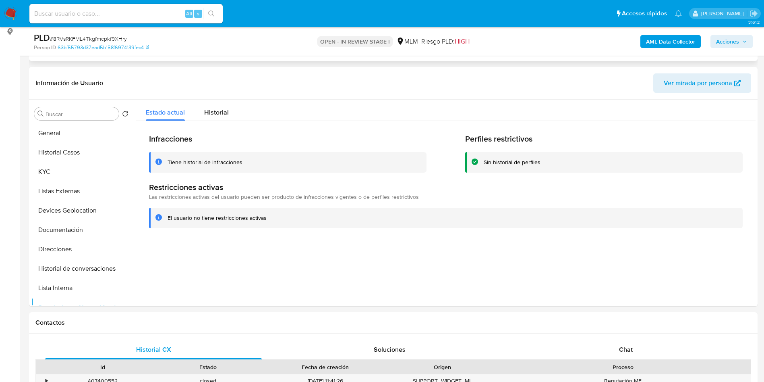
scroll to position [121, 0]
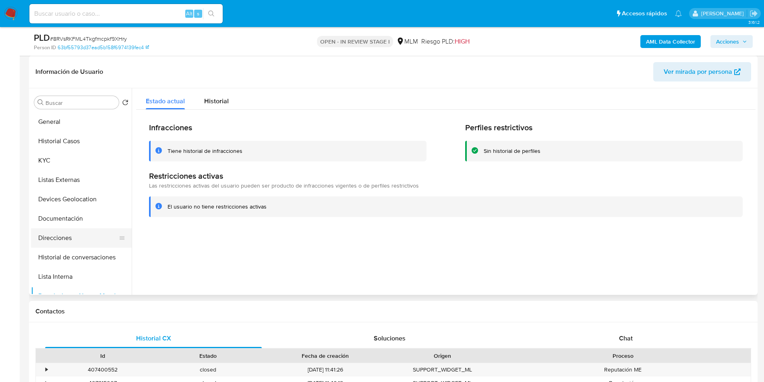
click at [85, 228] on button "Direcciones" at bounding box center [78, 237] width 94 height 19
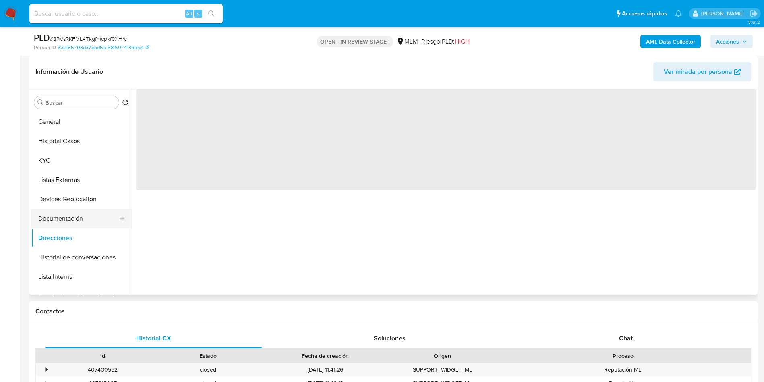
click at [84, 219] on button "Documentación" at bounding box center [78, 218] width 94 height 19
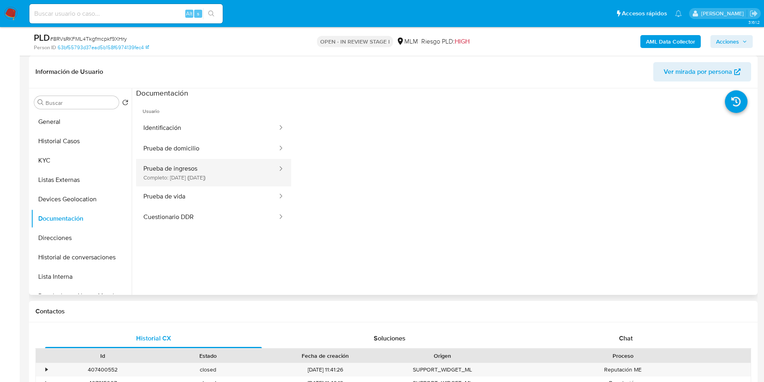
click at [214, 179] on button "Prueba de ingresos Completo: 28/06/2022 (hace 3 años)" at bounding box center [207, 172] width 142 height 27
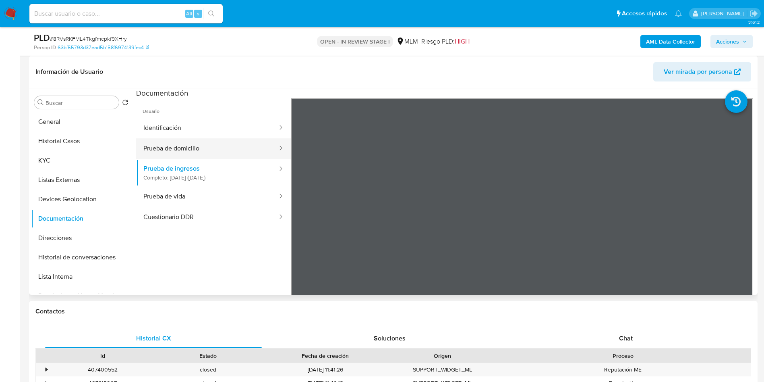
click at [202, 145] on button "Prueba de domicilio" at bounding box center [207, 148] width 142 height 21
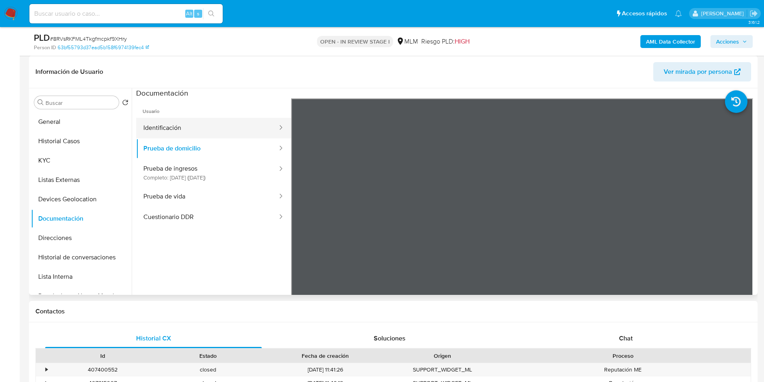
click at [174, 128] on button "Identificación" at bounding box center [207, 128] width 142 height 21
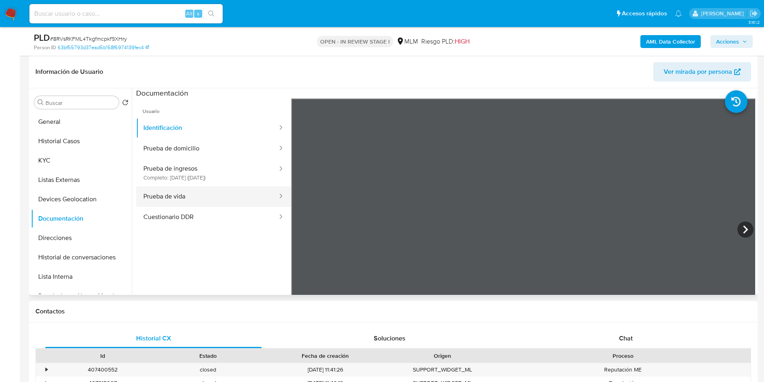
click at [232, 201] on button "Prueba de vida" at bounding box center [207, 196] width 142 height 21
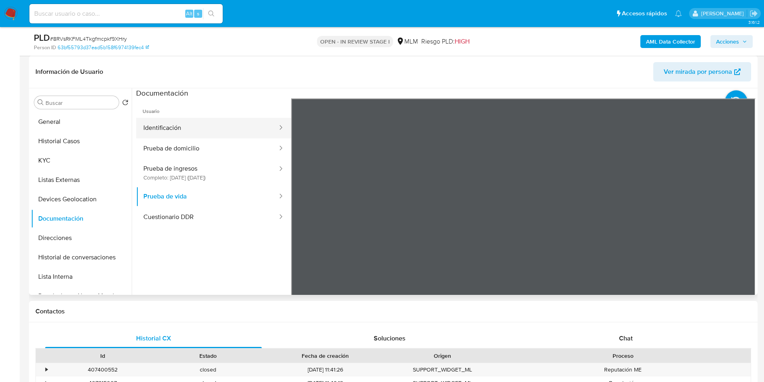
click at [182, 123] on button "Identificación" at bounding box center [207, 128] width 142 height 21
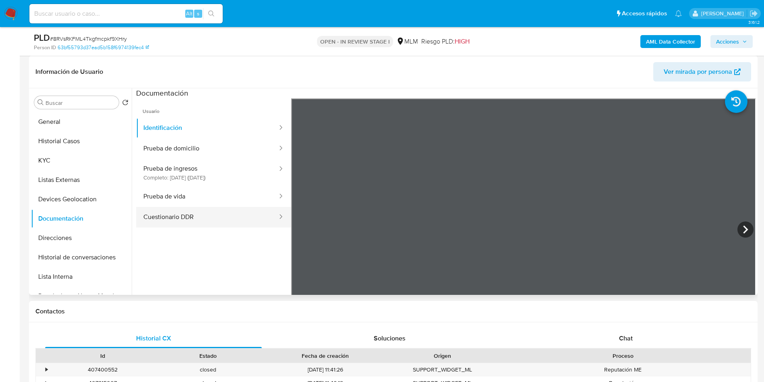
click at [214, 218] on button "Cuestionario DDR" at bounding box center [207, 217] width 142 height 21
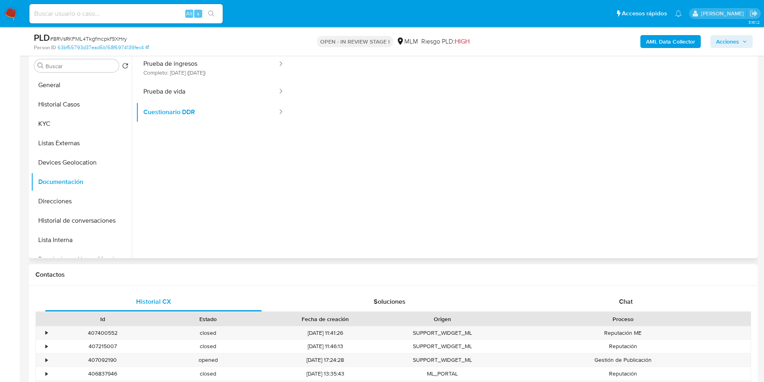
scroll to position [0, 0]
click at [216, 182] on ul "Usuario Identificación Prueba de domicilio Prueba de ingresos Completo: 28/06/2…" at bounding box center [213, 110] width 155 height 232
click at [199, 90] on button "Prueba de vida" at bounding box center [207, 91] width 142 height 21
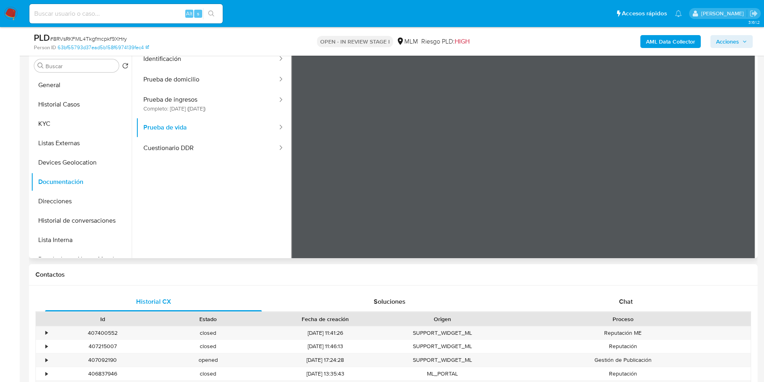
scroll to position [8, 0]
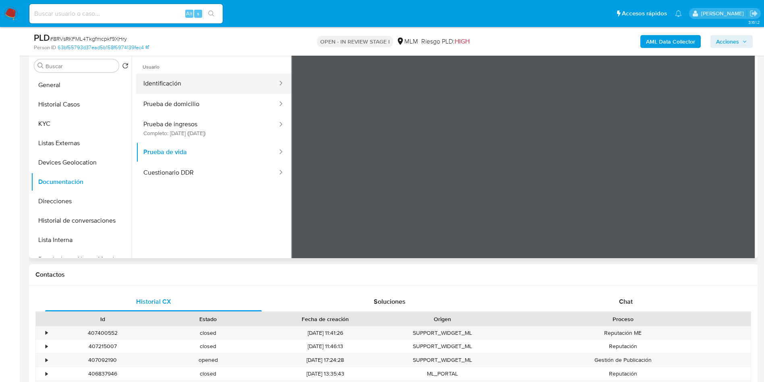
click at [237, 86] on button "Identificación" at bounding box center [207, 83] width 142 height 21
click at [739, 185] on icon at bounding box center [746, 185] width 16 height 16
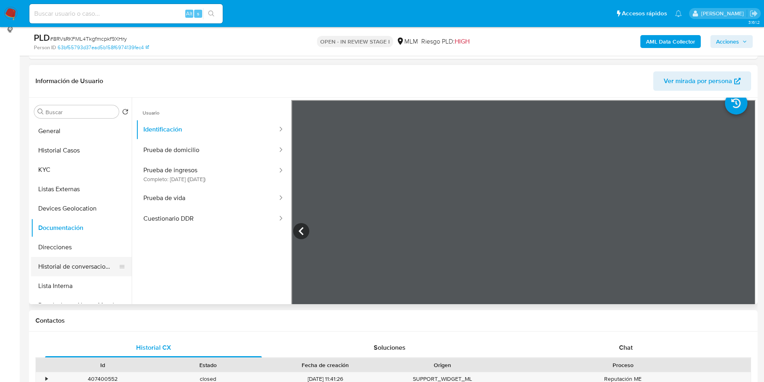
scroll to position [0, 0]
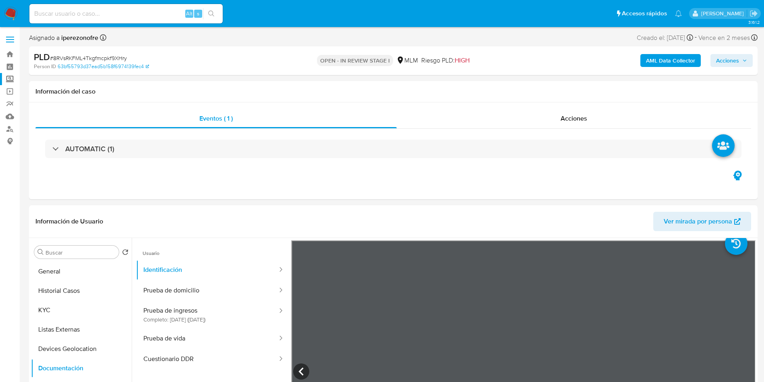
click at [13, 81] on label "Screening" at bounding box center [48, 79] width 96 height 12
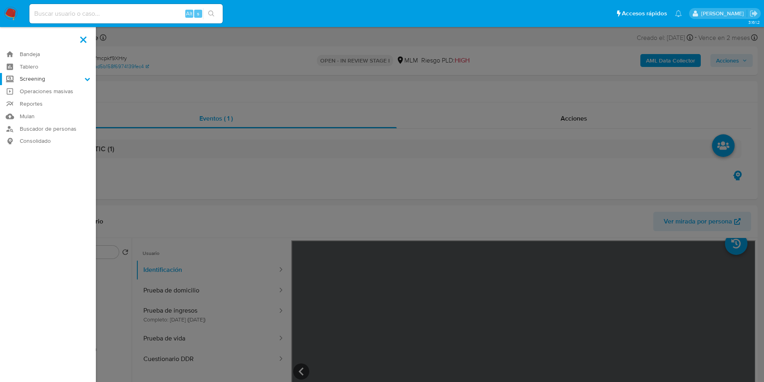
click at [0, 0] on input "Screening" at bounding box center [0, 0] width 0 height 0
click at [35, 107] on link "Herramientas" at bounding box center [48, 111] width 96 height 10
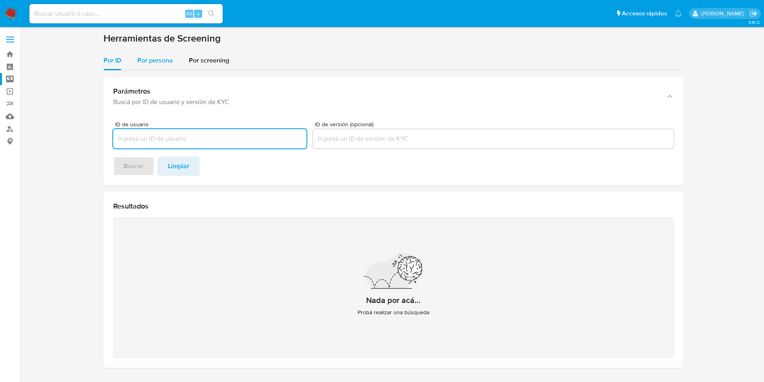
click at [163, 55] on div "Por persona" at bounding box center [154, 60] width 35 height 19
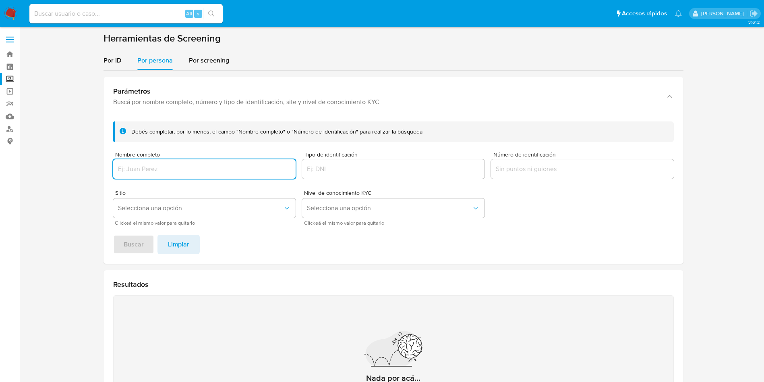
click at [189, 171] on input "Nombre completo" at bounding box center [204, 169] width 183 height 10
click at [113, 235] on button "Buscar" at bounding box center [133, 244] width 41 height 19
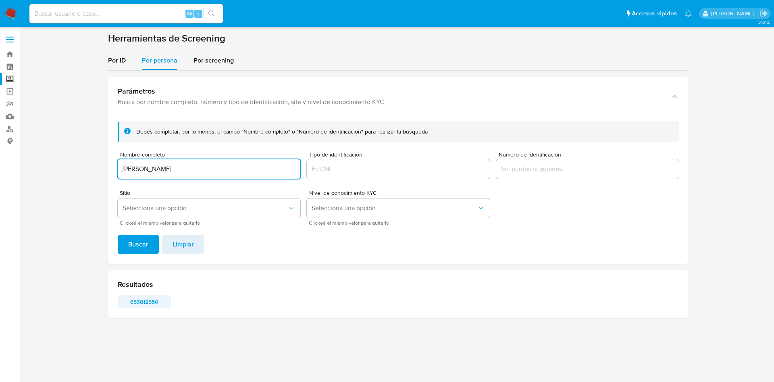
click at [152, 296] on span "653812550" at bounding box center [144, 301] width 42 height 11
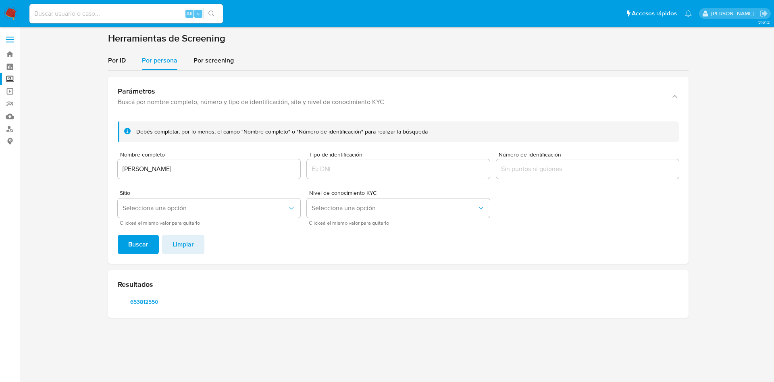
drag, startPoint x: 214, startPoint y: 157, endPoint x: 219, endPoint y: 163, distance: 8.3
click at [214, 158] on div "Nombre completo [PERSON_NAME]" at bounding box center [209, 166] width 183 height 29
click at [196, 169] on input "[PERSON_NAME]" at bounding box center [209, 169] width 183 height 10
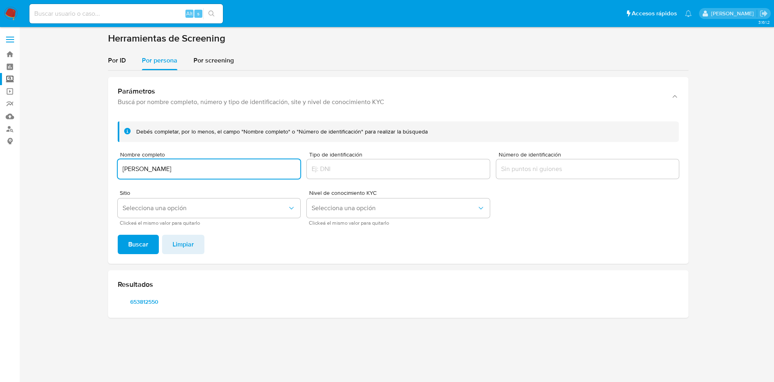
drag, startPoint x: 211, startPoint y: 169, endPoint x: 121, endPoint y: 169, distance: 89.5
click at [121, 169] on input "[PERSON_NAME]" at bounding box center [209, 169] width 183 height 10
click at [118, 235] on button "Buscar" at bounding box center [138, 244] width 41 height 19
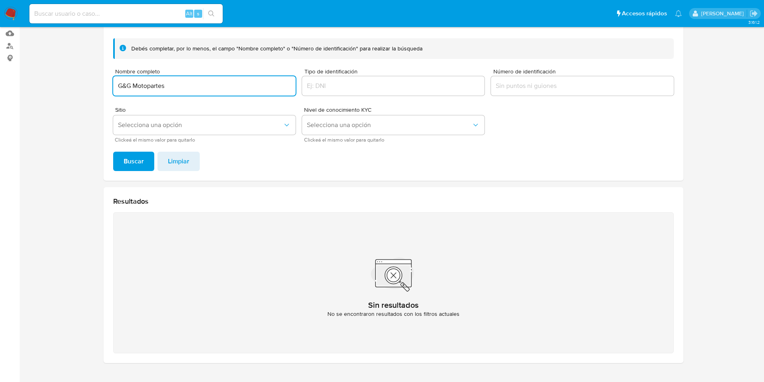
scroll to position [105, 0]
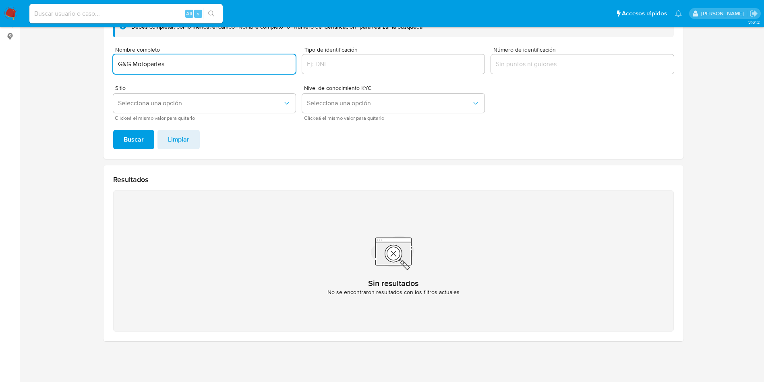
drag, startPoint x: 181, startPoint y: 60, endPoint x: 48, endPoint y: 41, distance: 133.6
click at [48, 41] on section at bounding box center [393, 137] width 729 height 420
click at [127, 64] on input "G&G Motopartes" at bounding box center [204, 64] width 183 height 10
type input "GG Motopartes"
drag, startPoint x: 145, startPoint y: 142, endPoint x: 139, endPoint y: 143, distance: 6.9
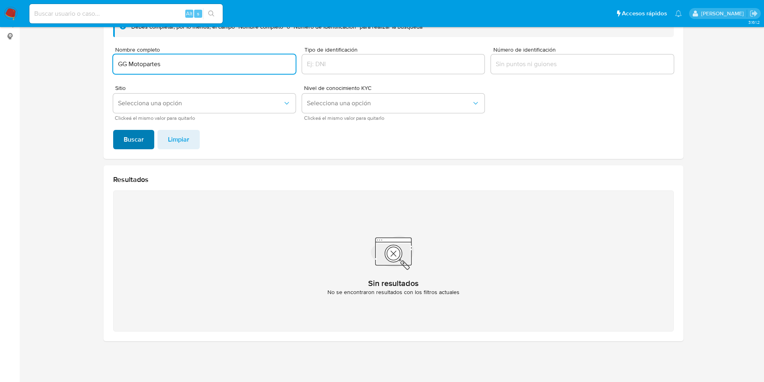
click at [140, 143] on button "Buscar" at bounding box center [133, 139] width 41 height 19
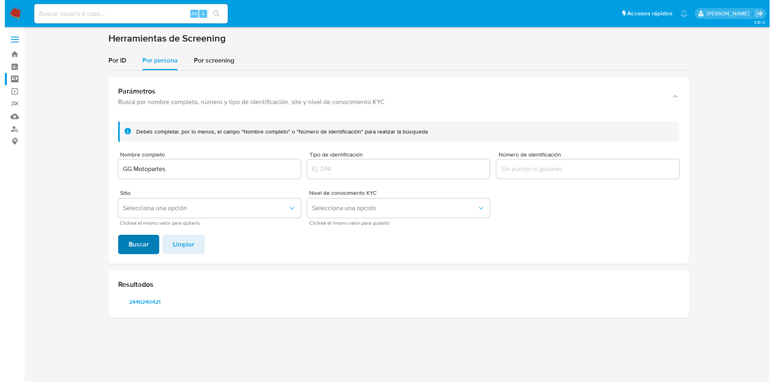
scroll to position [0, 0]
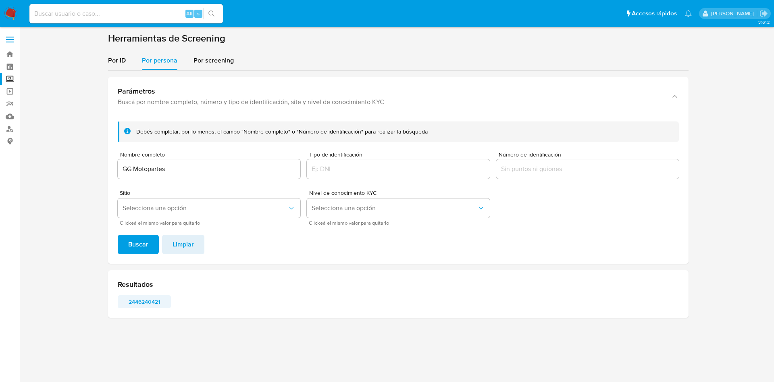
click at [154, 298] on span "2446240421" at bounding box center [144, 301] width 42 height 11
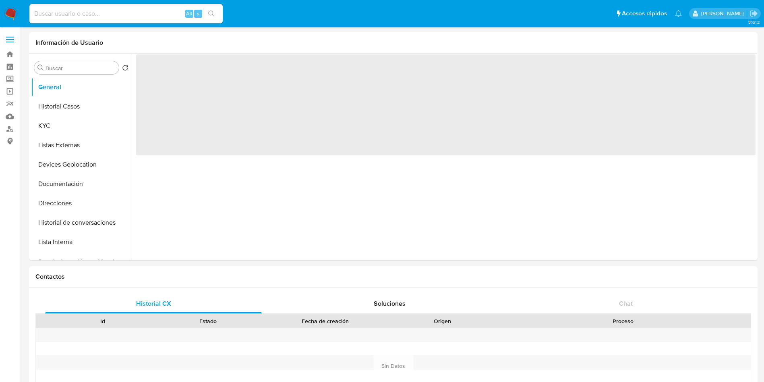
select select "10"
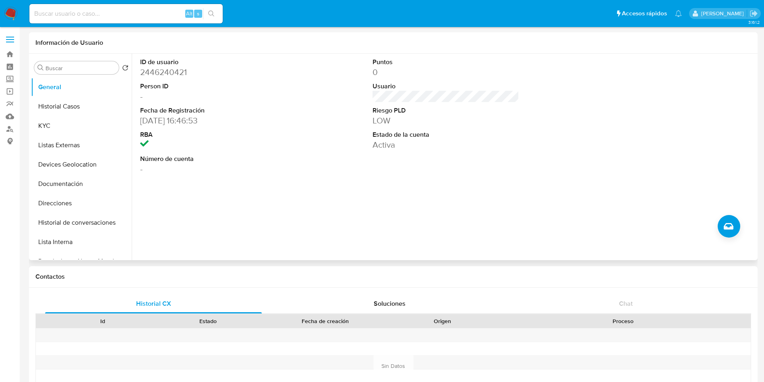
click at [158, 74] on dd "2446240421" at bounding box center [213, 71] width 147 height 11
click at [67, 106] on button "Historial Casos" at bounding box center [78, 106] width 94 height 19
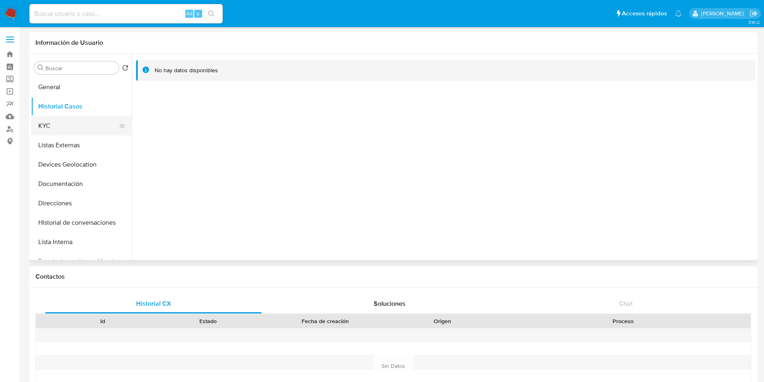
click at [73, 127] on button "KYC" at bounding box center [78, 125] width 94 height 19
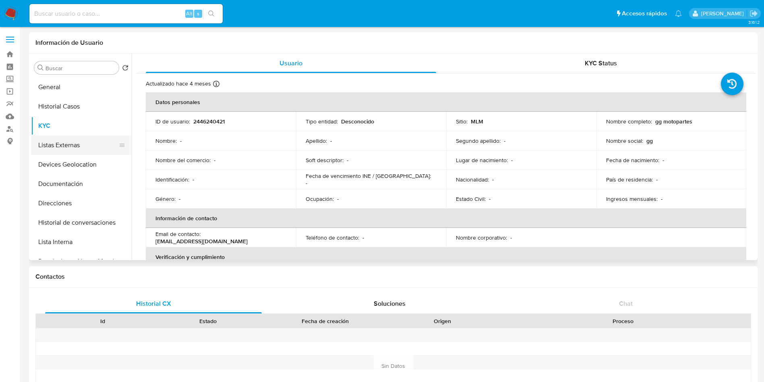
click at [63, 152] on button "Listas Externas" at bounding box center [78, 144] width 94 height 19
